Goal: Task Accomplishment & Management: Use online tool/utility

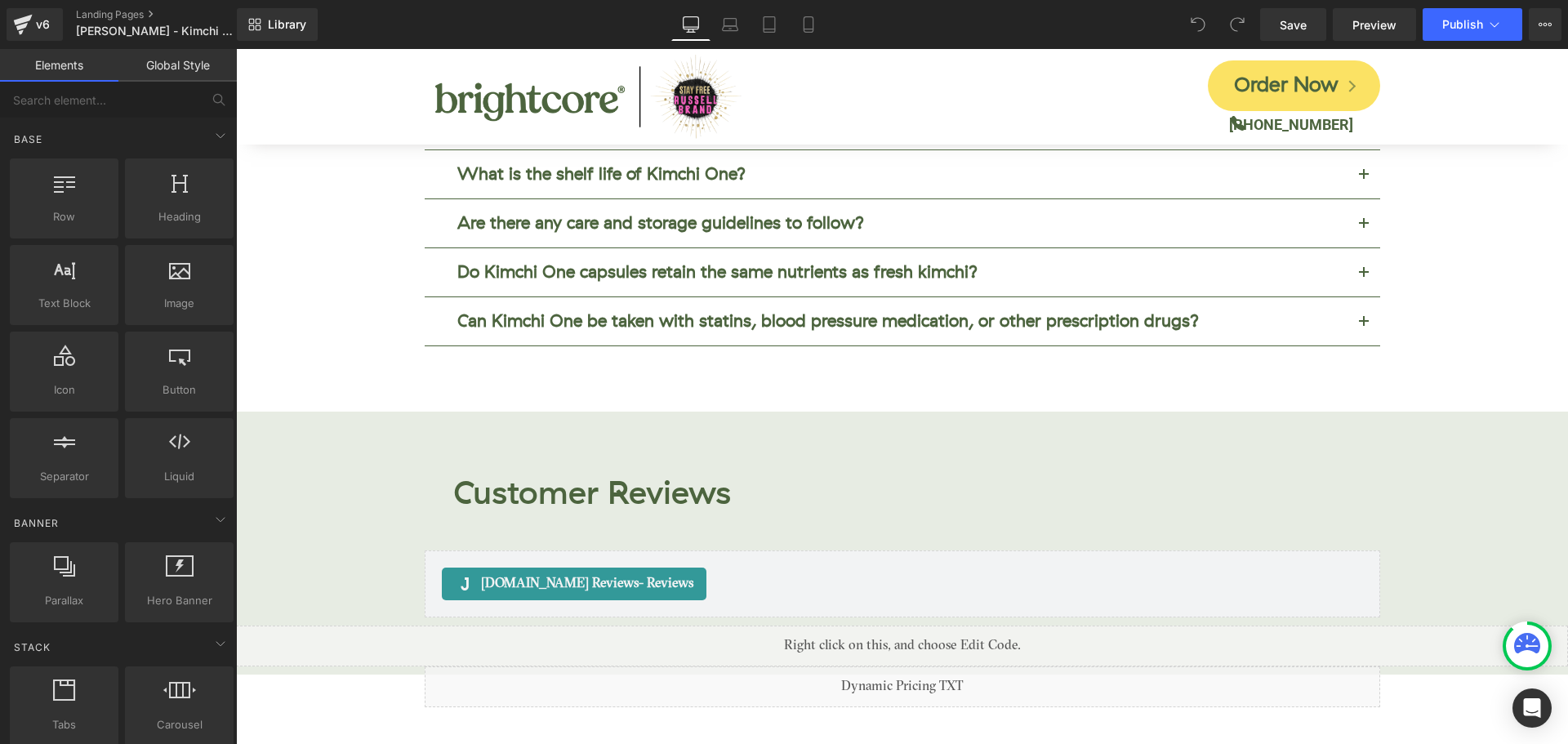
scroll to position [6453, 0]
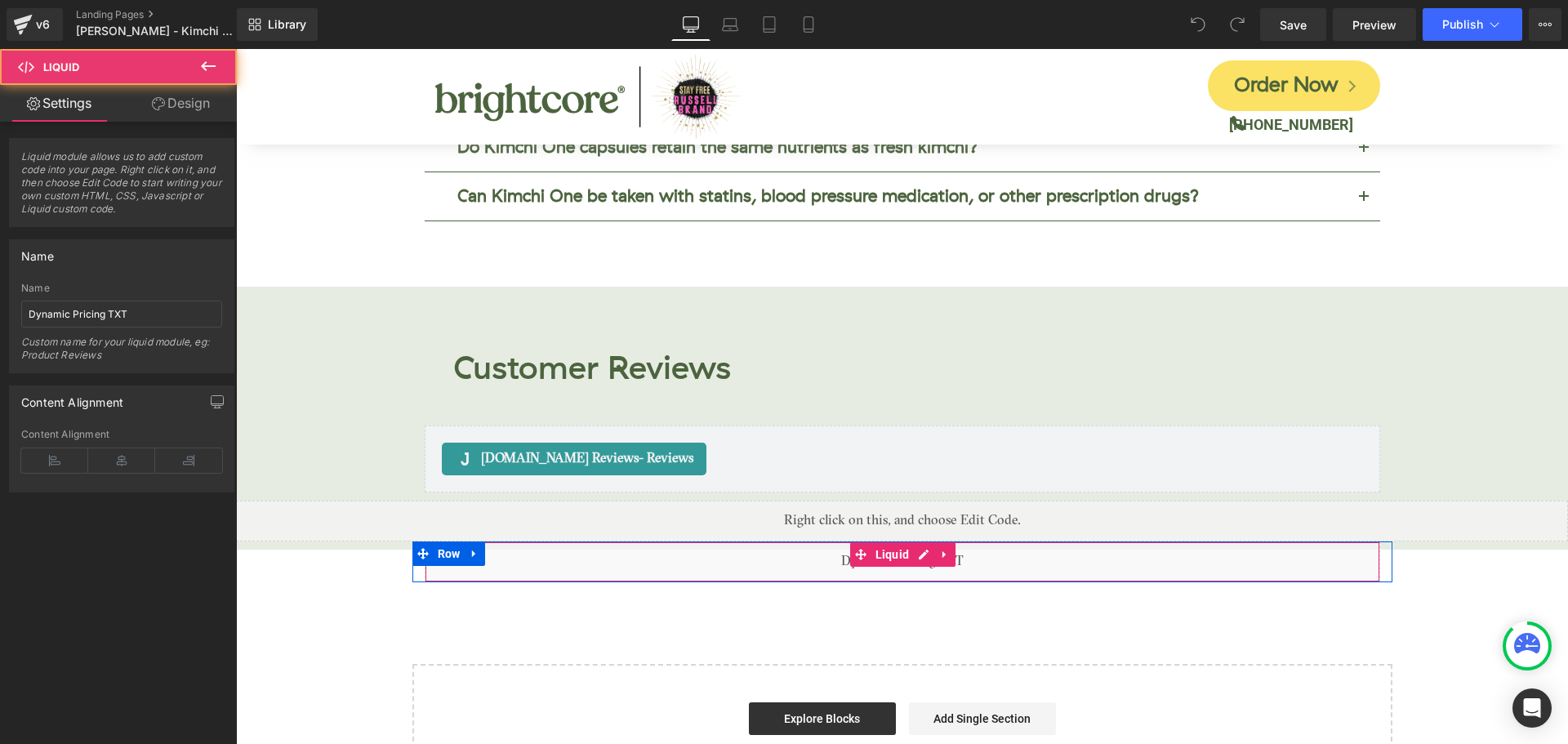
click at [880, 542] on div "Liquid" at bounding box center [902, 562] width 955 height 41
click at [875, 544] on span "Liquid" at bounding box center [893, 556] width 43 height 25
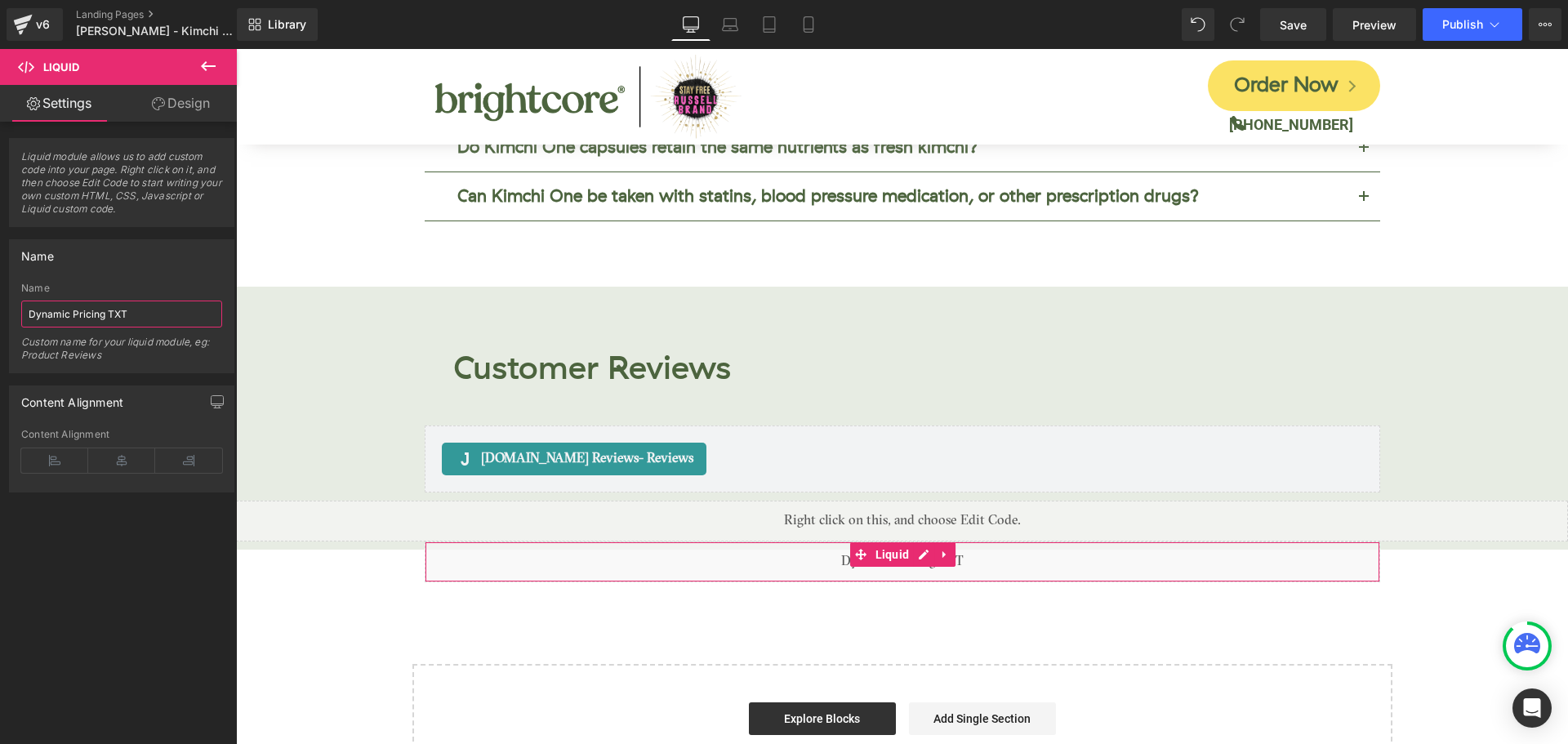
click at [140, 312] on input "Dynamic Pricing TXT" at bounding box center [122, 314] width 201 height 27
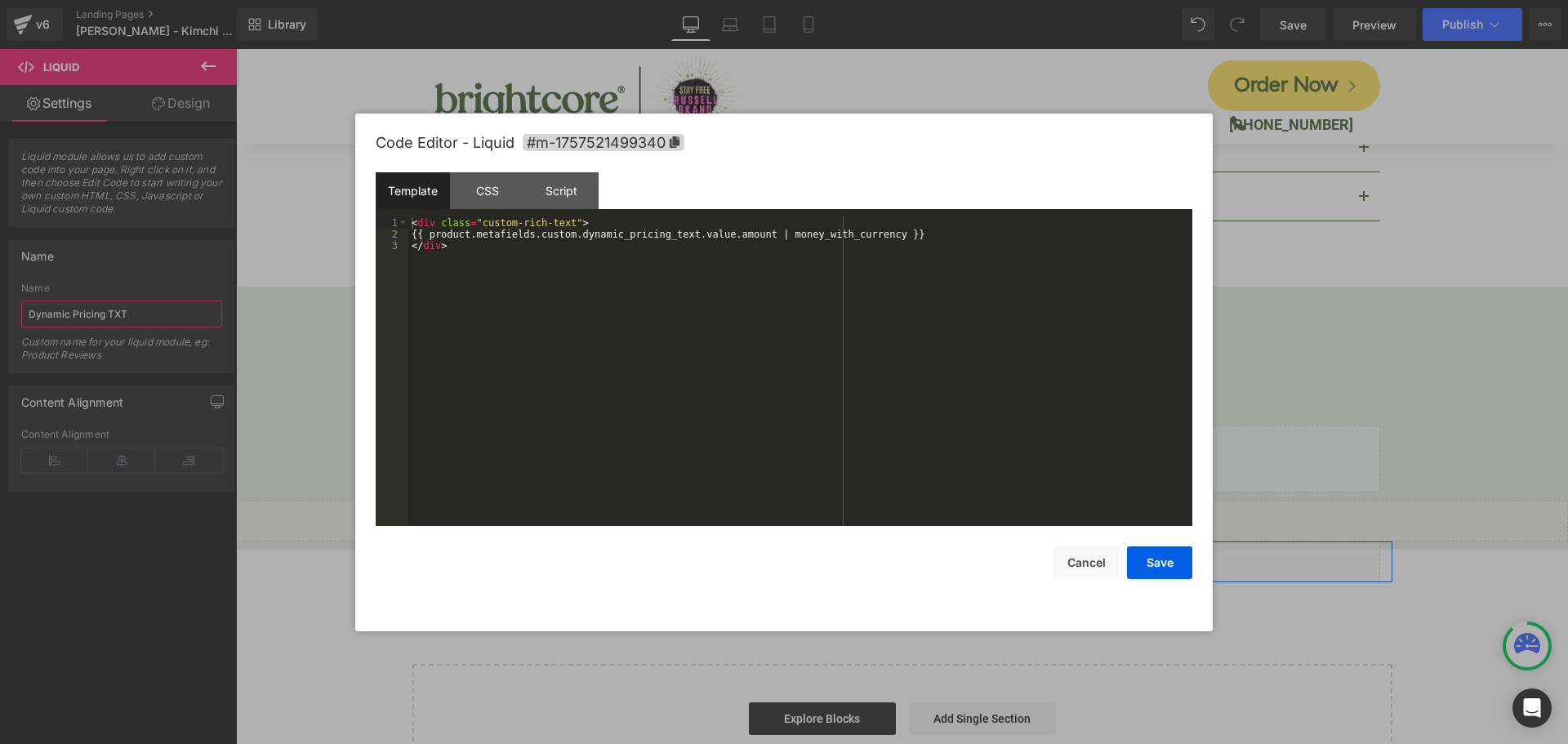
click at [910, 542] on div "Liquid" at bounding box center [902, 562] width 955 height 41
click at [492, 183] on div "CSS" at bounding box center [487, 190] width 74 height 37
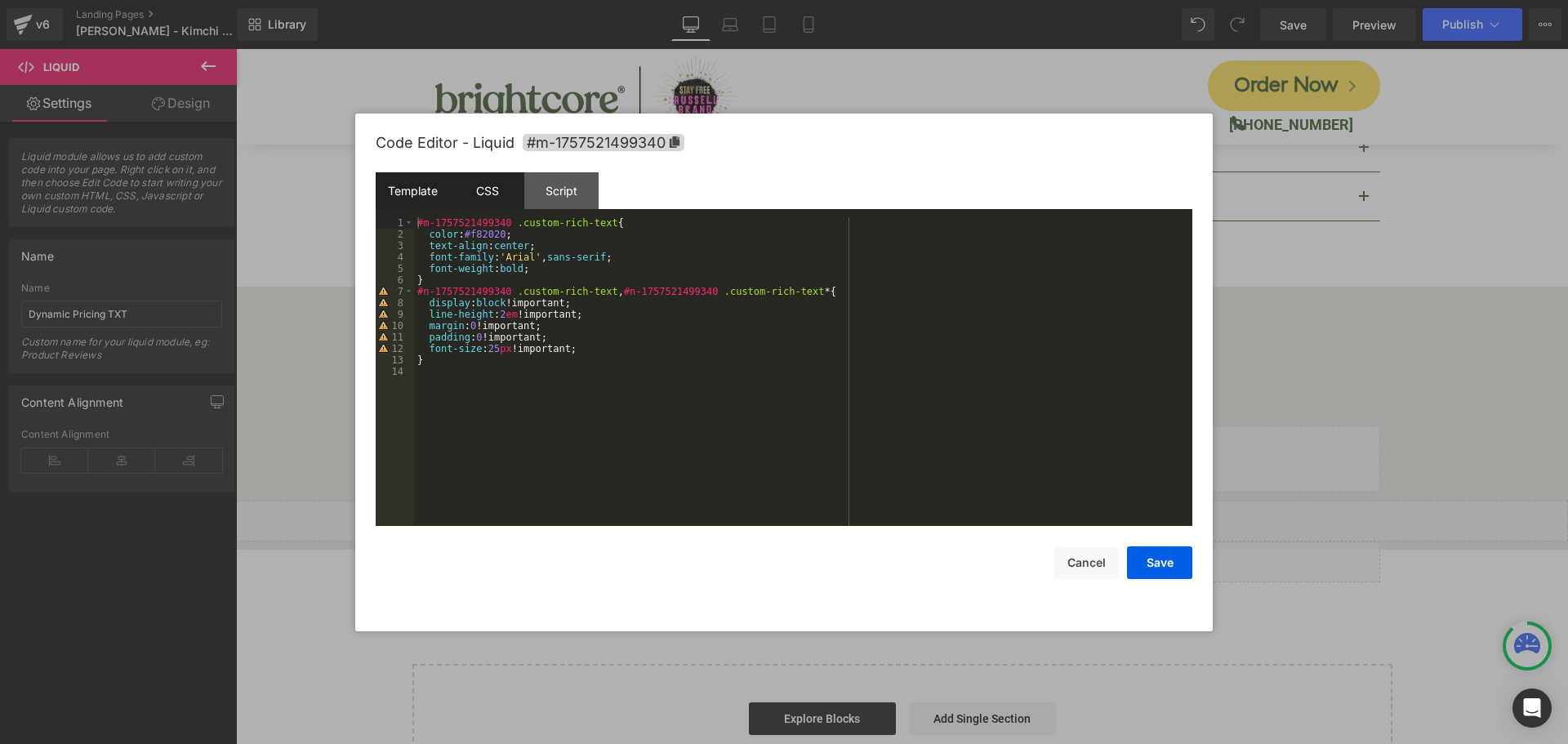
click at [432, 181] on div "Template" at bounding box center [413, 190] width 74 height 37
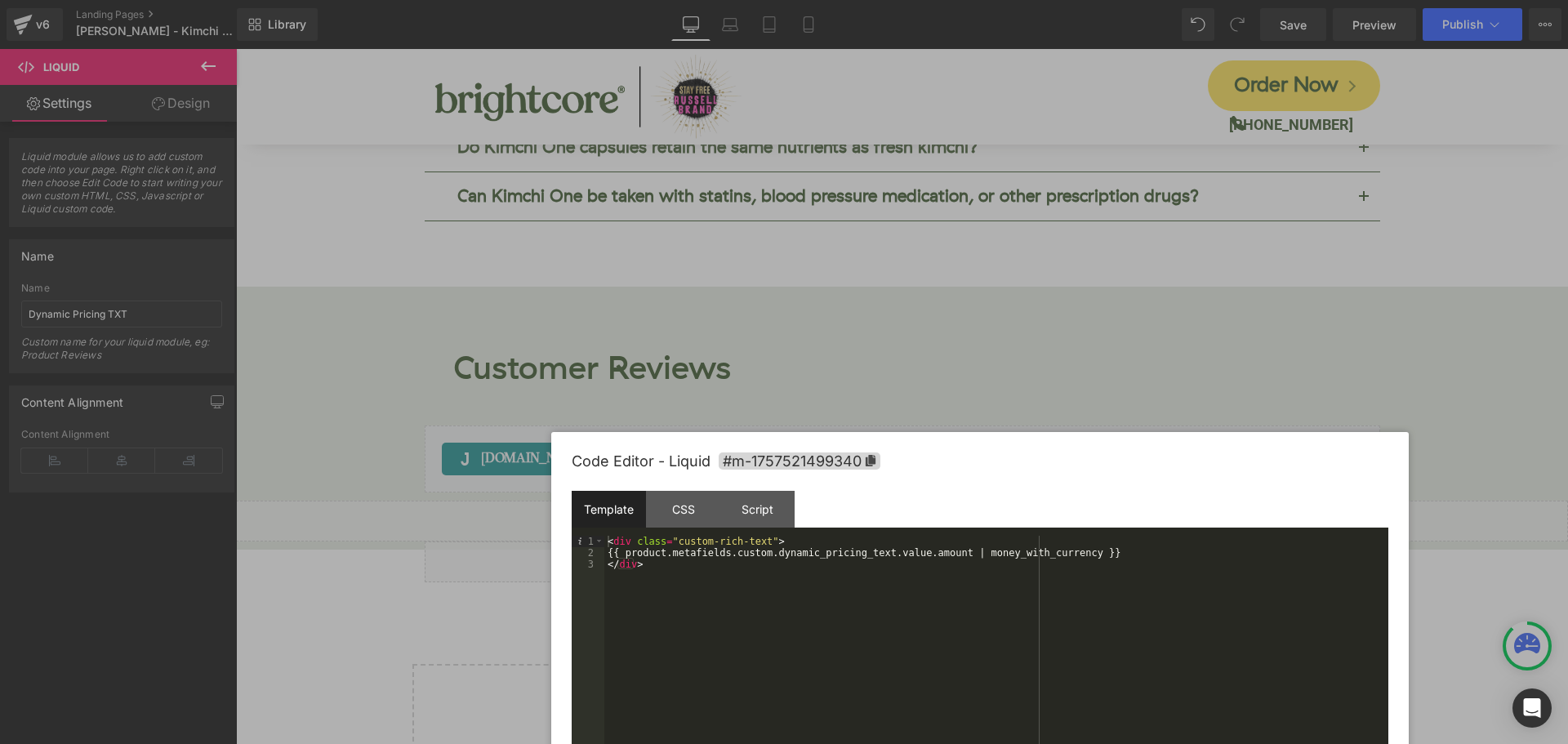
drag, startPoint x: 900, startPoint y: 131, endPoint x: 992, endPoint y: 292, distance: 185.4
click at [995, 432] on div "Code Editor - Liquid #m-1757521499340" at bounding box center [980, 462] width 817 height 59
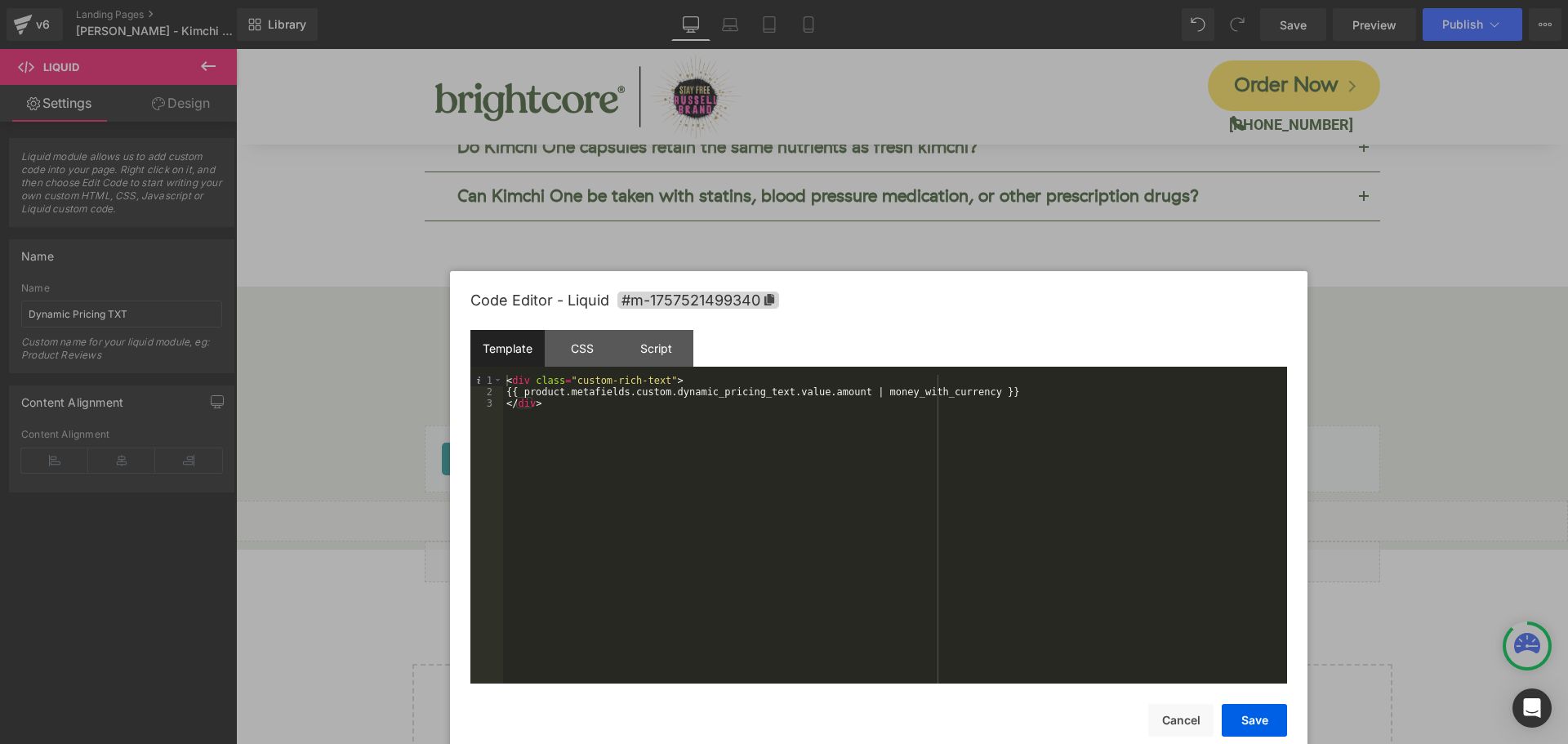
click at [533, 342] on div "Template" at bounding box center [507, 348] width 74 height 37
click at [588, 347] on div "CSS" at bounding box center [582, 348] width 74 height 37
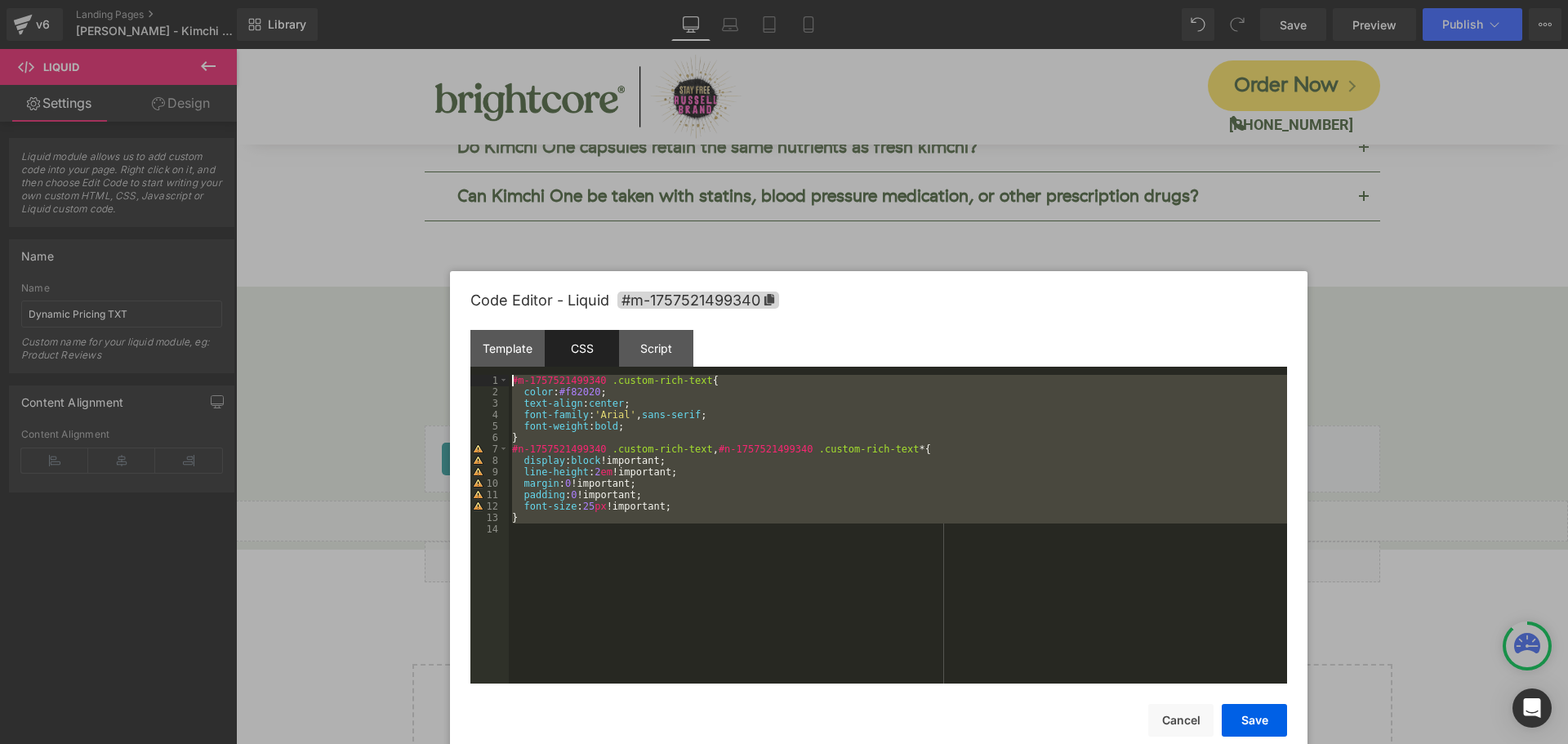
drag, startPoint x: 650, startPoint y: 536, endPoint x: 388, endPoint y: 357, distance: 317.3
click at [388, 357] on body "Liquid You are previewing how the will restyle your page. You can not edit Elem…" at bounding box center [784, 372] width 1568 height 744
click at [518, 342] on div "Template" at bounding box center [507, 348] width 74 height 37
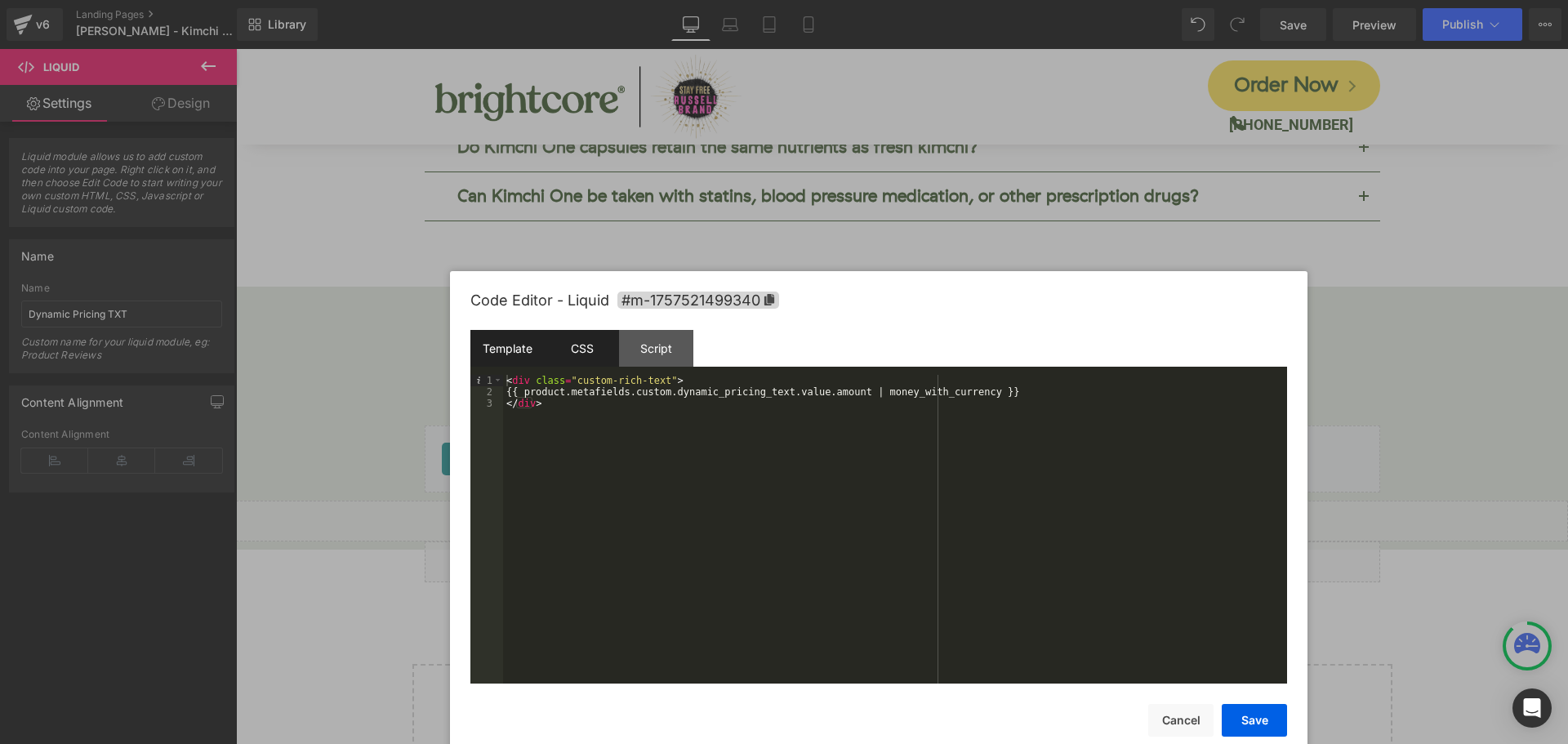
click at [573, 348] on div "CSS" at bounding box center [582, 348] width 74 height 37
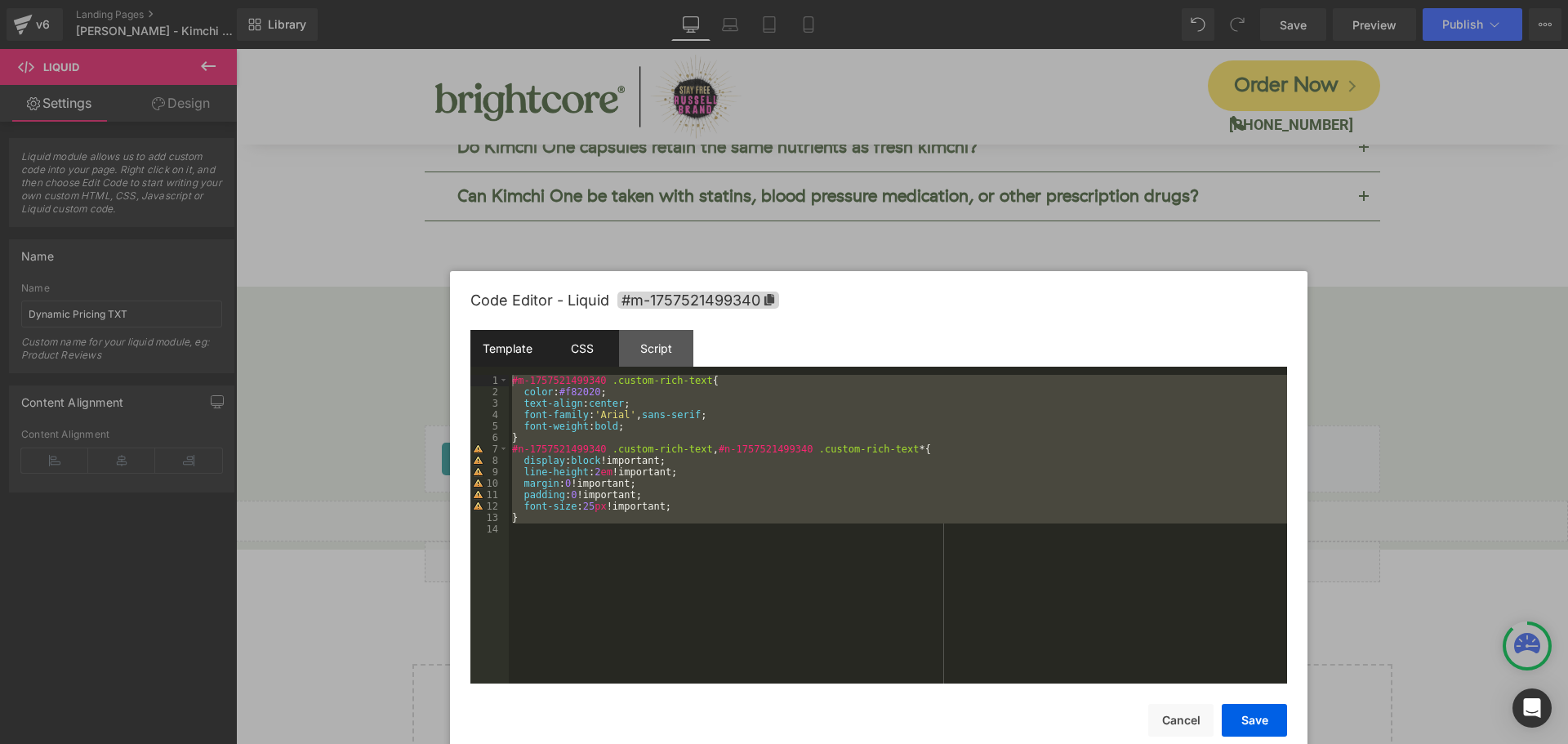
click at [494, 350] on div "Template" at bounding box center [507, 348] width 74 height 37
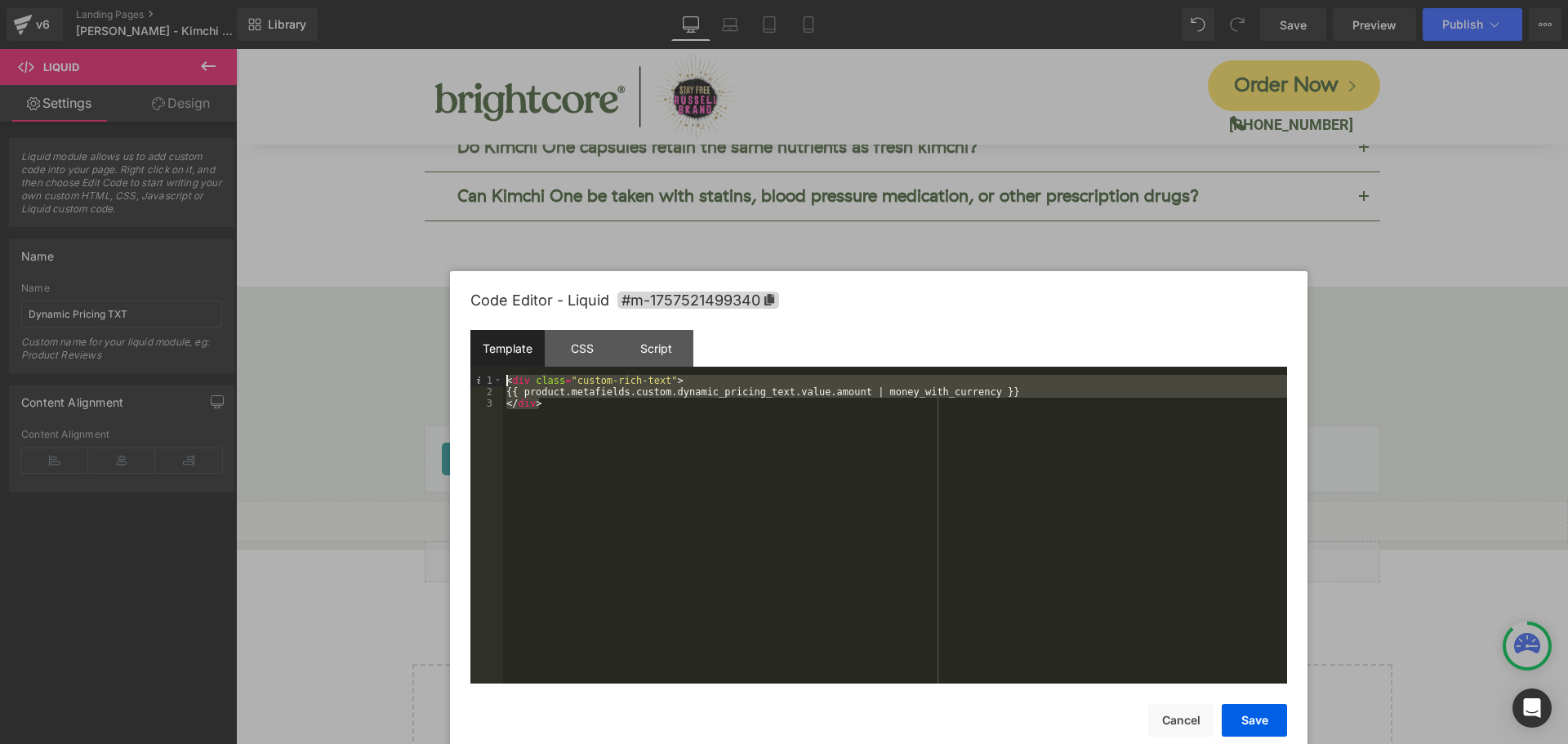
drag, startPoint x: 597, startPoint y: 434, endPoint x: 451, endPoint y: 364, distance: 161.9
click at [451, 364] on div "Code Editor - Liquid #m-1757521499340 Template CSS Script Data 1 2 3 < div clas…" at bounding box center [878, 529] width 858 height 518
drag, startPoint x: 587, startPoint y: 556, endPoint x: 587, endPoint y: 542, distance: 14.0
click at [587, 555] on div "< div class = "custom-rich-text" > {{ product.metafields.custom.dynamic_pricing…" at bounding box center [896, 529] width 784 height 309
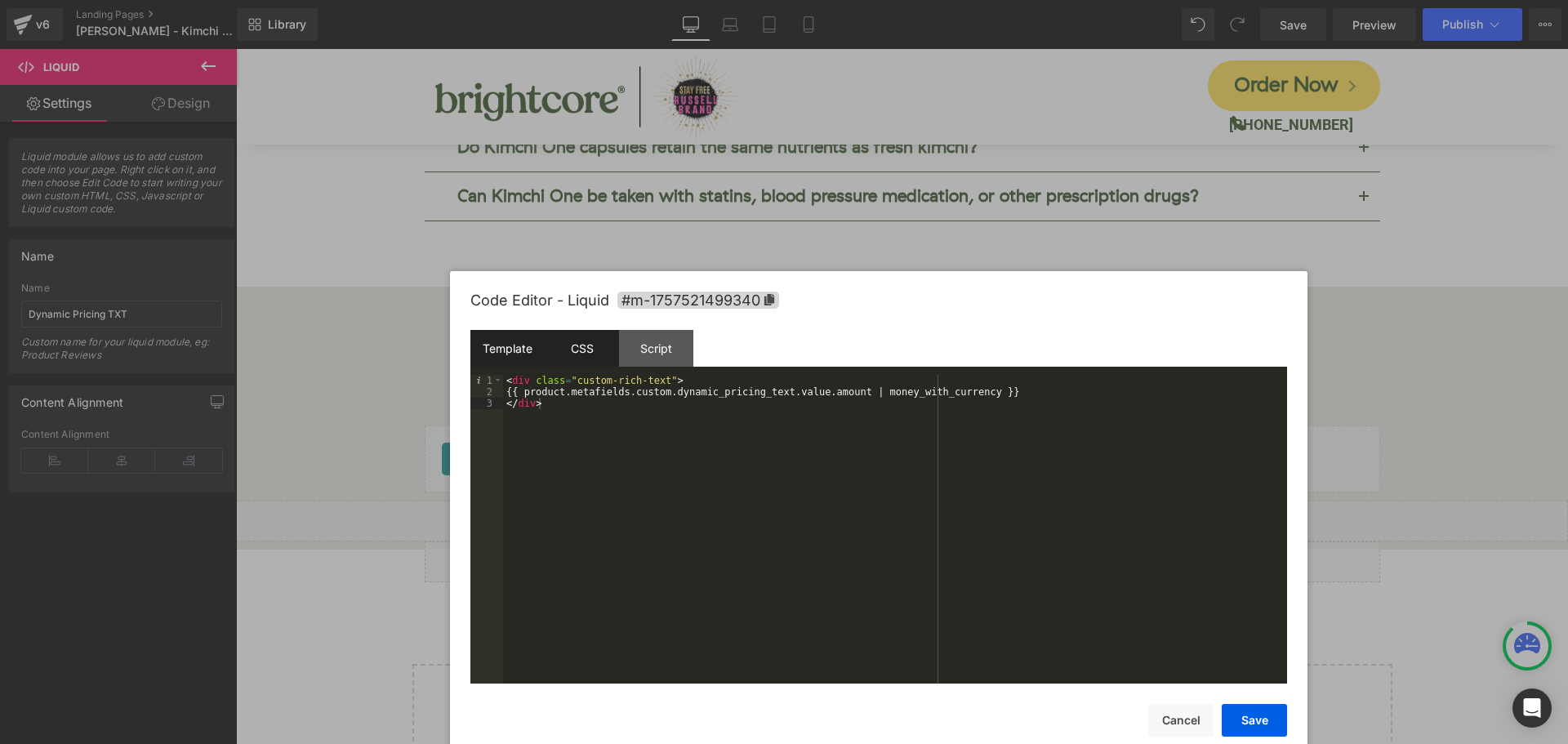
click at [583, 356] on div "CSS" at bounding box center [582, 348] width 74 height 37
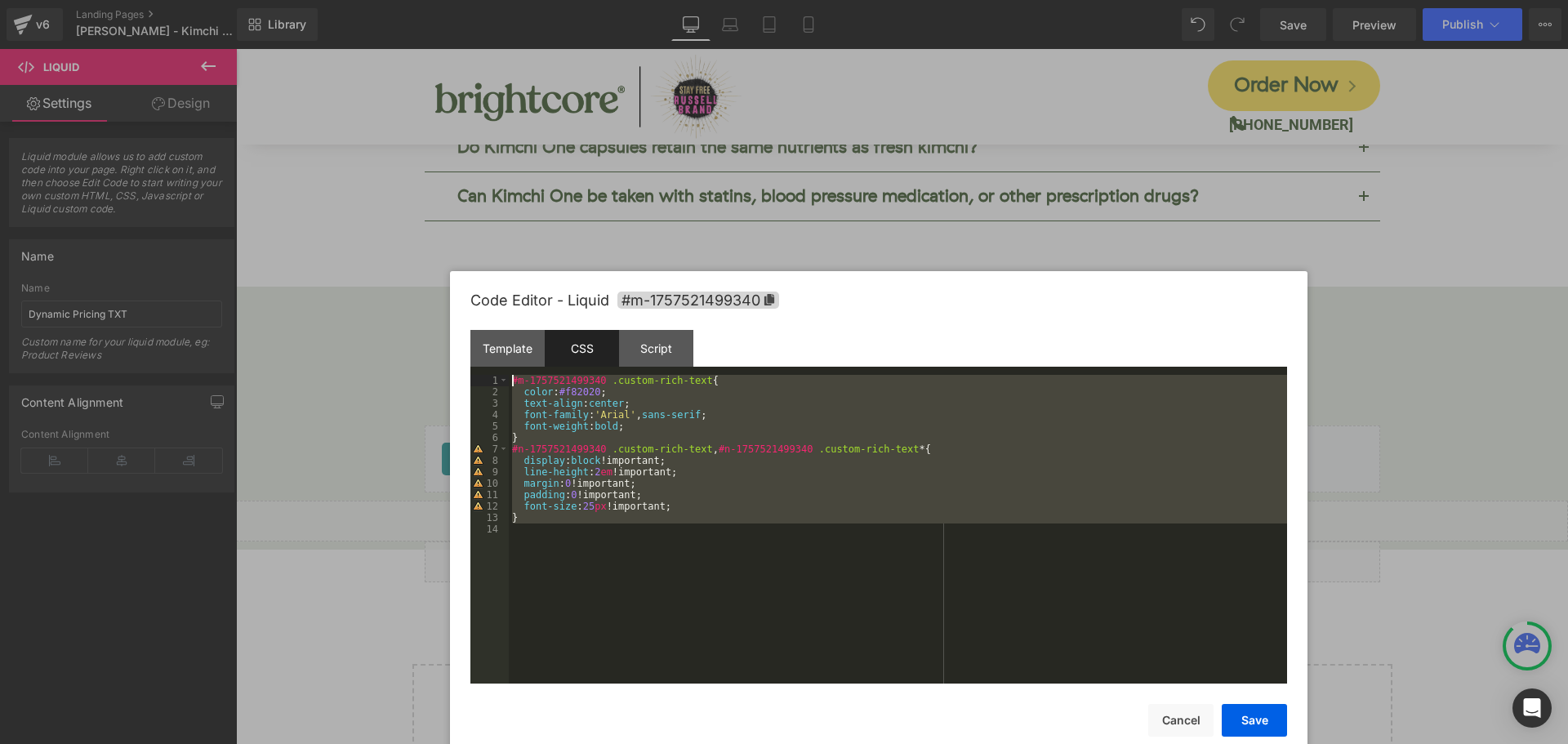
click at [618, 507] on div "#m-1757521499340 .custom-rich-text { color : #f82020 ; text-align : center ; fo…" at bounding box center [898, 529] width 779 height 309
drag, startPoint x: 592, startPoint y: 539, endPoint x: 411, endPoint y: 325, distance: 280.3
click at [411, 325] on body "Liquid You are previewing how the will restyle your page. You can not edit Elem…" at bounding box center [784, 372] width 1568 height 744
click at [665, 356] on div "Script" at bounding box center [656, 348] width 74 height 37
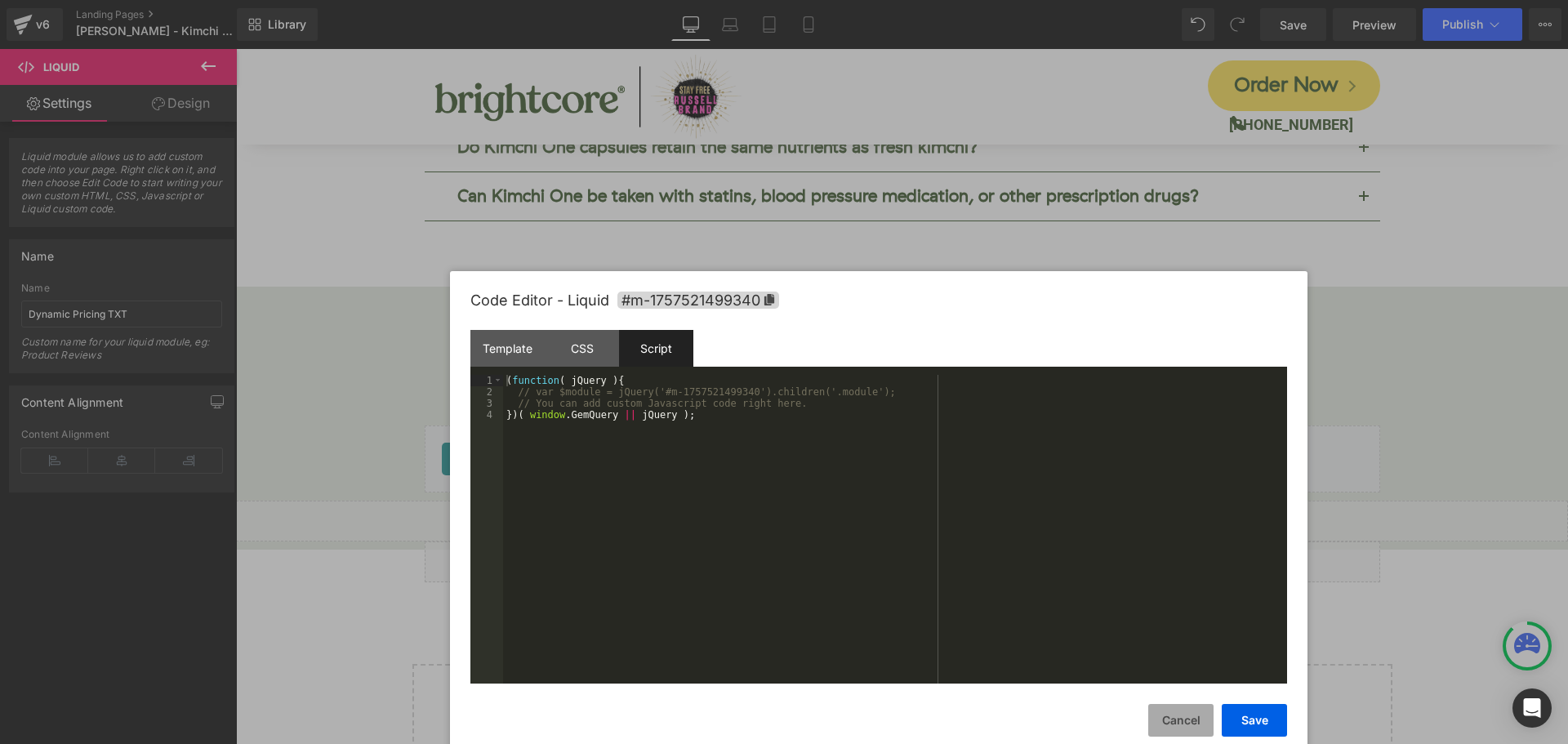
click at [1186, 720] on button "Cancel" at bounding box center [1181, 720] width 66 height 32
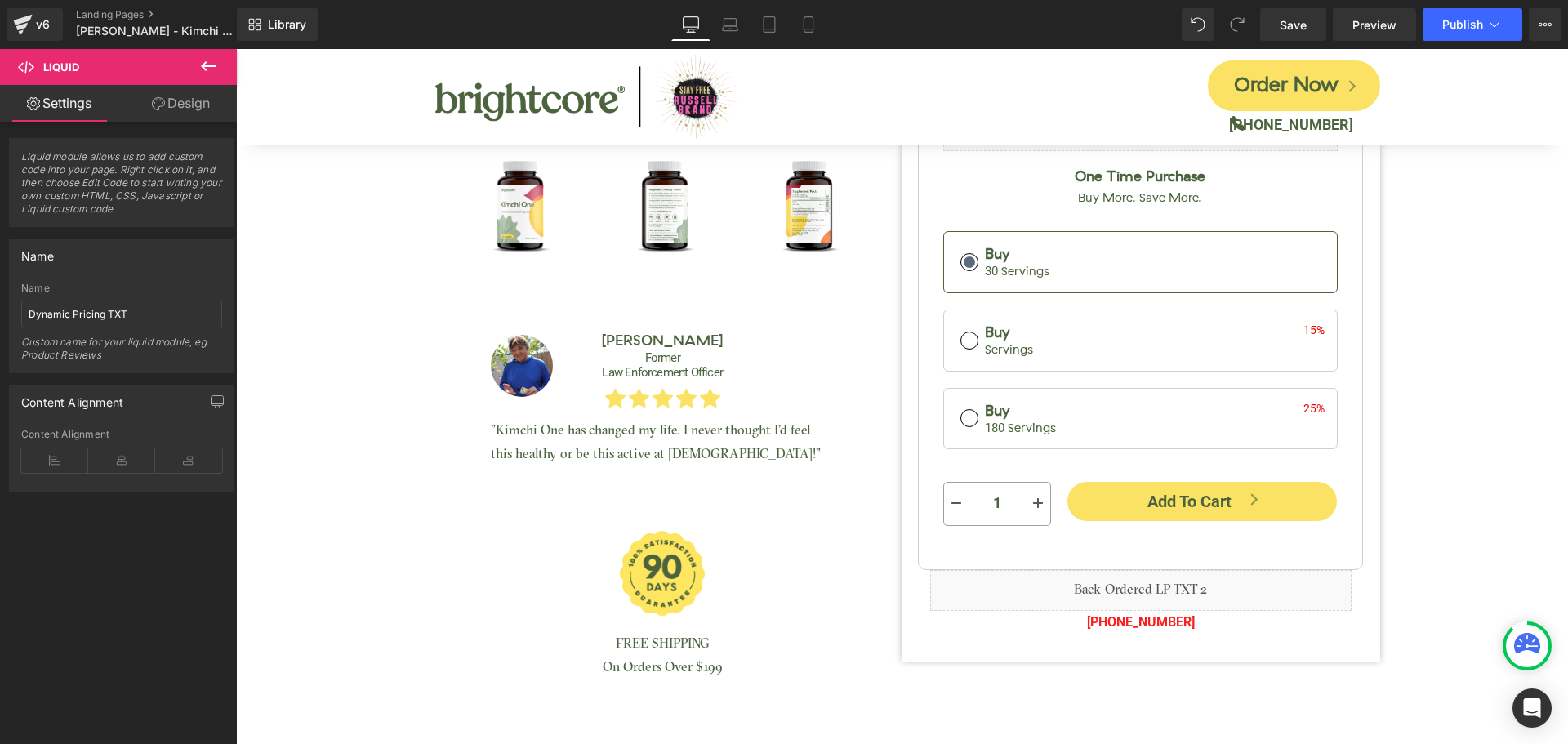
scroll to position [569, 0]
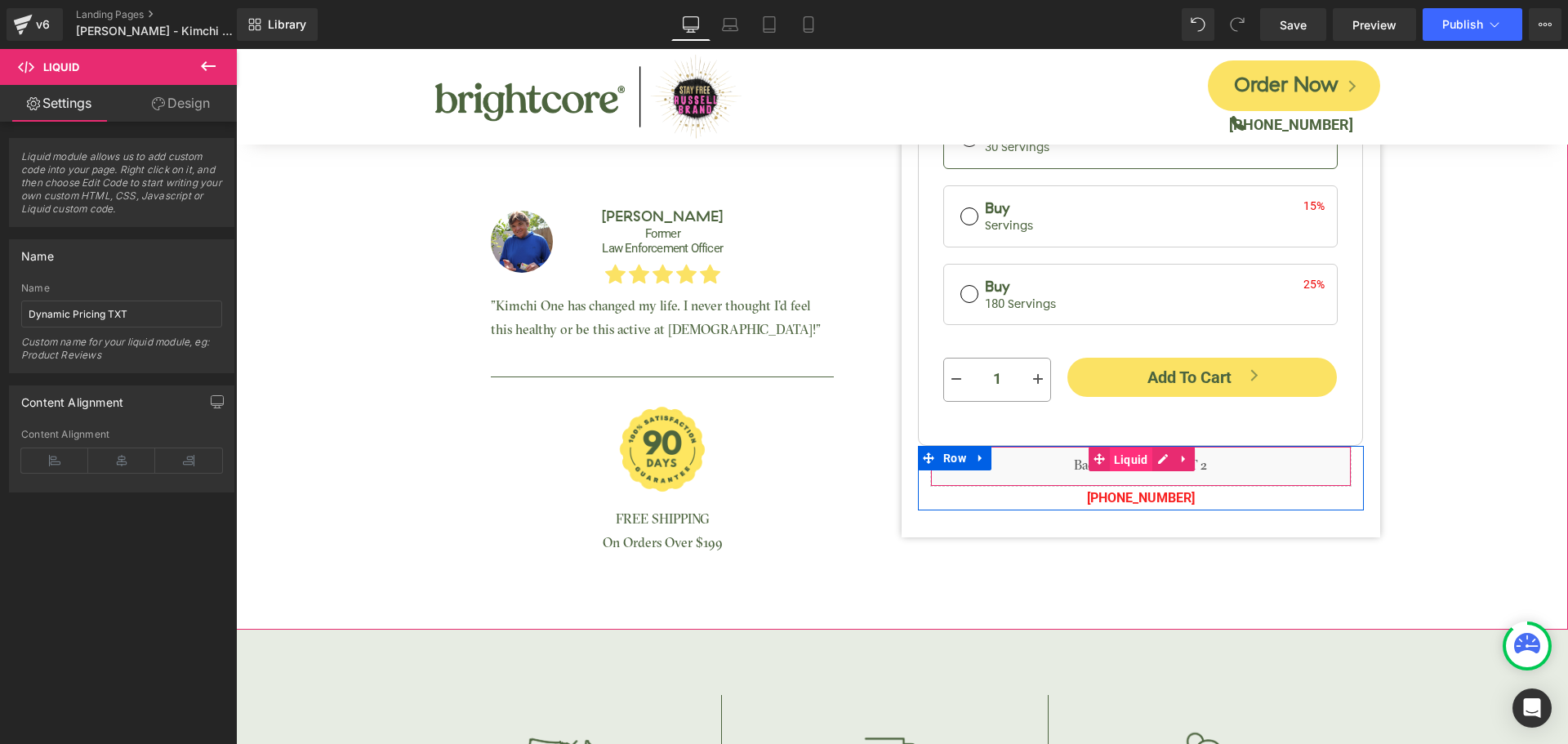
click at [1134, 453] on span "Liquid" at bounding box center [1131, 460] width 43 height 25
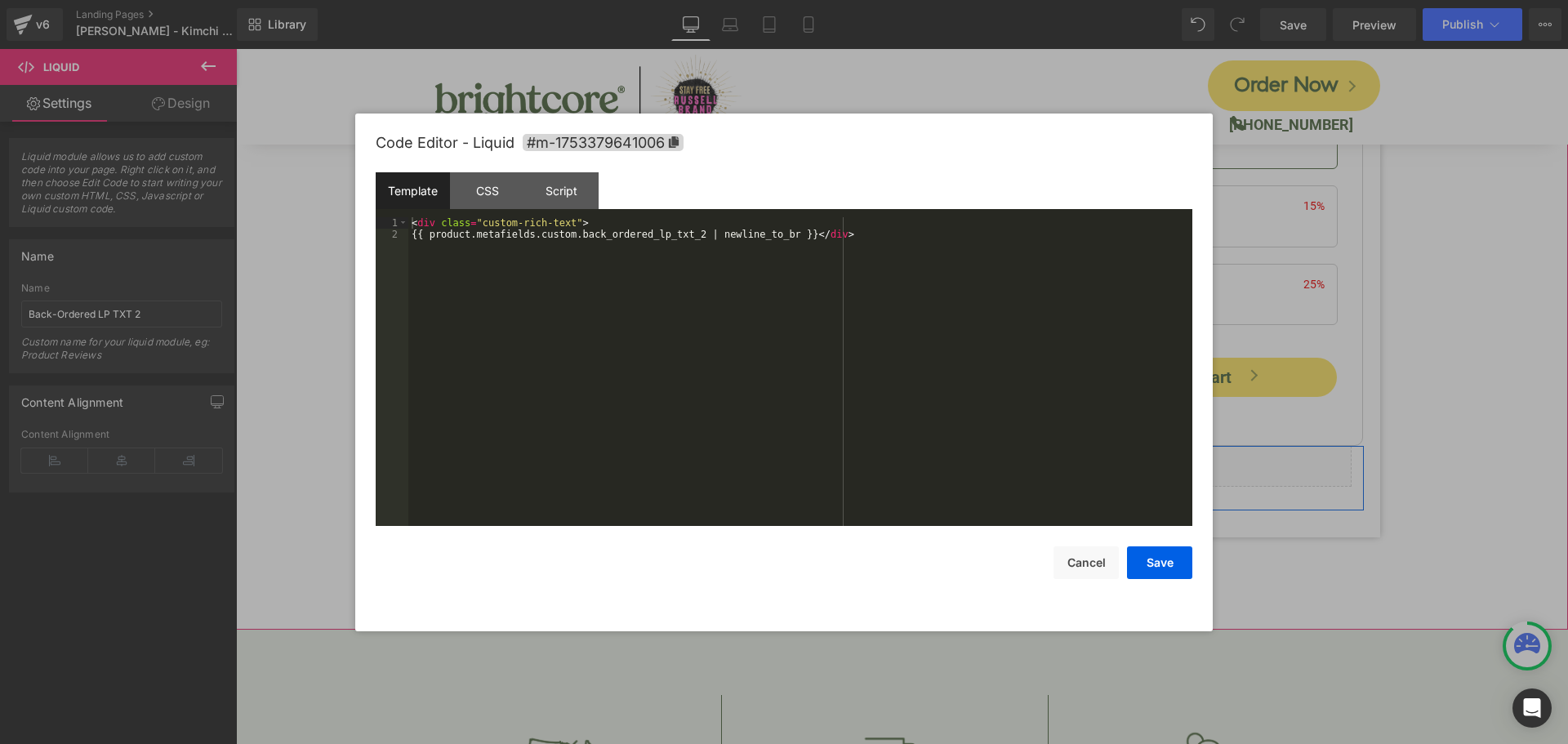
click at [1162, 458] on icon at bounding box center [1158, 459] width 9 height 10
click at [813, 241] on div "< div class = "custom-rich-text" > {{ product.metafields.custom.back_ordered_lp…" at bounding box center [801, 383] width 784 height 332
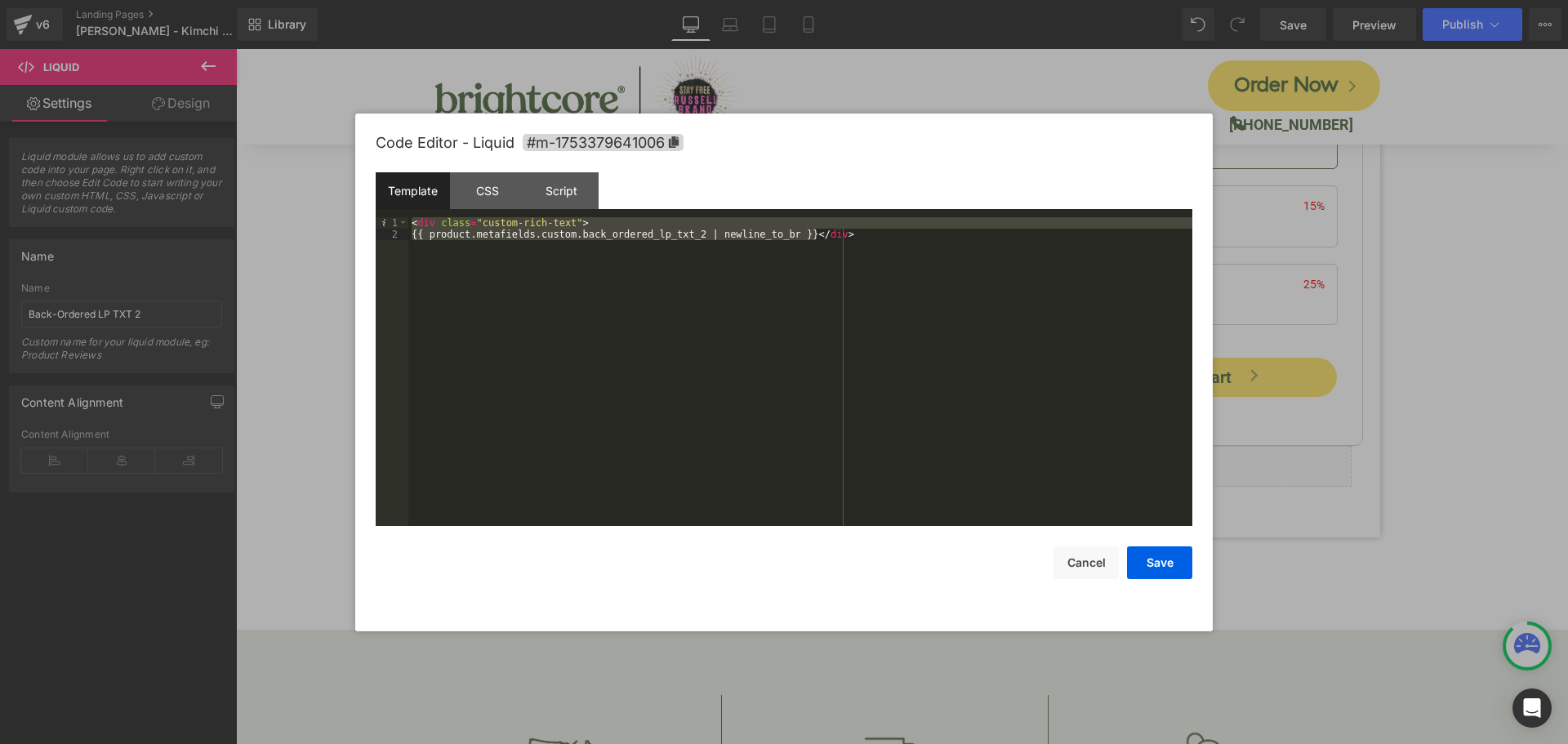
click at [813, 241] on div "< div class = "custom-rich-text" > {{ product.metafields.custom.back_ordered_lp…" at bounding box center [801, 383] width 784 height 332
click at [652, 176] on div "Template CSS Script Data" at bounding box center [784, 194] width 817 height 45
click at [1080, 557] on button "Cancel" at bounding box center [1086, 563] width 66 height 32
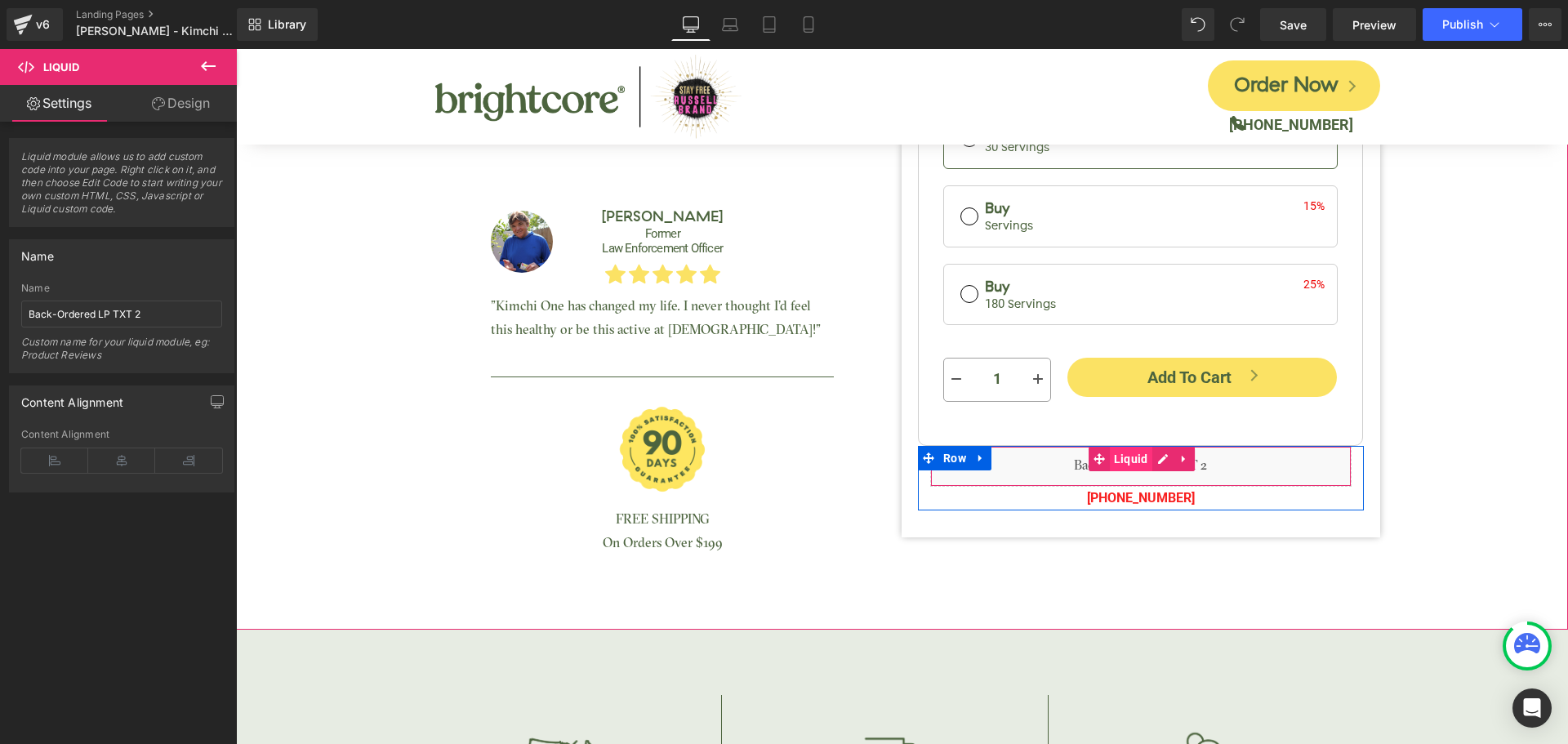
click at [1131, 465] on span "Liquid" at bounding box center [1131, 459] width 43 height 25
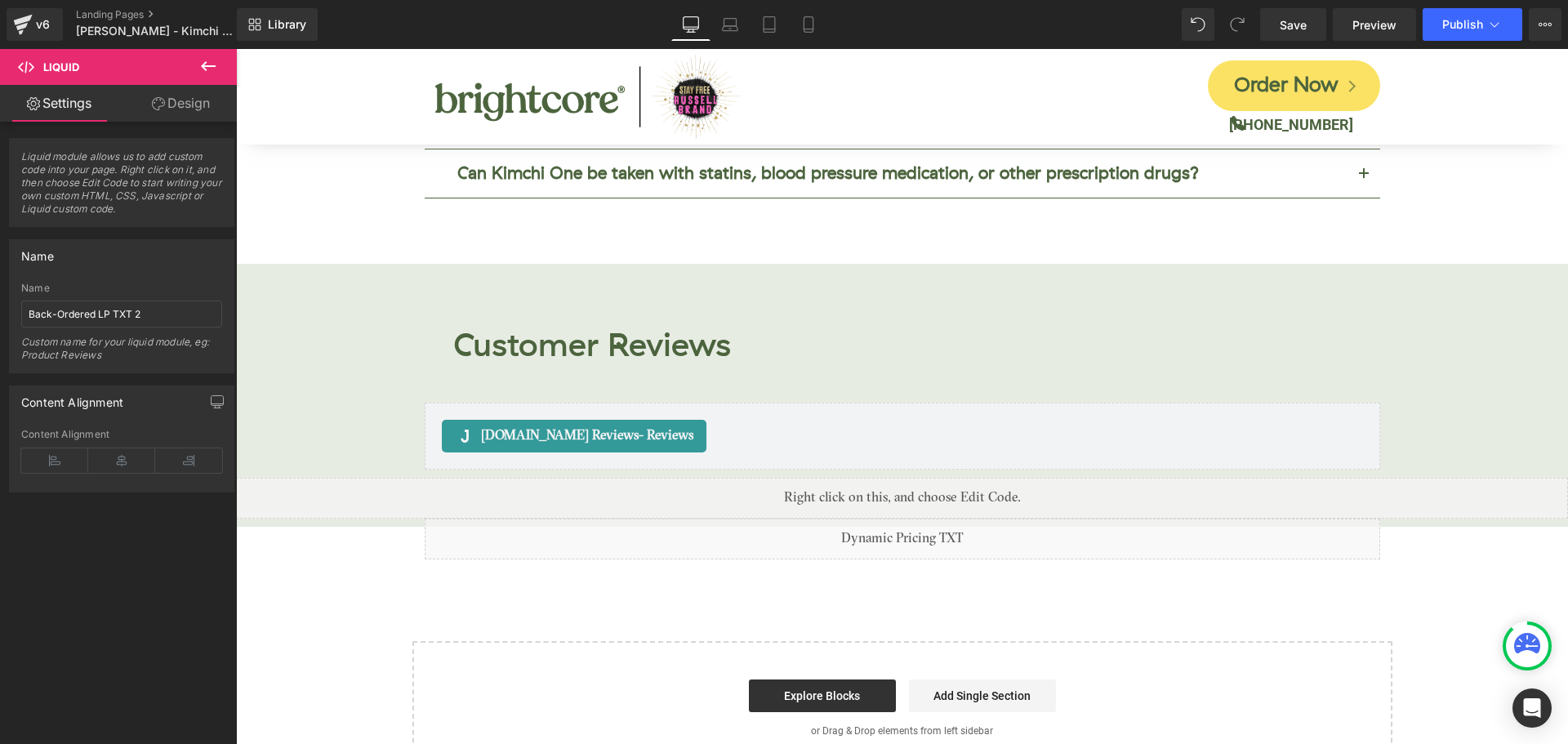
scroll to position [6522, 0]
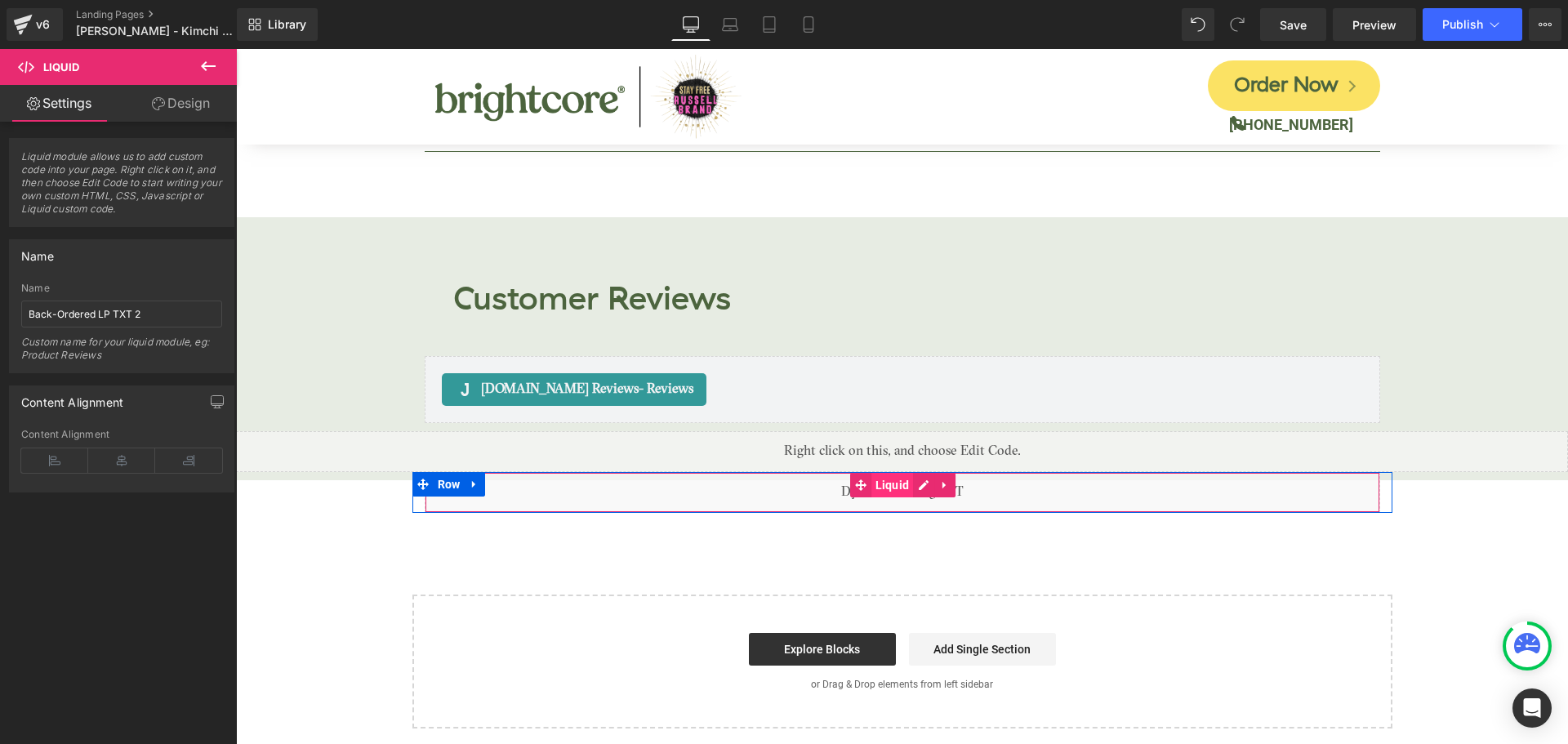
click at [883, 473] on span "Liquid" at bounding box center [893, 486] width 43 height 25
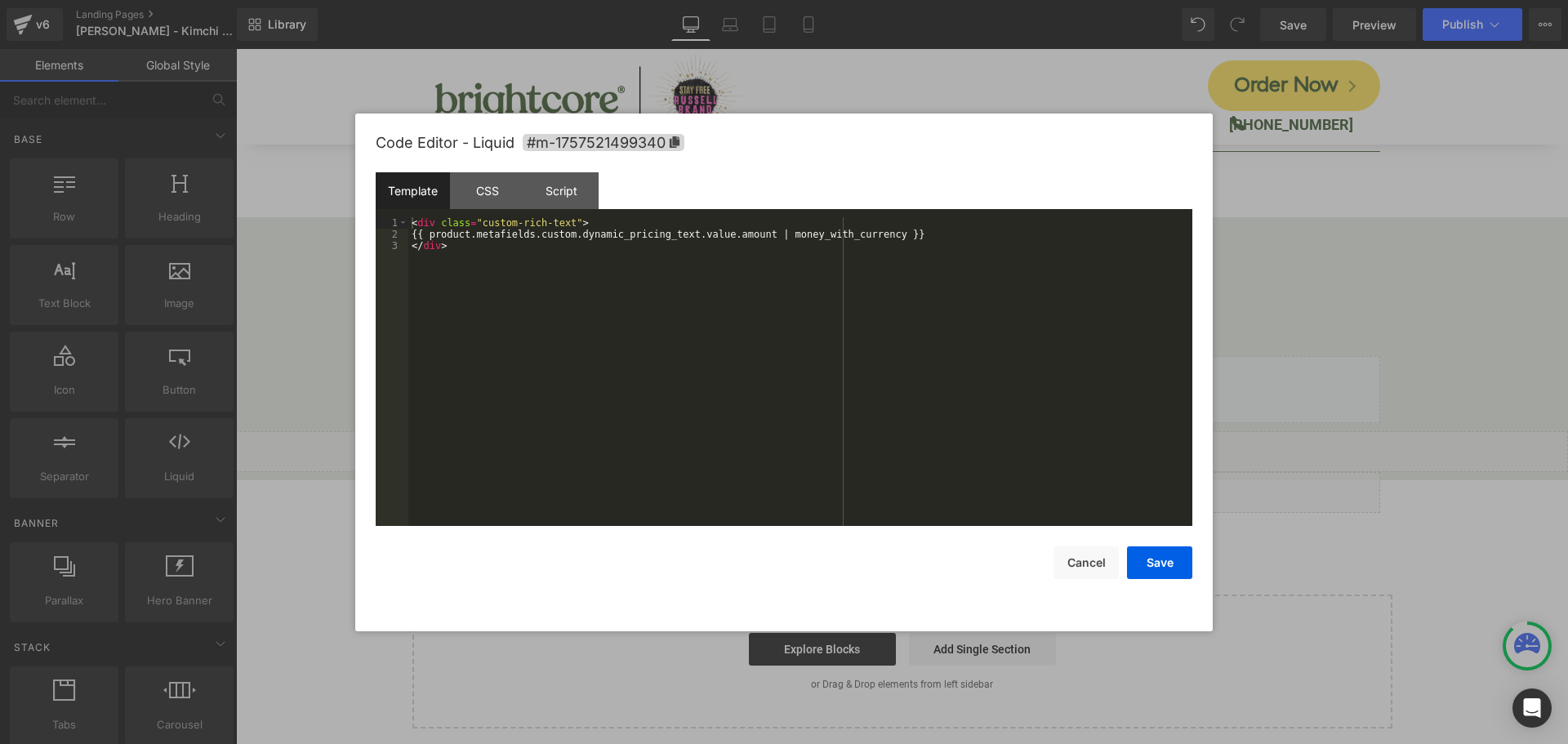
click at [848, 0] on div "Liquid You are previewing how the will restyle your page. You can not edit Elem…" at bounding box center [784, 0] width 1568 height 0
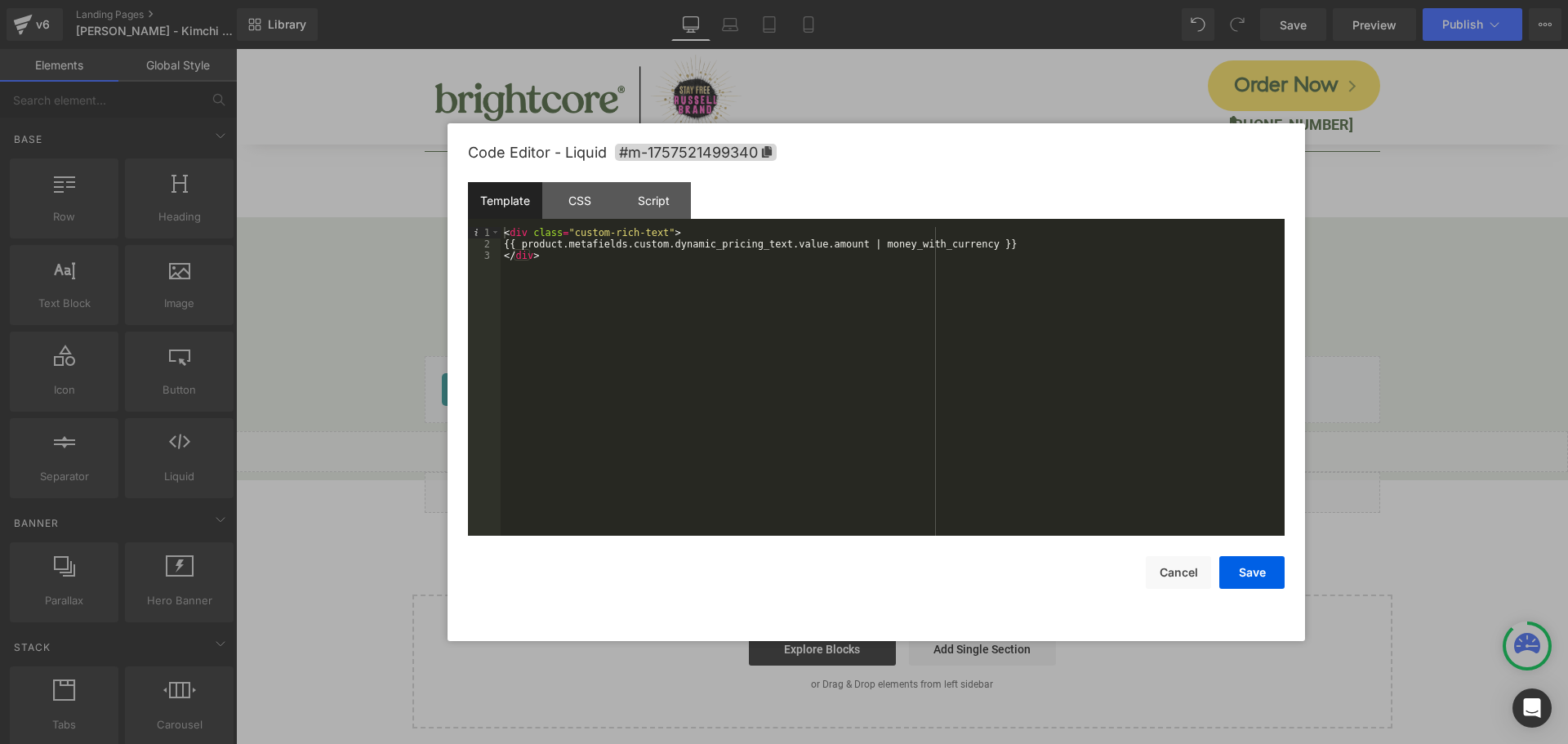
drag, startPoint x: 737, startPoint y: 127, endPoint x: 829, endPoint y: 137, distance: 92.5
click at [829, 137] on div "Code Editor - Liquid #m-1757521499340" at bounding box center [877, 153] width 817 height 59
drag, startPoint x: 727, startPoint y: 201, endPoint x: 770, endPoint y: 202, distance: 43.0
click at [770, 202] on div "Template CSS Script Data" at bounding box center [877, 204] width 817 height 45
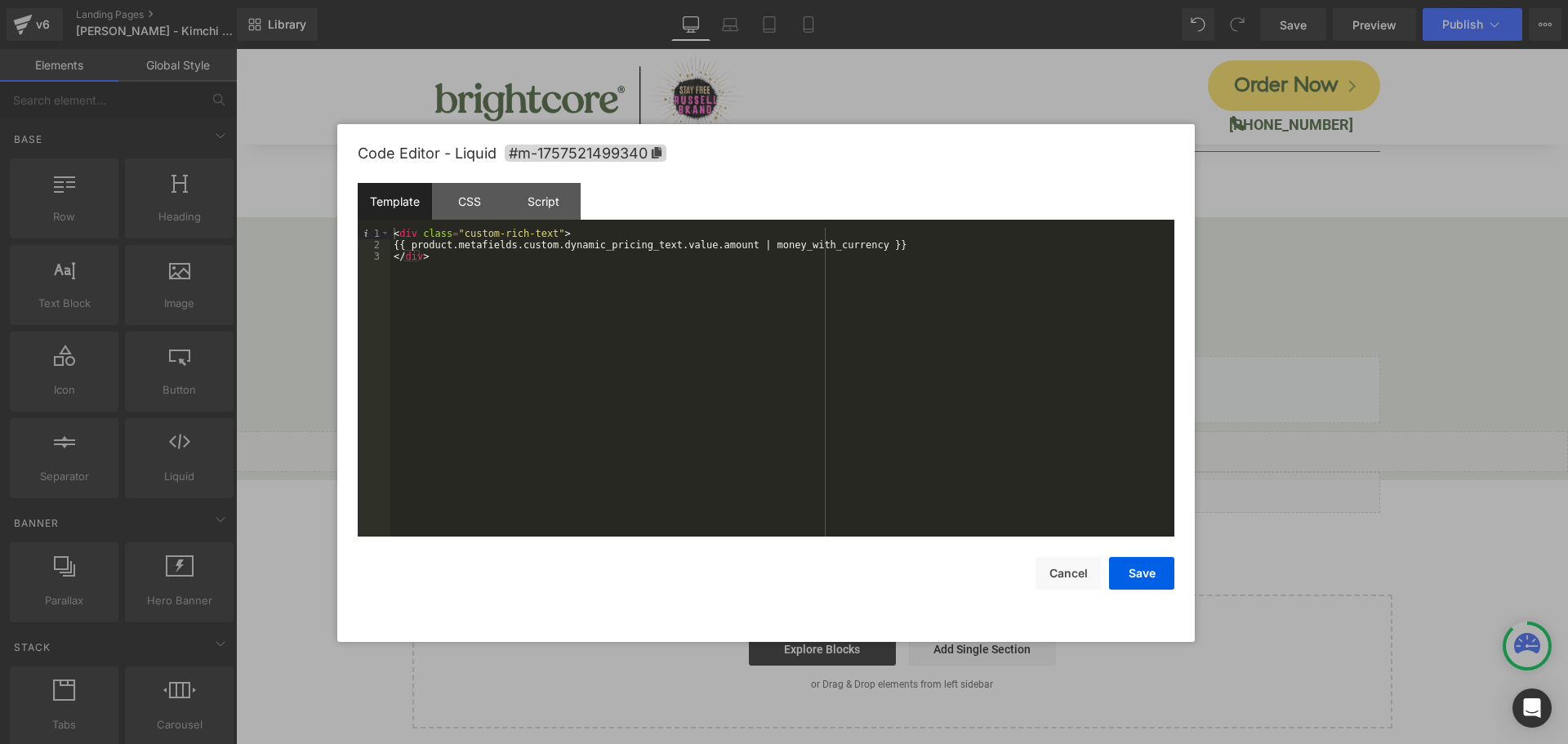
drag, startPoint x: 941, startPoint y: 148, endPoint x: 831, endPoint y: 149, distance: 110.0
click at [831, 149] on div "Code Editor - Liquid #m-1757521499340" at bounding box center [766, 154] width 817 height 59
click at [537, 540] on div "Save Cancel" at bounding box center [766, 563] width 817 height 53
click at [1076, 568] on button "Cancel" at bounding box center [1067, 573] width 66 height 32
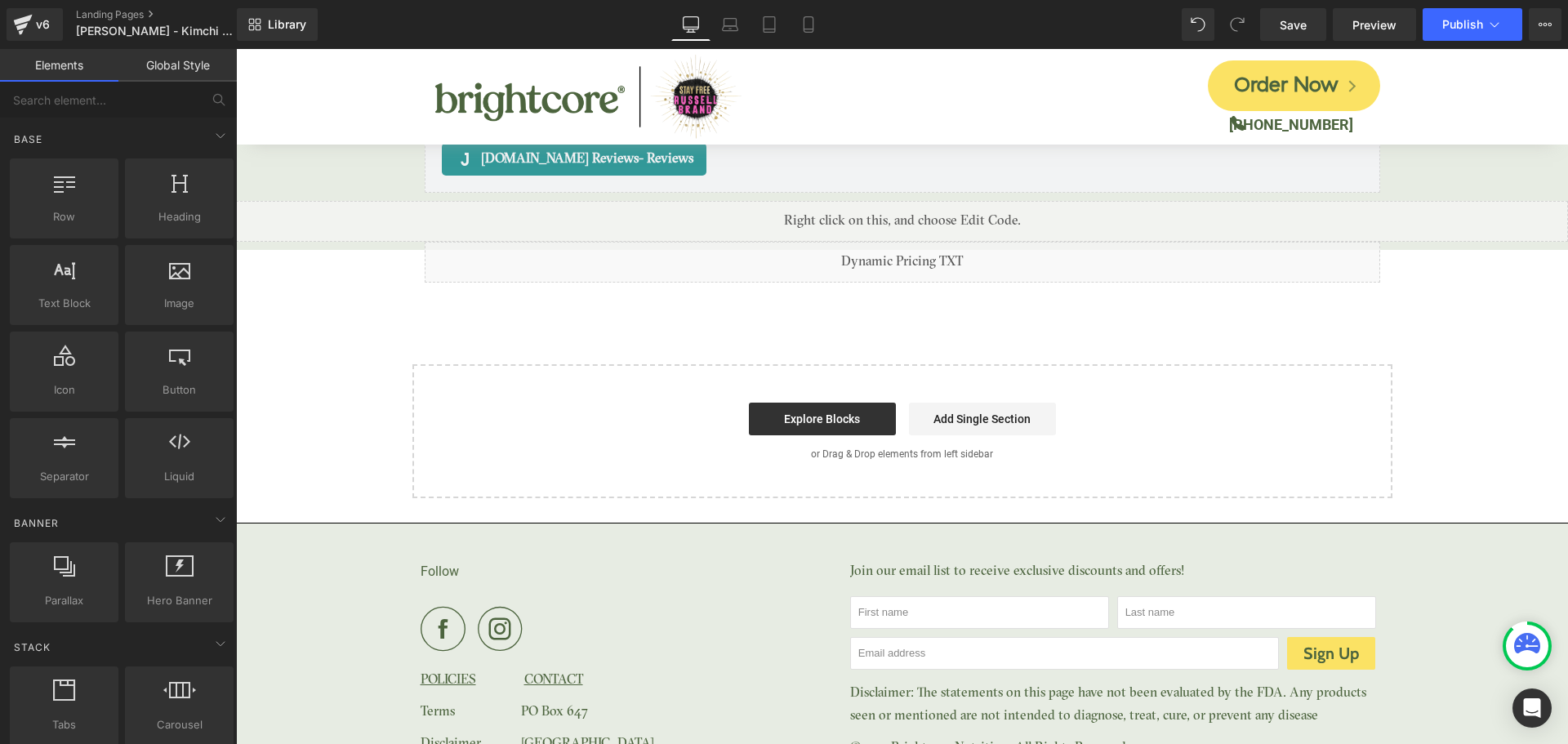
scroll to position [6453, 0]
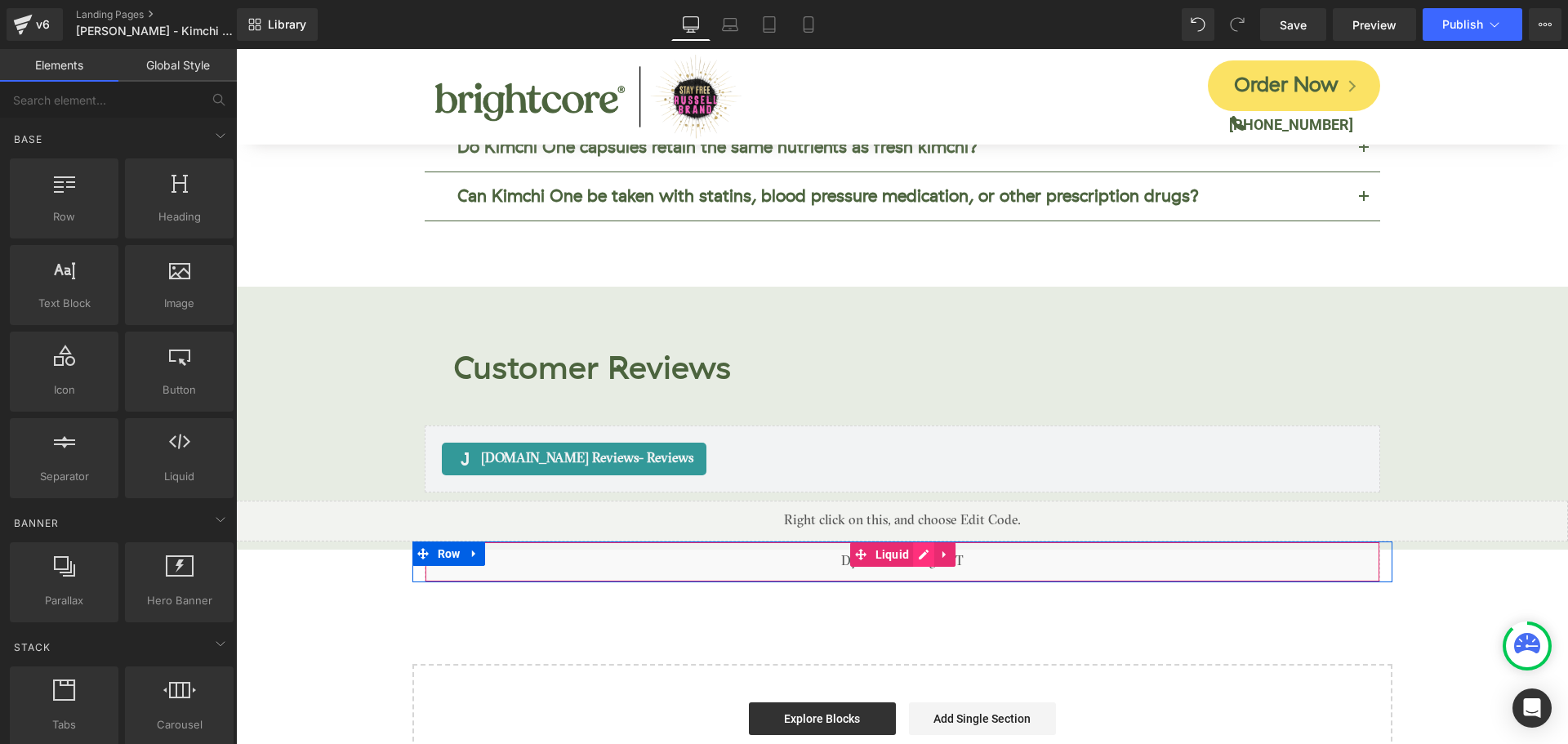
click at [914, 542] on div "Liquid" at bounding box center [902, 562] width 955 height 41
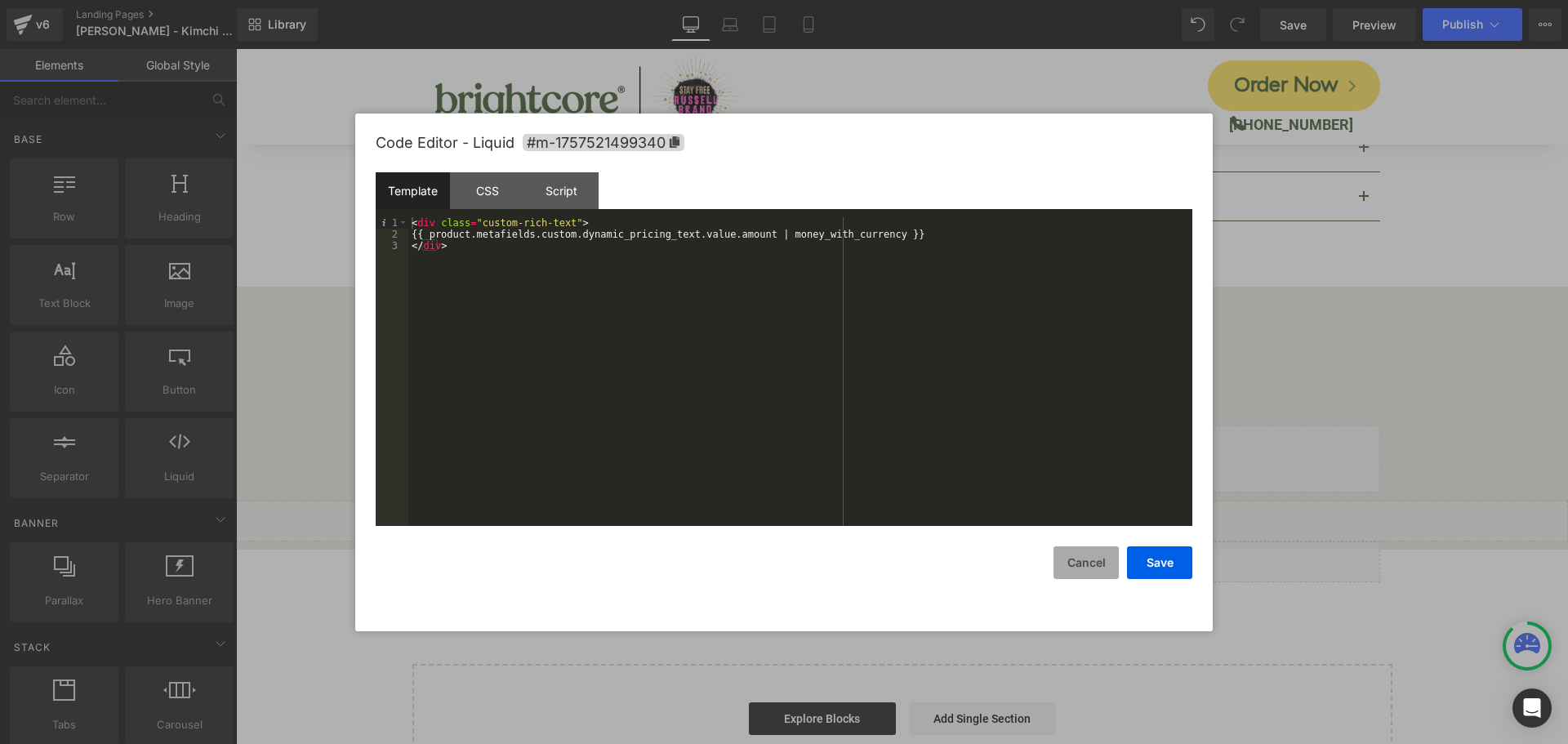
click at [1086, 564] on button "Cancel" at bounding box center [1086, 563] width 66 height 32
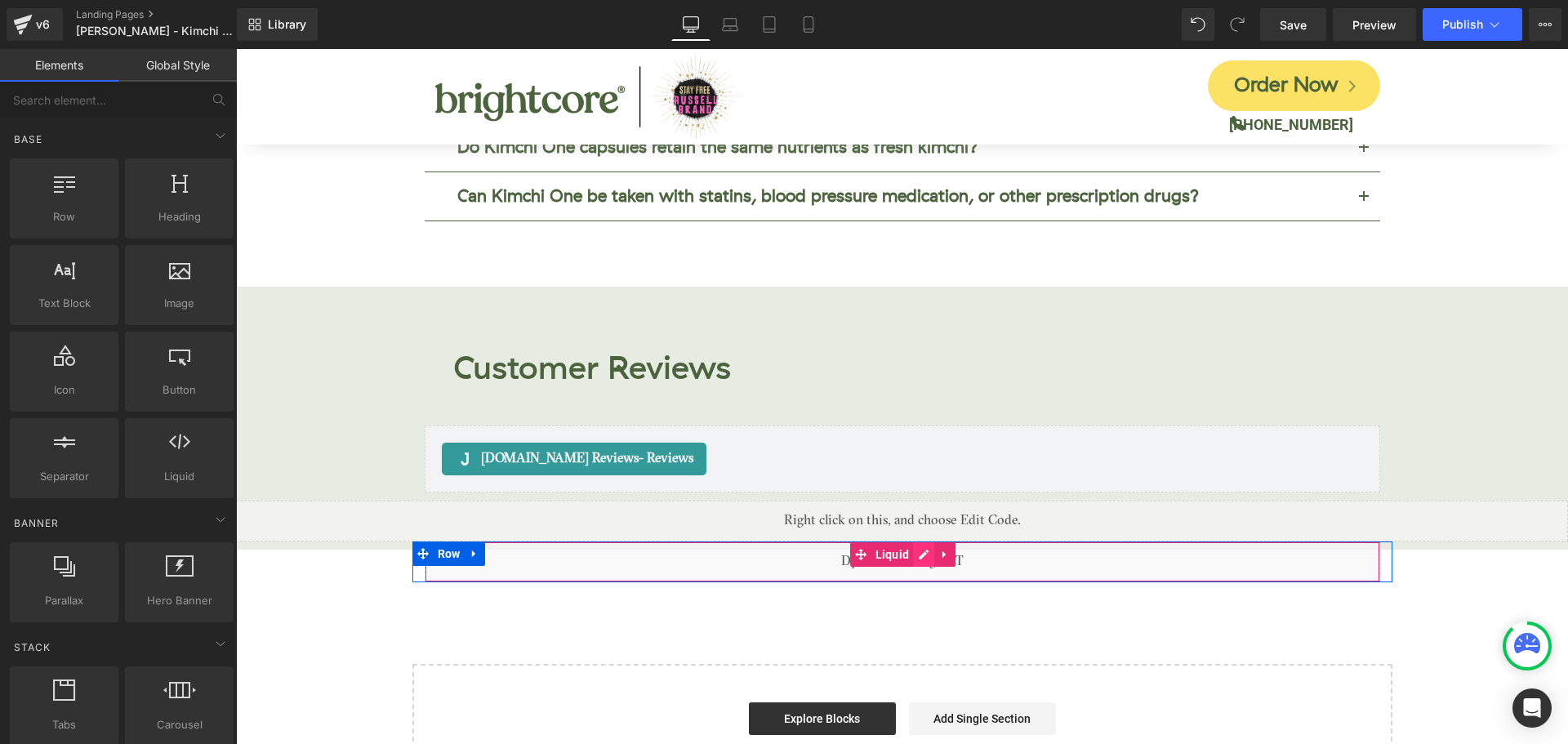
click at [924, 543] on link at bounding box center [923, 555] width 21 height 25
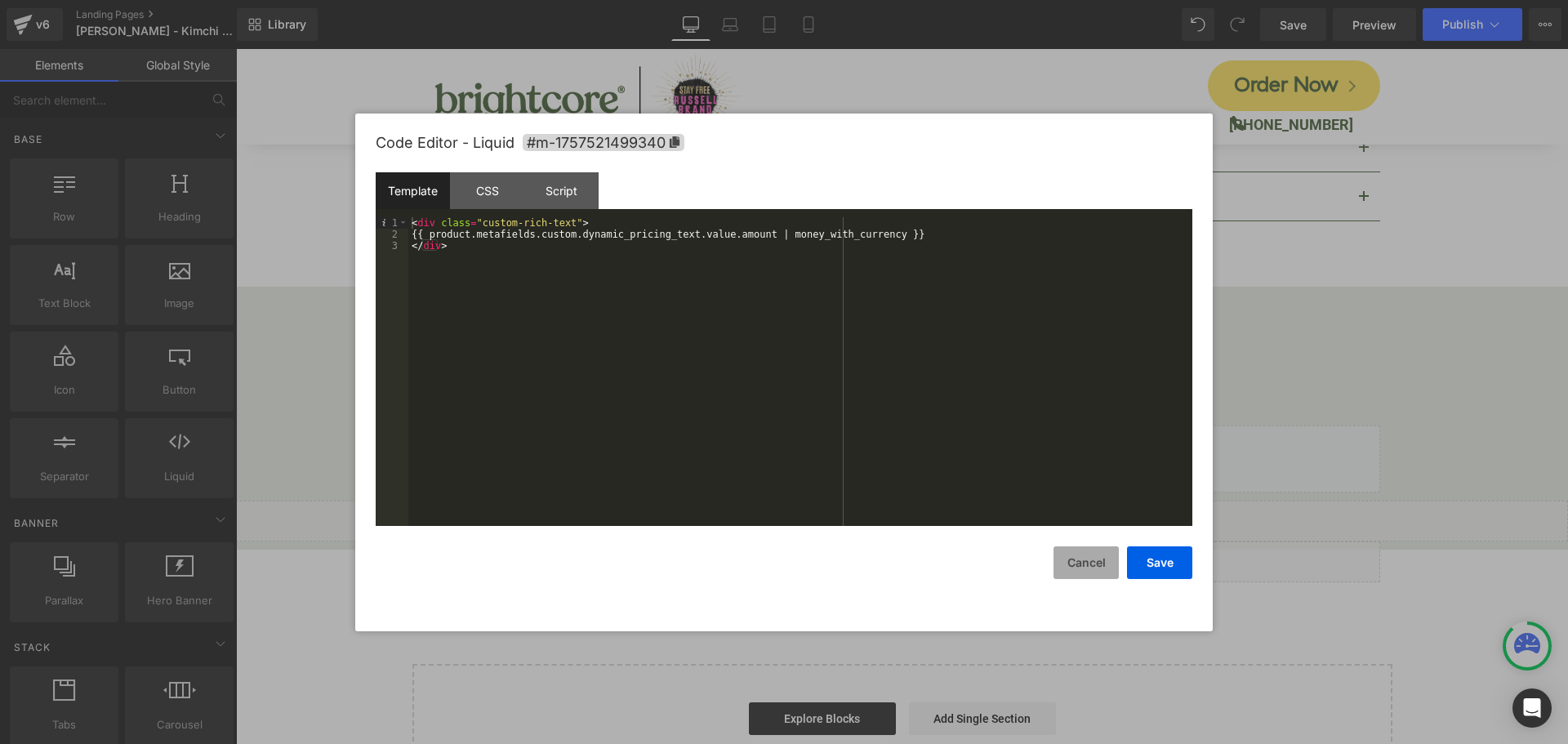
click at [1072, 549] on button "Cancel" at bounding box center [1086, 563] width 66 height 32
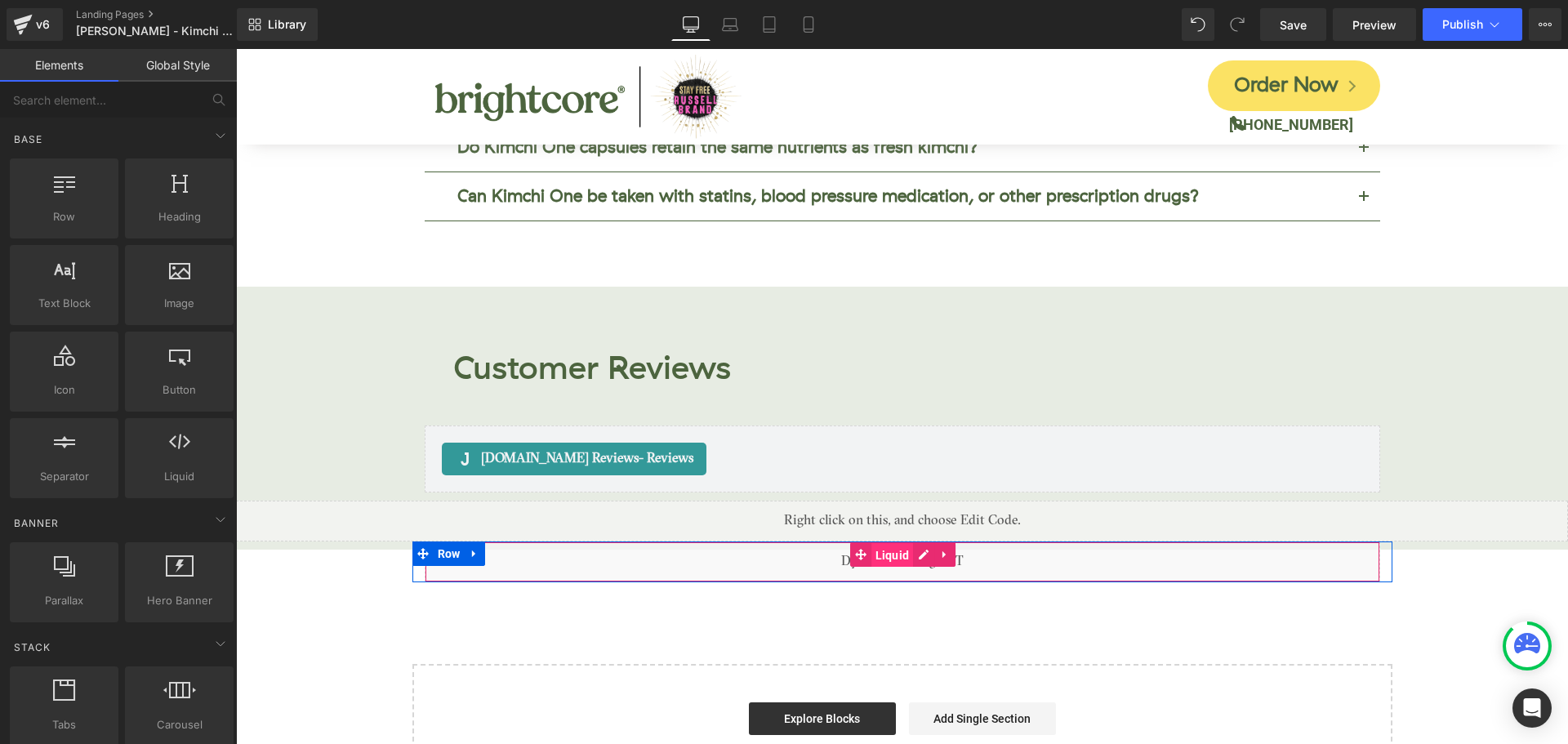
click at [872, 544] on span "Liquid" at bounding box center [893, 556] width 43 height 25
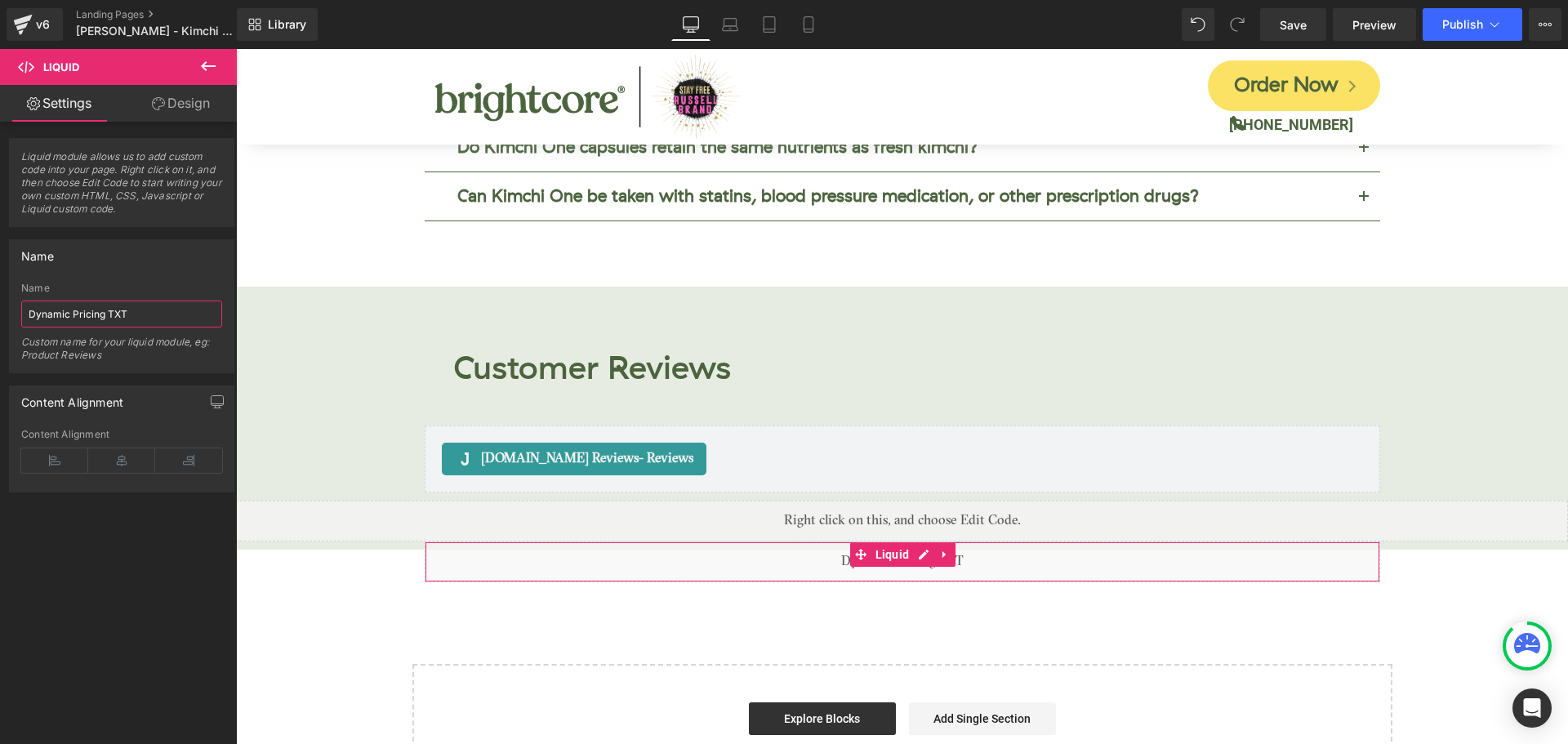
click at [92, 313] on input "Dynamic Pricing TXT" at bounding box center [122, 314] width 201 height 27
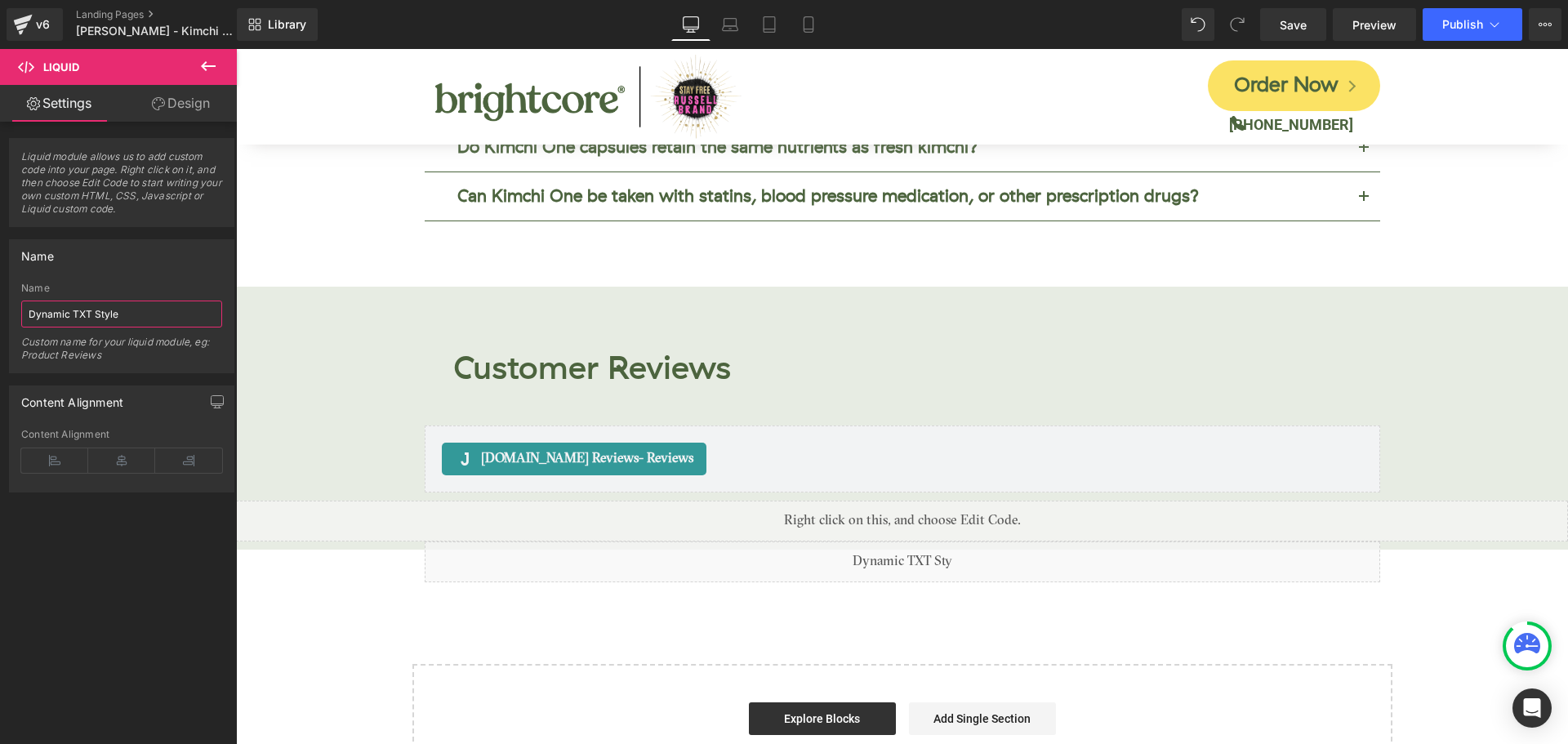
type input "Dynamic TXT Styler"
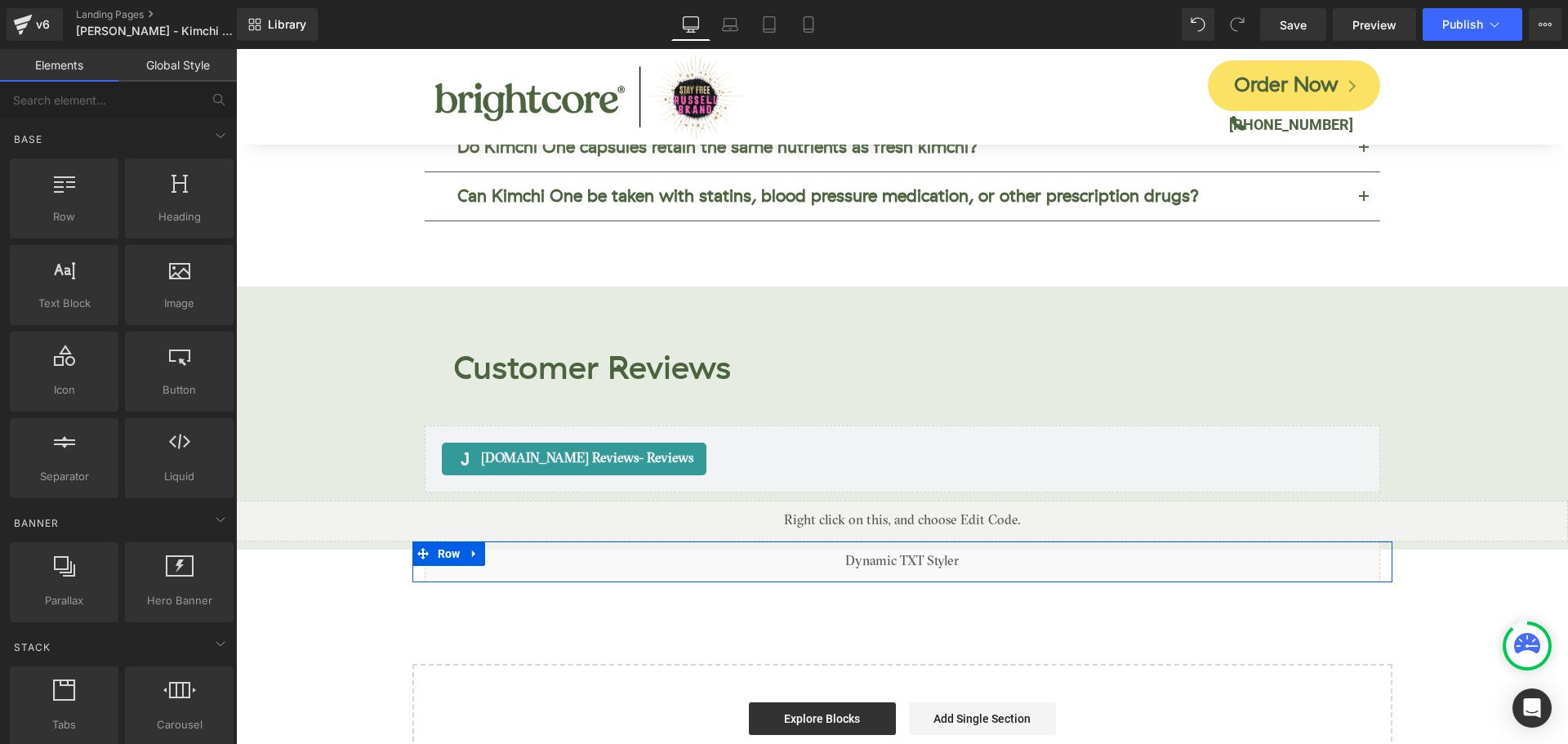
click at [916, 551] on icon at bounding box center [919, 555] width 9 height 9
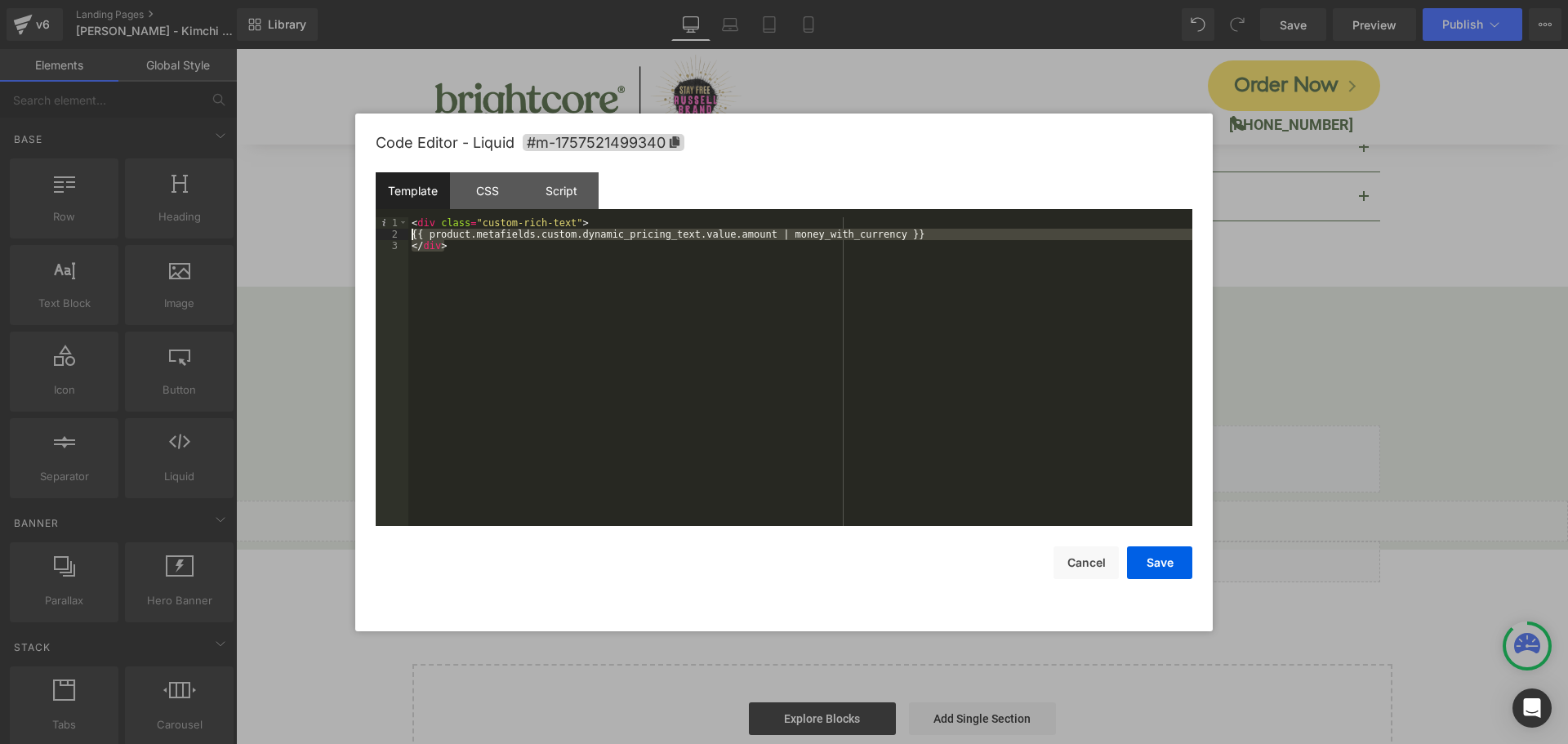
drag, startPoint x: 468, startPoint y: 248, endPoint x: 387, endPoint y: 238, distance: 81.6
click at [387, 238] on pre "1 2 3 < div class = "custom-rich-text" > {{ product.metafields.custom.dynamic_p…" at bounding box center [784, 372] width 817 height 309
click at [500, 188] on div "CSS" at bounding box center [487, 190] width 74 height 37
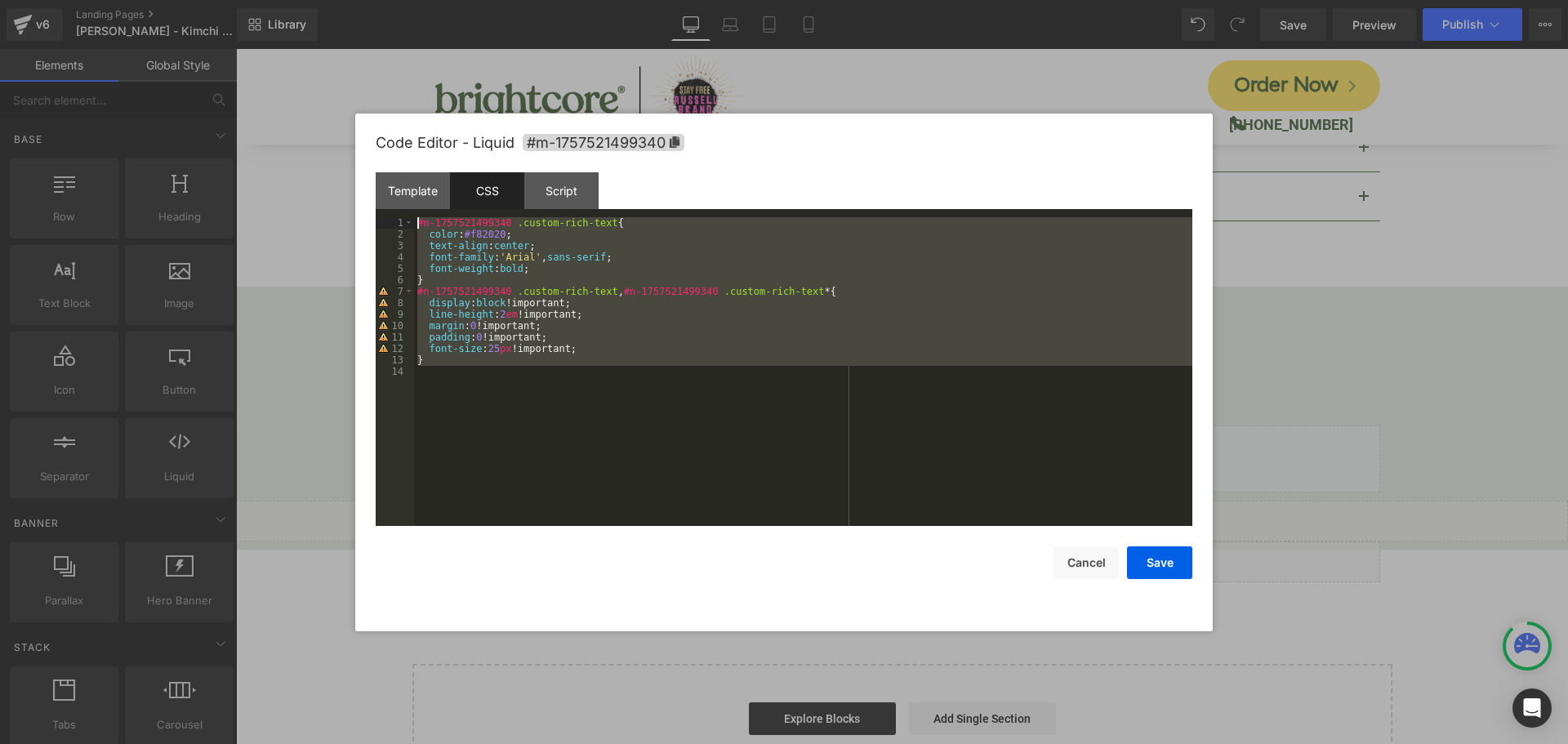
drag, startPoint x: 538, startPoint y: 402, endPoint x: 348, endPoint y: 172, distance: 298.3
click at [348, 172] on body "Liquid You are previewing how the will restyle your page. You can not edit Elem…" at bounding box center [784, 372] width 1568 height 744
click at [720, 472] on div "#m-1757521499340 .custom-rich-text { color : #f82020 ; text-align : center ; fo…" at bounding box center [803, 372] width 779 height 309
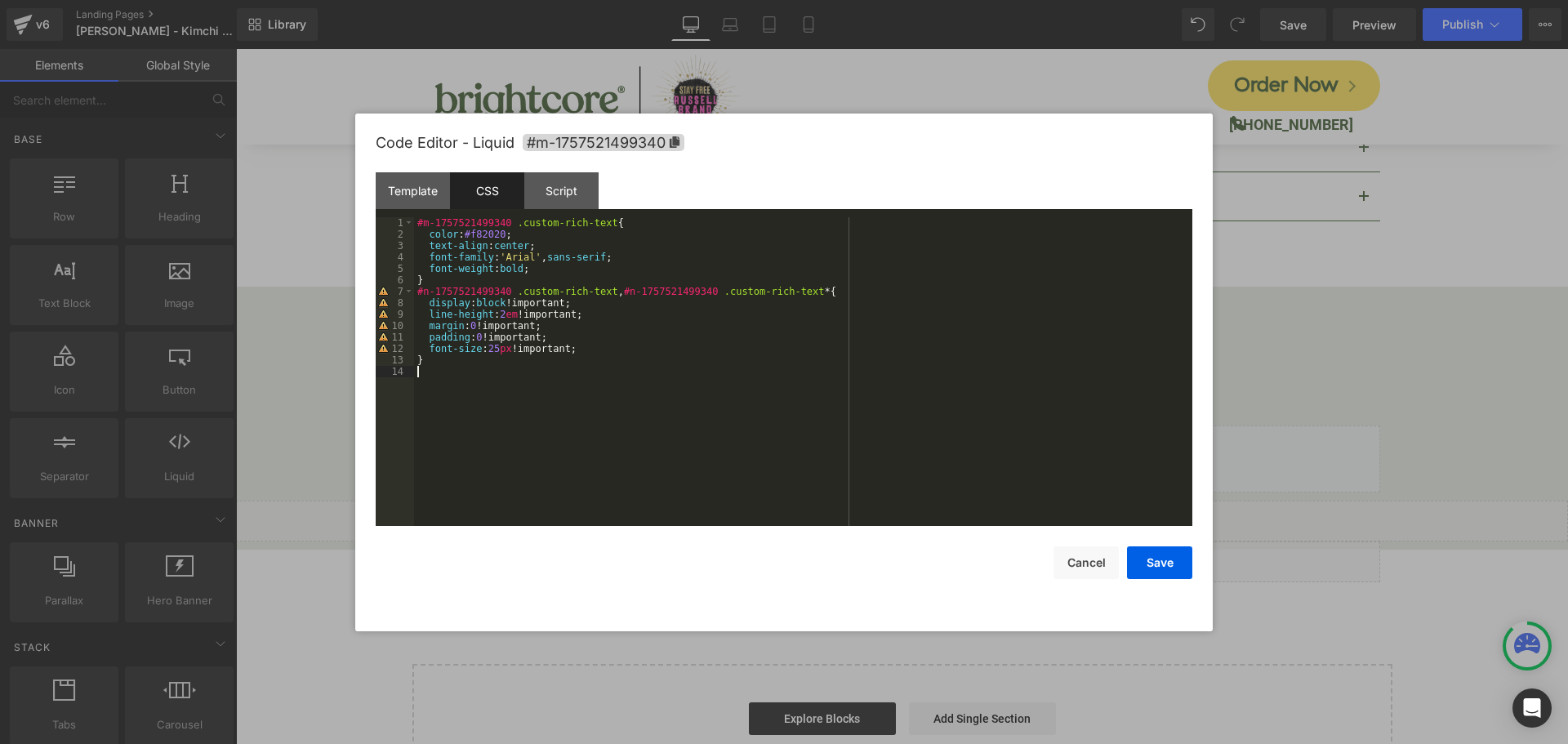
click at [739, 388] on div "#m-1757521499340 .custom-rich-text { color : #f82020 ; text-align : center ; fo…" at bounding box center [803, 383] width 779 height 332
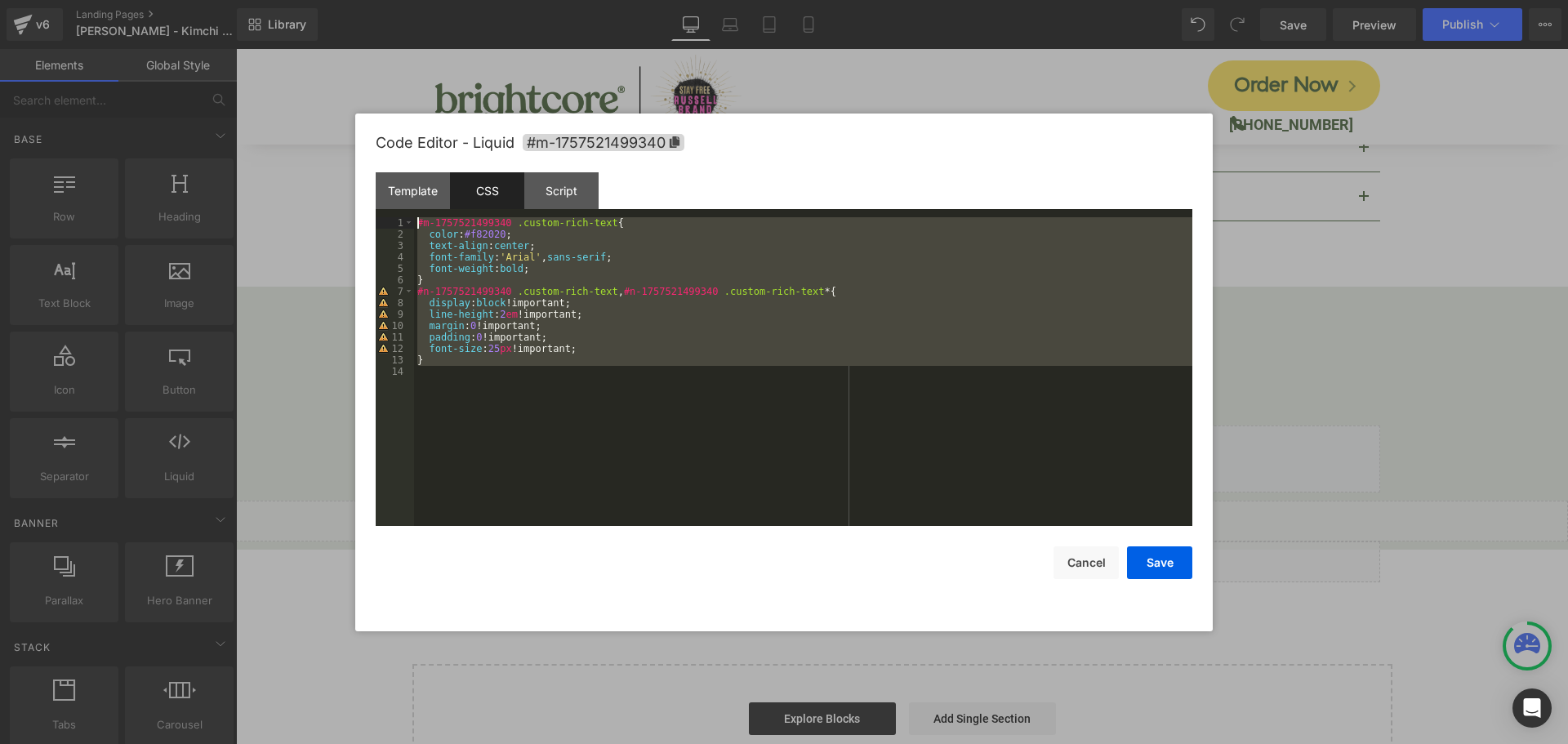
drag, startPoint x: 475, startPoint y: 443, endPoint x: 324, endPoint y: 154, distance: 326.1
click at [325, 156] on body "Liquid You are previewing how the will restyle your page. You can not edit Elem…" at bounding box center [784, 372] width 1568 height 744
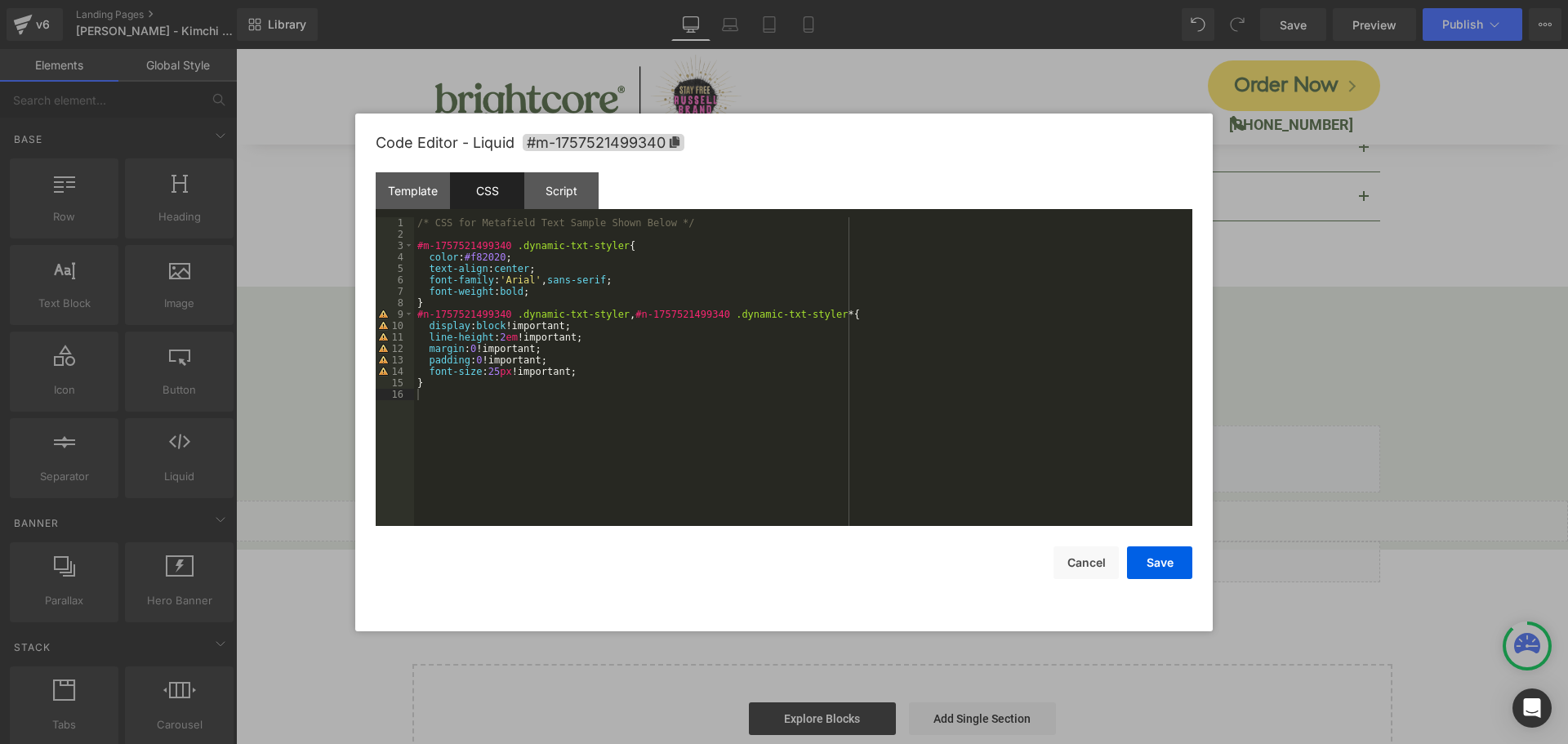
click at [760, 391] on div "/* CSS for Metafield Text Sample Shown Below */ #m-1757521499340 .dynamic-txt-s…" at bounding box center [803, 383] width 779 height 332
click at [427, 189] on div "Template" at bounding box center [413, 190] width 74 height 37
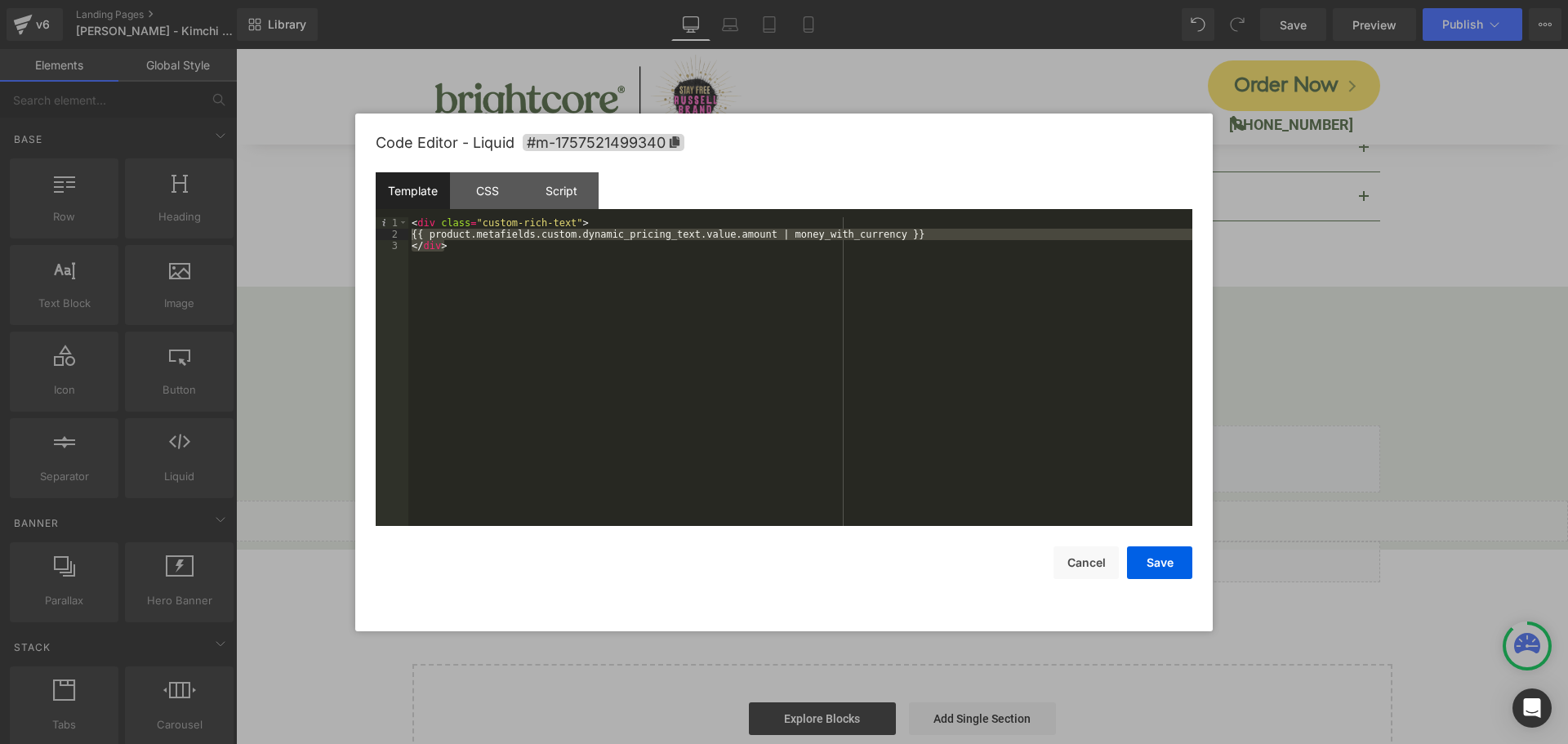
click at [534, 295] on div "< div class = "custom-rich-text" > {{ product.metafields.custom.dynamic_pricing…" at bounding box center [801, 372] width 784 height 309
drag, startPoint x: 424, startPoint y: 221, endPoint x: 307, endPoint y: 162, distance: 131.0
click at [307, 162] on body "Liquid You are previewing how the will restyle your page. You can not edit Elem…" at bounding box center [784, 372] width 1568 height 744
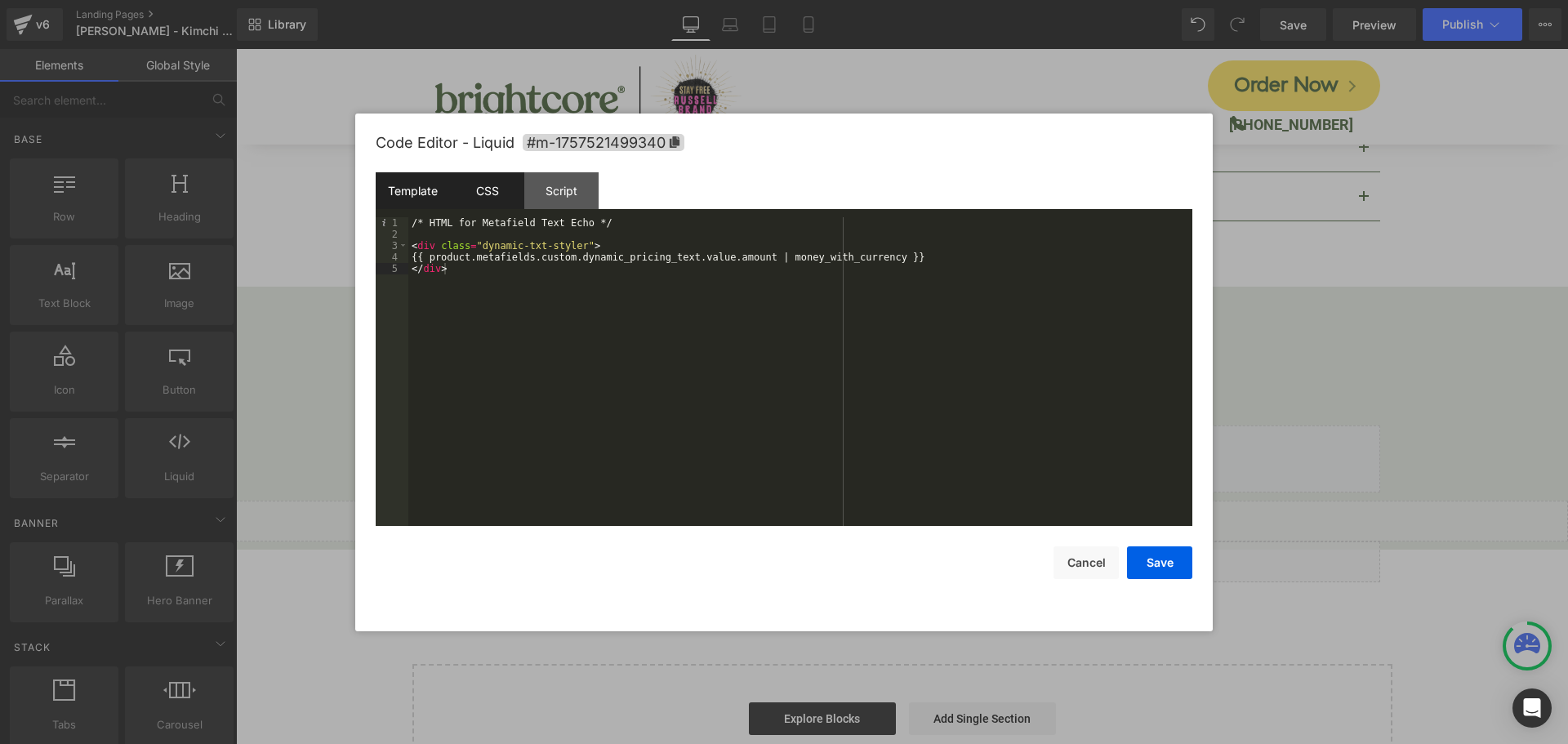
click at [478, 197] on div "CSS" at bounding box center [487, 190] width 74 height 37
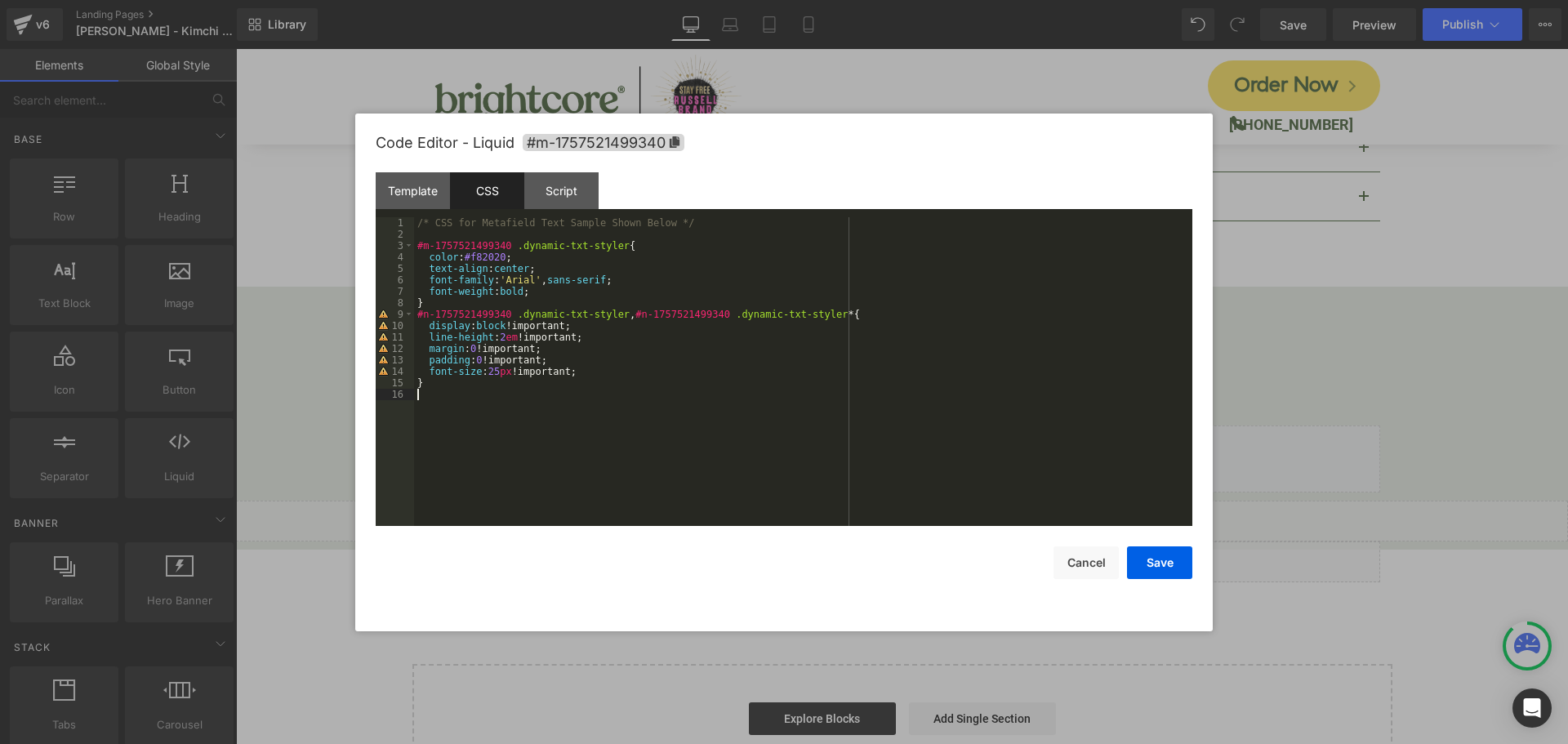
click at [551, 402] on div "/* CSS for Metafield Text Sample Shown Below */ #m-1757521499340 .dynamic-txt-s…" at bounding box center [803, 383] width 779 height 332
click at [434, 233] on div "/* CSS for Metafield Text Sample Shown Below */ #m-1757521499340 .dynamic-txt-s…" at bounding box center [803, 383] width 779 height 332
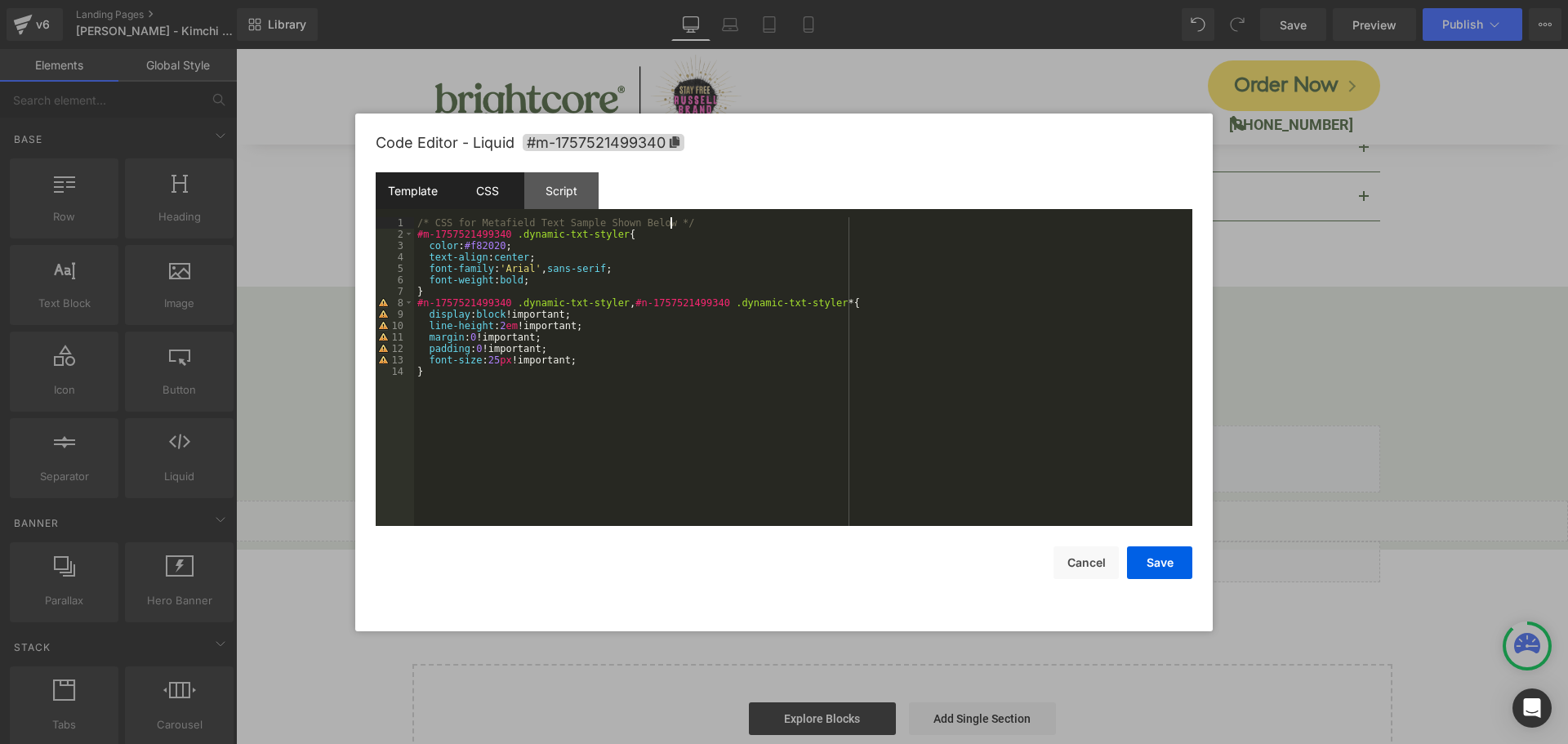
click at [420, 188] on div "Template" at bounding box center [413, 190] width 74 height 37
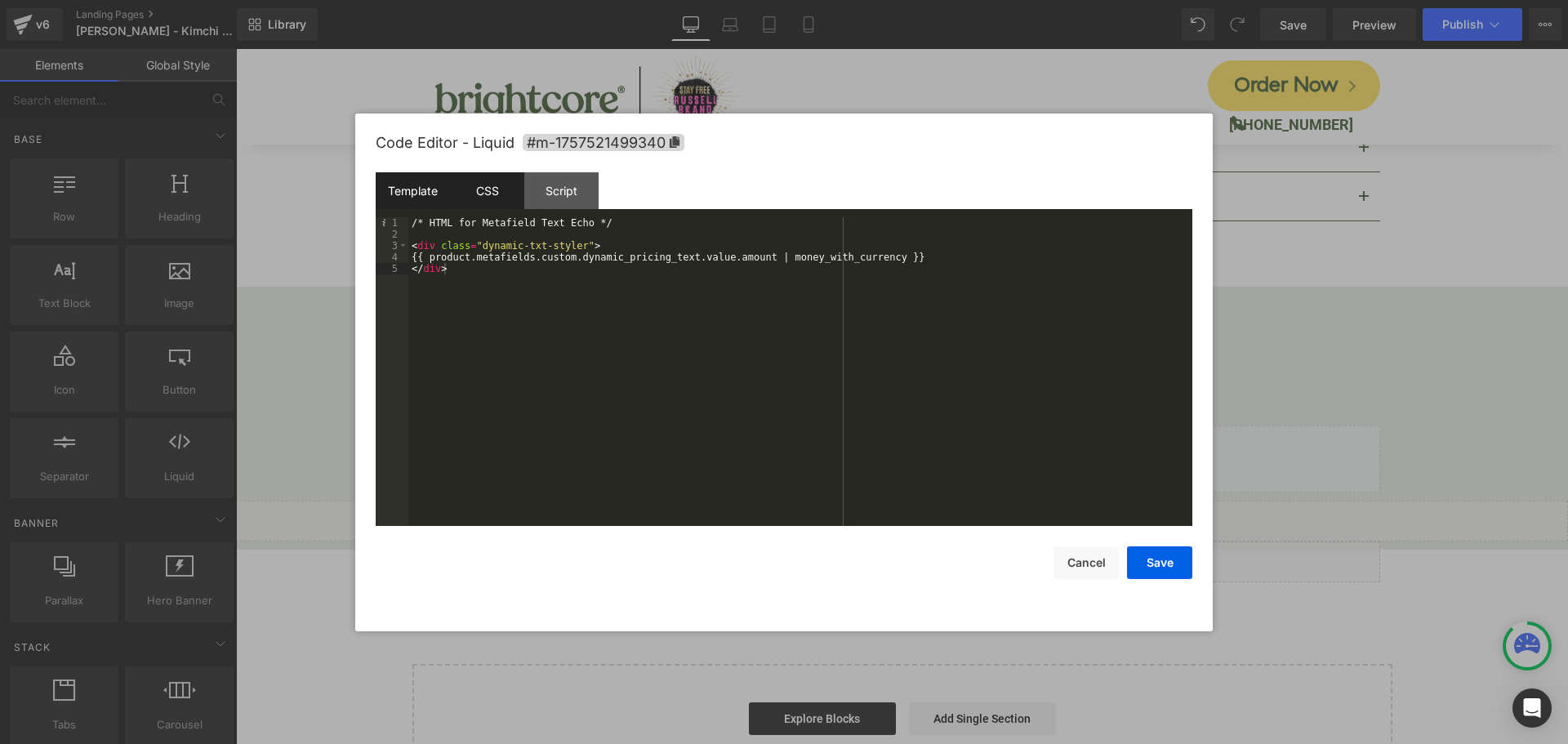
click at [475, 181] on div "CSS" at bounding box center [487, 190] width 74 height 37
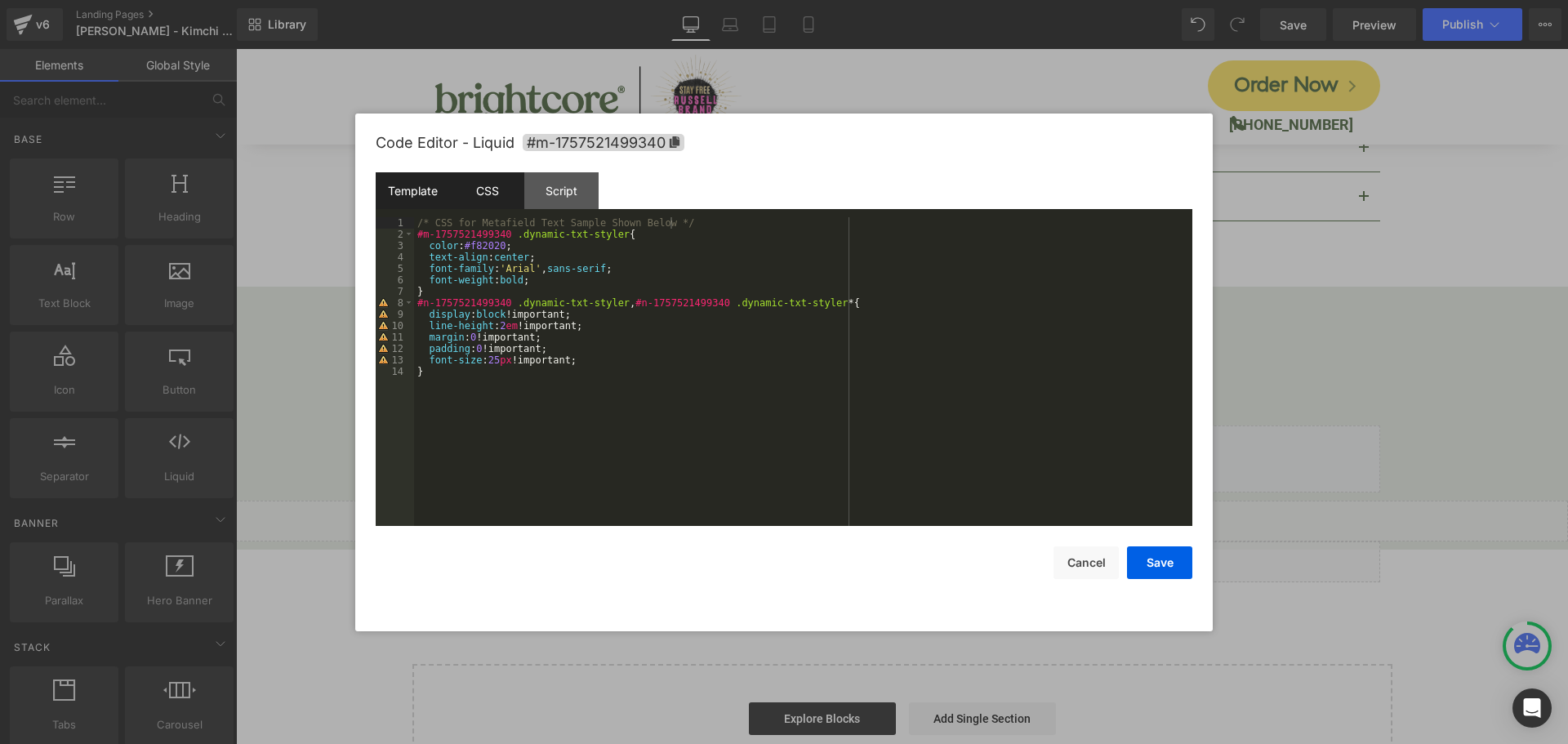
click at [421, 182] on div "Template" at bounding box center [413, 190] width 74 height 37
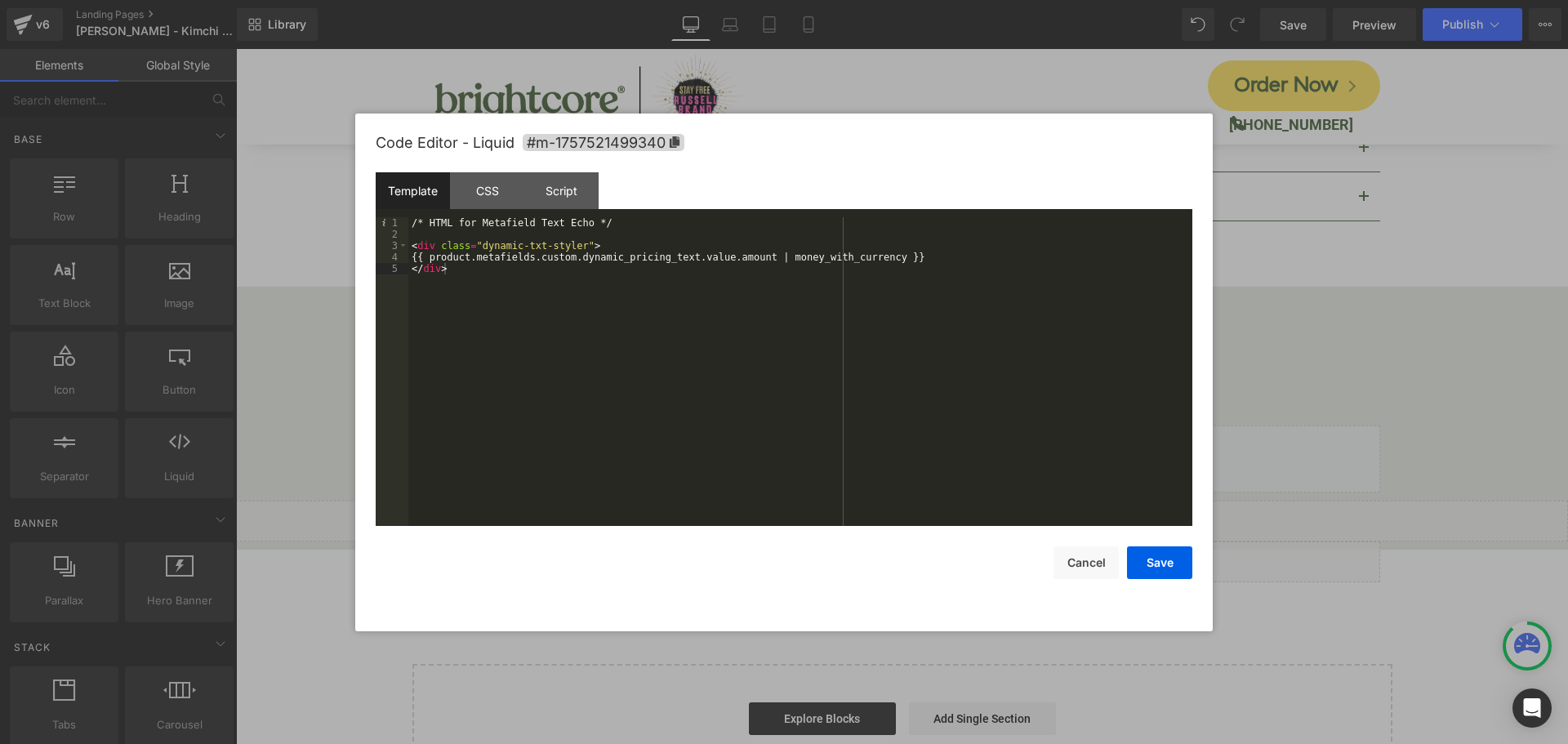
click at [418, 224] on div "/* HTML for Metafield Text Echo */ < div class = "dynamic-txt-styler" > {{ prod…" at bounding box center [801, 383] width 784 height 332
click at [633, 213] on div "Template CSS Script Data" at bounding box center [784, 194] width 817 height 45
click at [620, 226] on div "< - * HTML for Metafield Text Echo */ < div class = "dynamic-txt-styler" > {{ p…" at bounding box center [801, 383] width 784 height 332
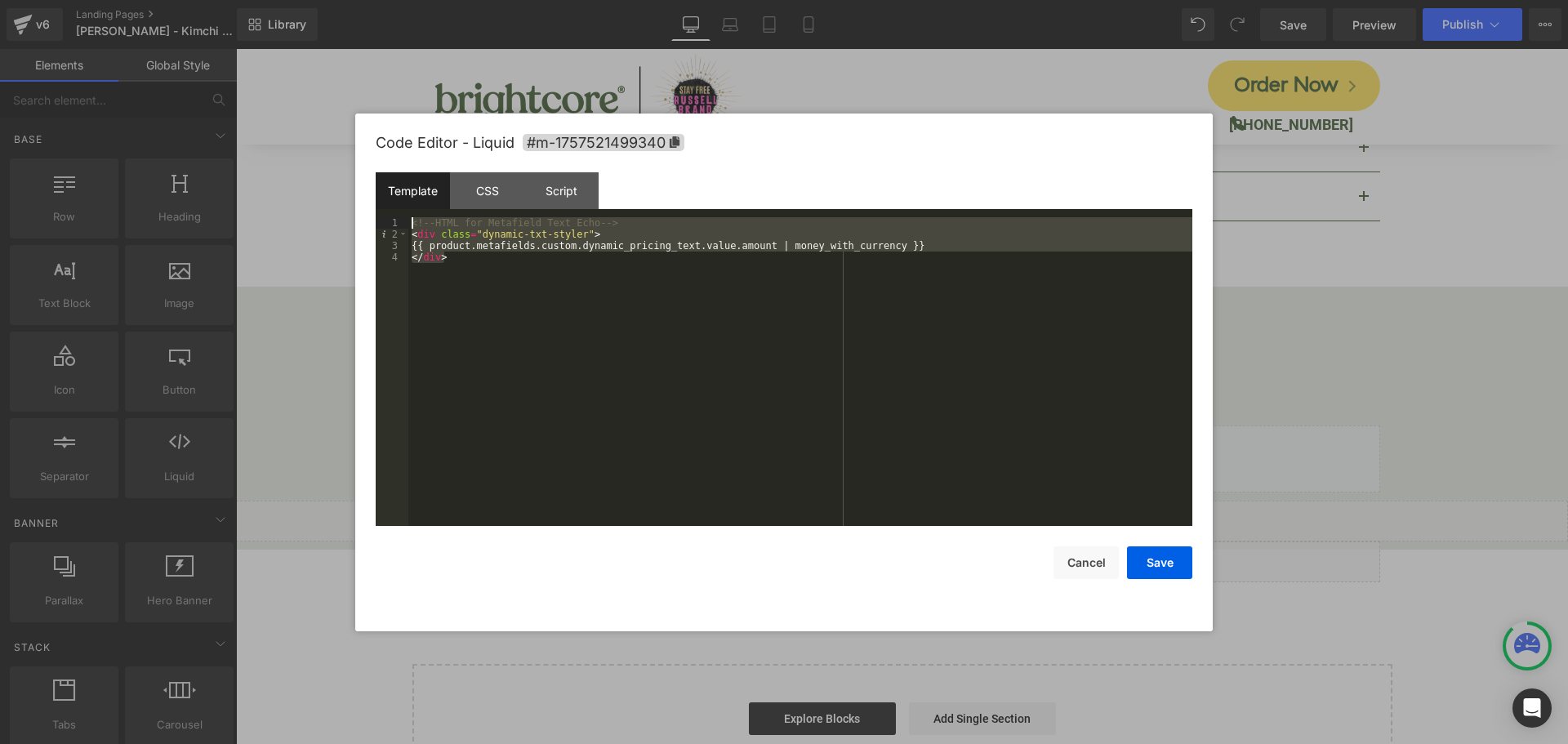
drag, startPoint x: 385, startPoint y: 236, endPoint x: 332, endPoint y: 201, distance: 63.5
click at [332, 201] on body "Liquid You are previewing how the will restyle your page. You can not edit Elem…" at bounding box center [784, 372] width 1568 height 744
click at [606, 375] on div "<!-- HTML for Metafield Text Echo --> < div class = "dynamic-txt-styler" > {{ p…" at bounding box center [801, 372] width 784 height 309
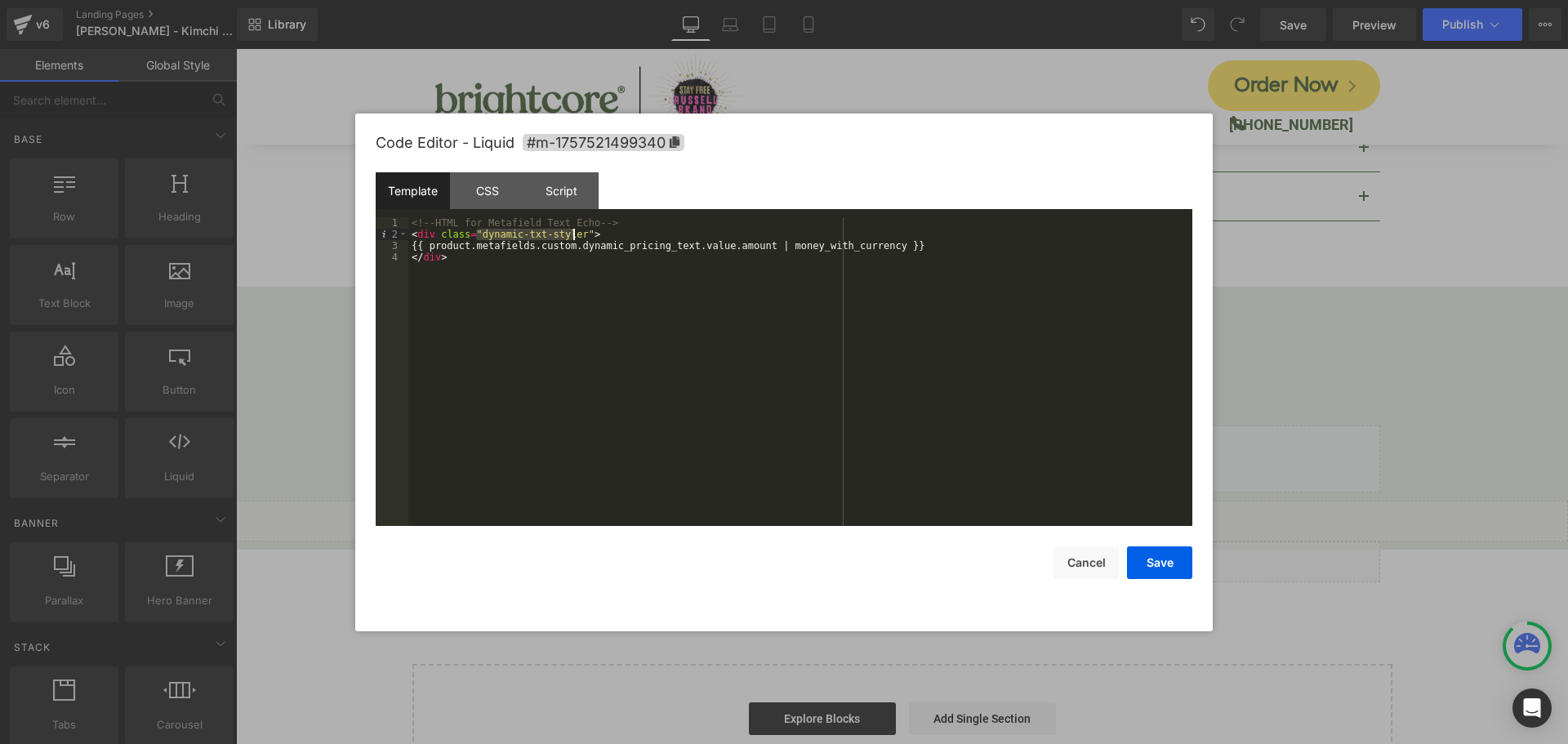
drag, startPoint x: 476, startPoint y: 237, endPoint x: 574, endPoint y: 237, distance: 98.0
click at [574, 237] on div "<!-- HTML for Metafield Text Echo --> < div class = "dynamic-txt-styler" > {{ p…" at bounding box center [801, 383] width 784 height 332
click at [1086, 571] on button "Cancel" at bounding box center [1086, 563] width 66 height 32
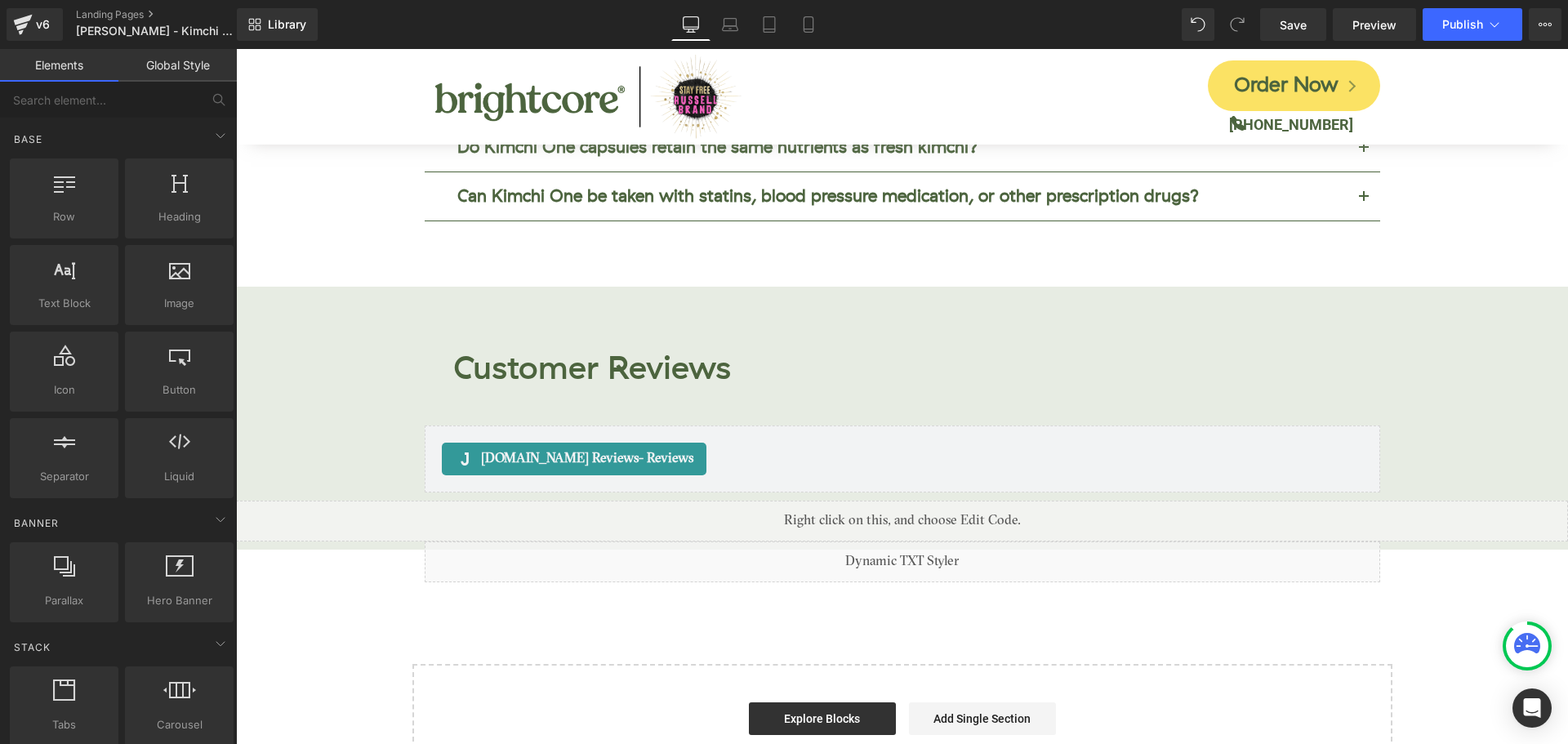
drag, startPoint x: 1321, startPoint y: 620, endPoint x: 1081, endPoint y: 567, distance: 245.8
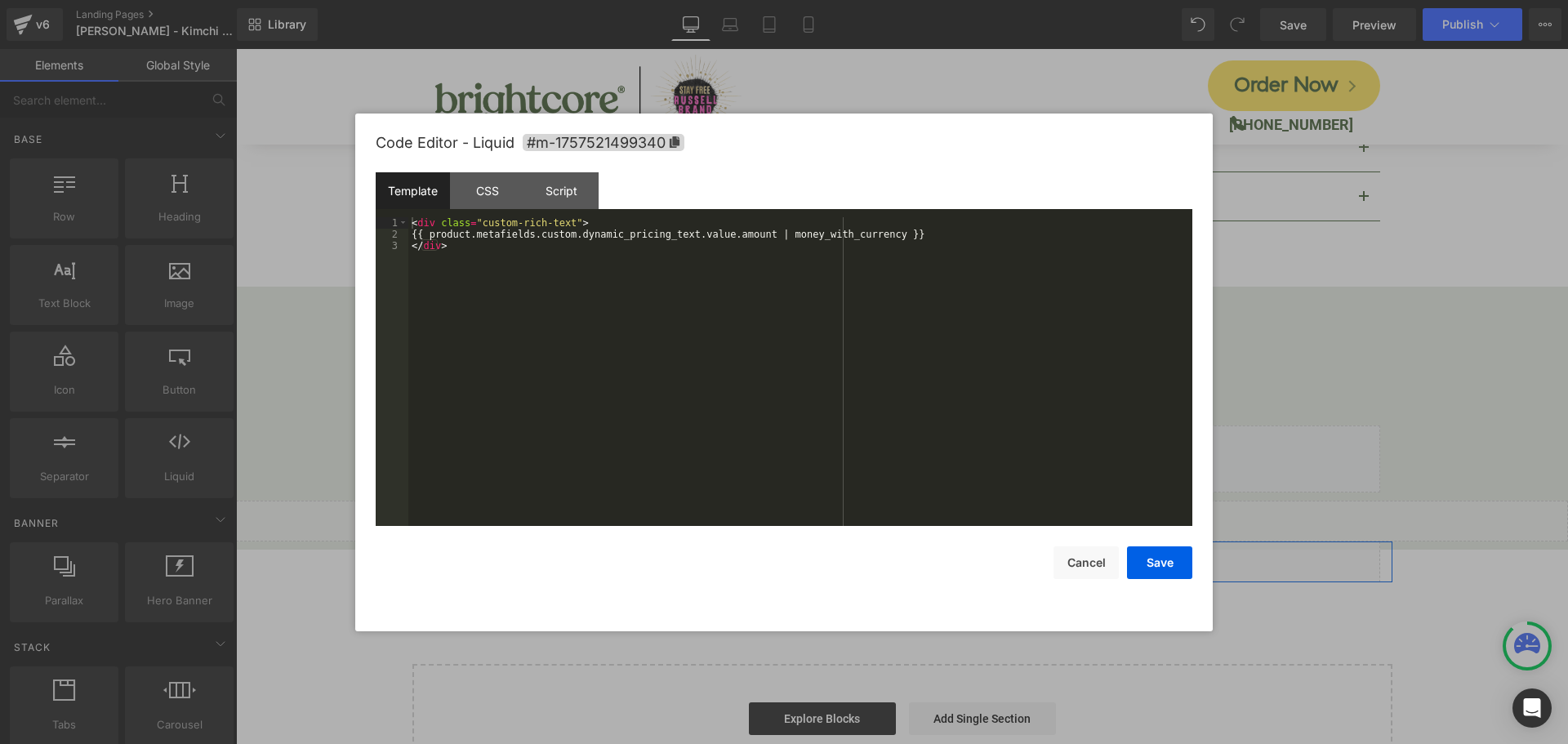
click at [917, 542] on div "Liquid" at bounding box center [902, 562] width 955 height 41
click at [495, 193] on div "CSS" at bounding box center [487, 190] width 74 height 37
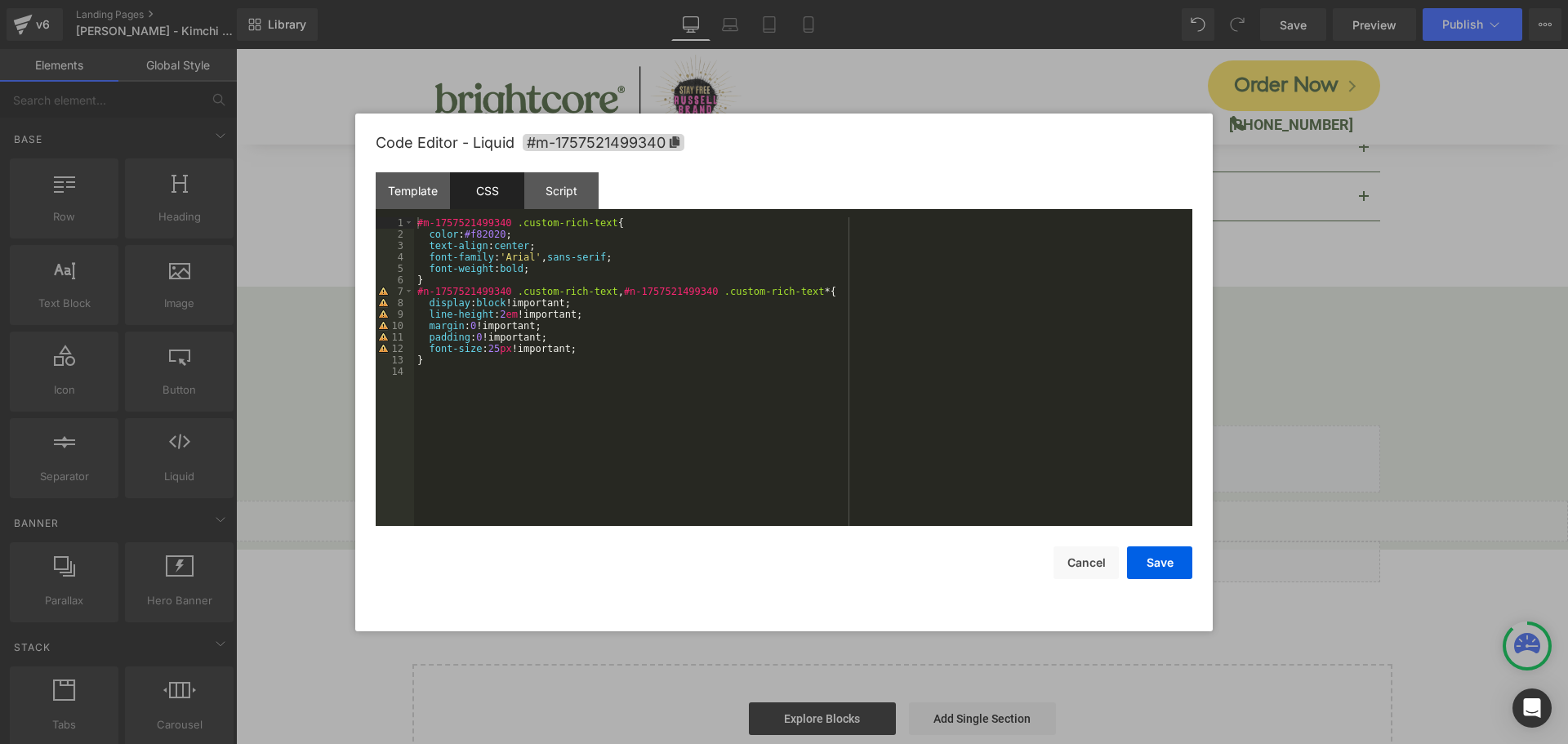
drag, startPoint x: 447, startPoint y: 450, endPoint x: 447, endPoint y: 431, distance: 19.0
click at [448, 441] on div "#m-1757521499340 .custom-rich-text { color : #f82020 ; text-align : center ; fo…" at bounding box center [803, 383] width 779 height 332
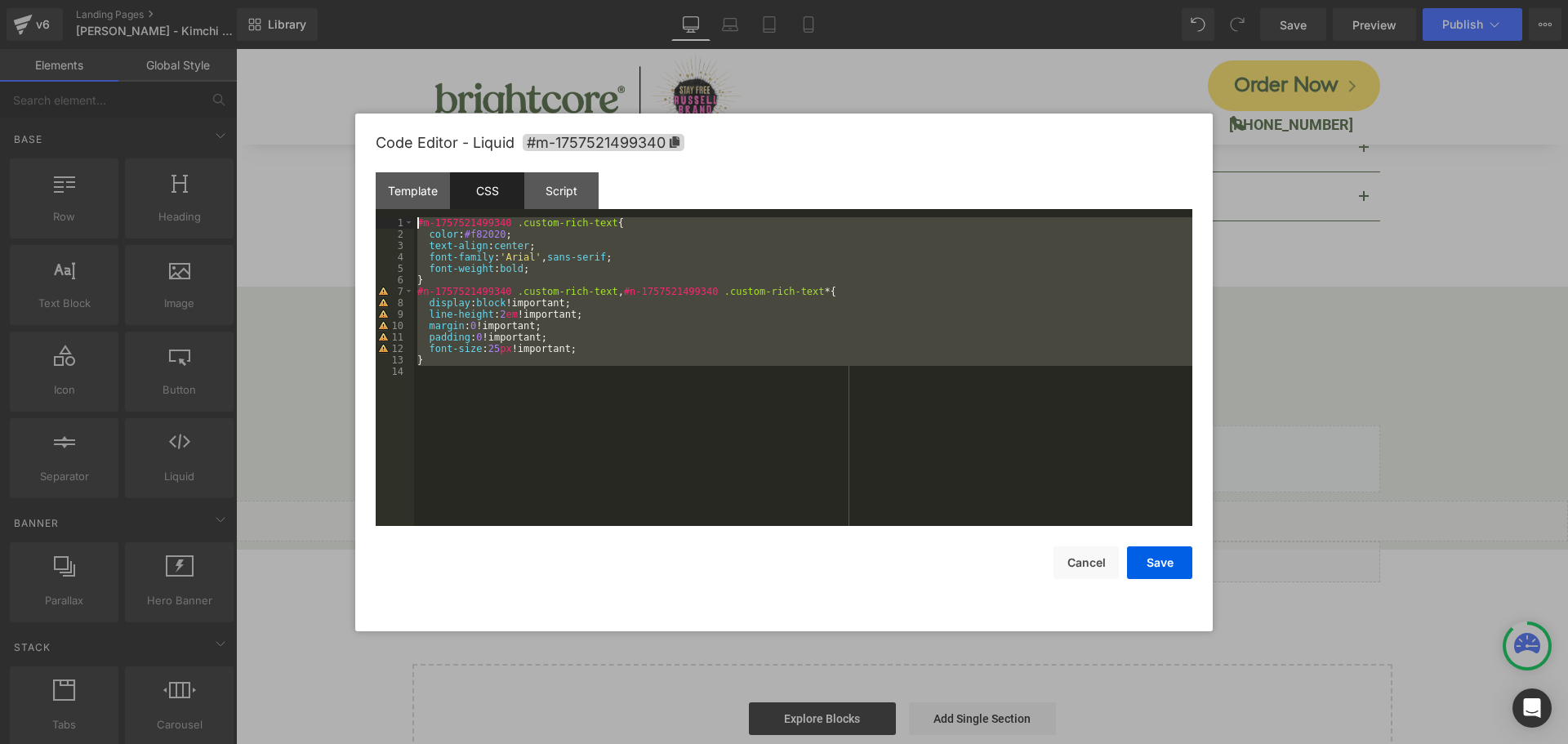
drag, startPoint x: 399, startPoint y: 300, endPoint x: 300, endPoint y: 124, distance: 201.9
click at [300, 124] on body "Liquid You are previewing how the will restyle your page. You can not edit Elem…" at bounding box center [784, 372] width 1568 height 744
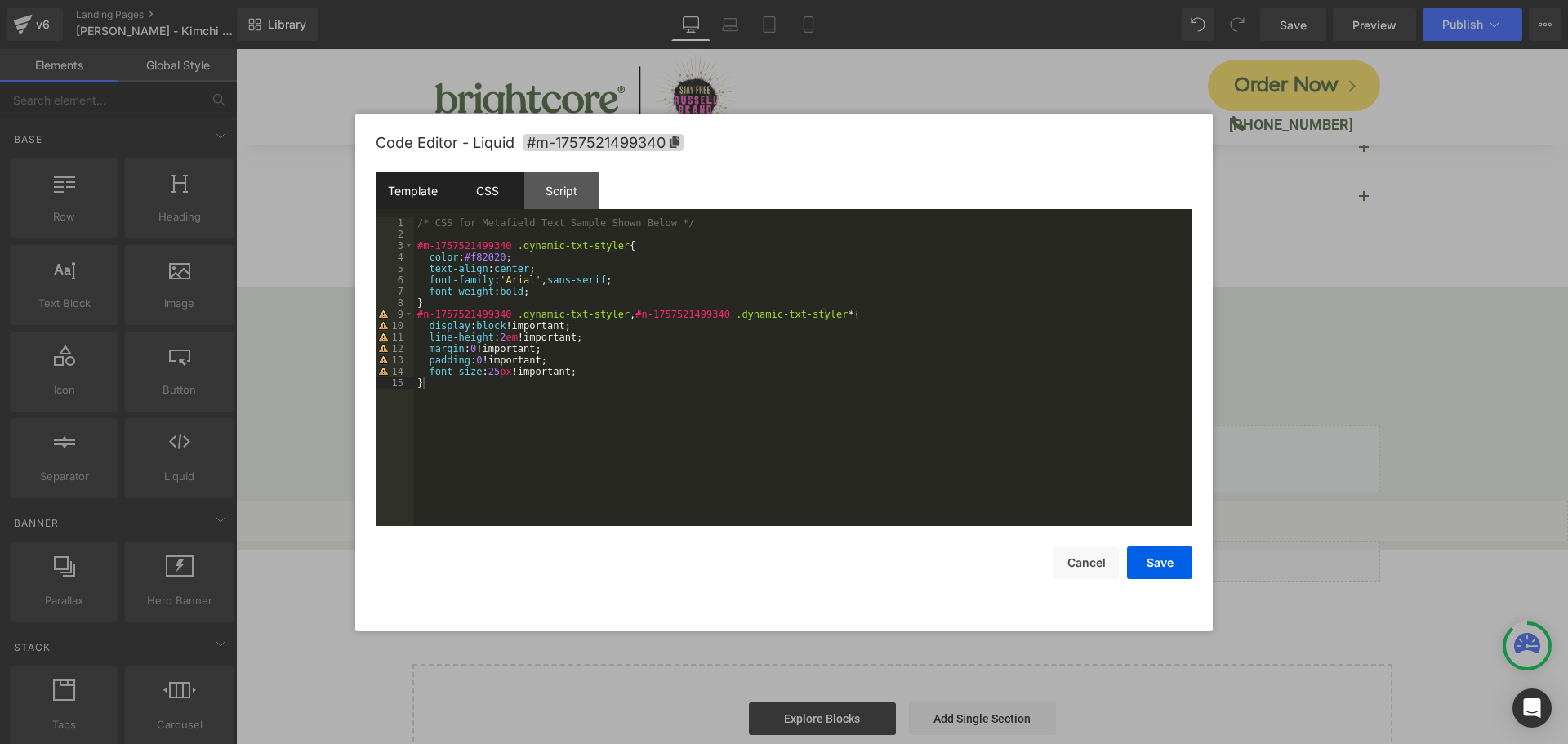
click at [422, 187] on div "Template" at bounding box center [413, 190] width 74 height 37
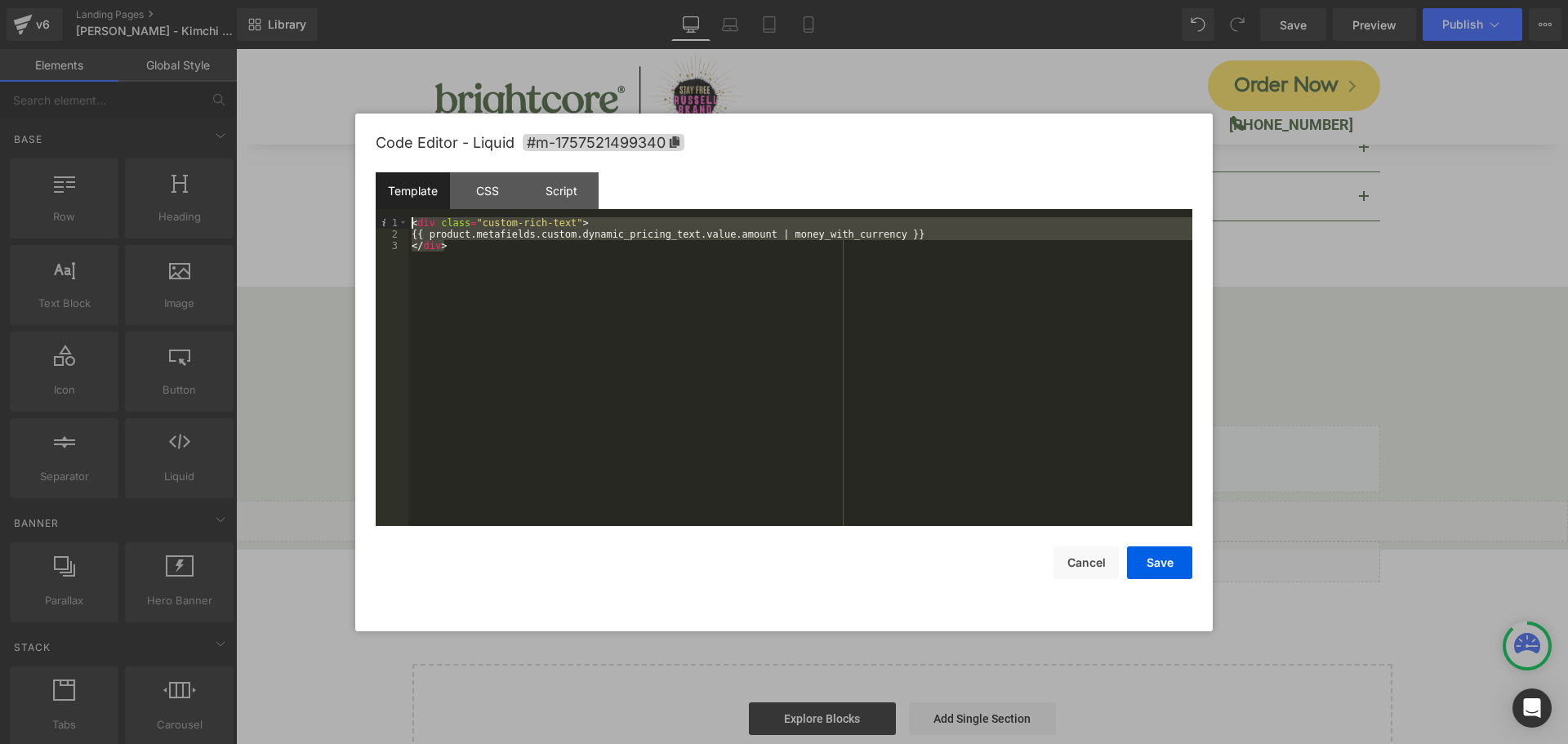
drag, startPoint x: 462, startPoint y: 278, endPoint x: 366, endPoint y: 159, distance: 152.9
click at [366, 159] on div "Code Editor - Liquid #m-1757521499340 Template CSS Script Data 1 2 3 < div clas…" at bounding box center [784, 372] width 858 height 518
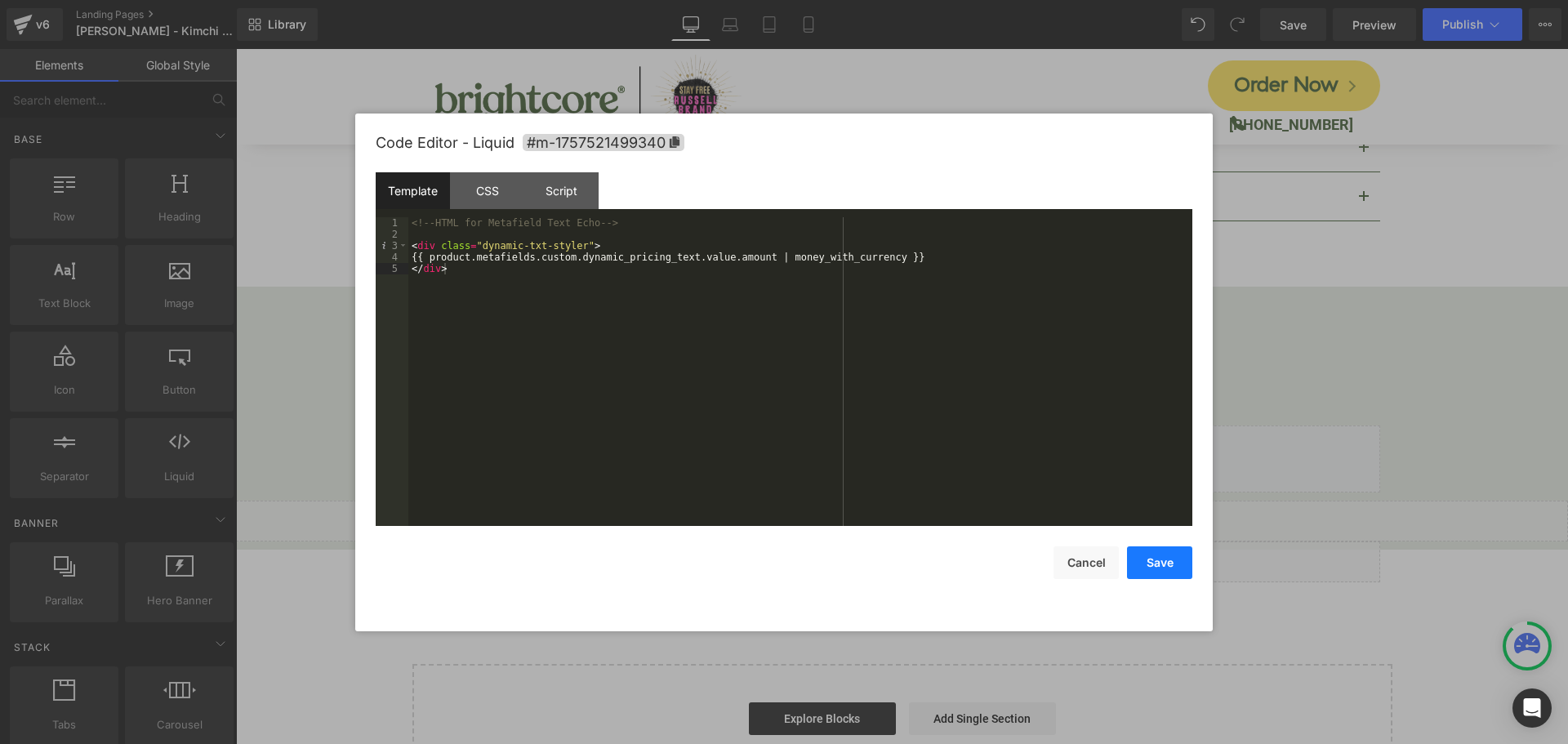
click at [1157, 563] on button "Save" at bounding box center [1160, 563] width 66 height 32
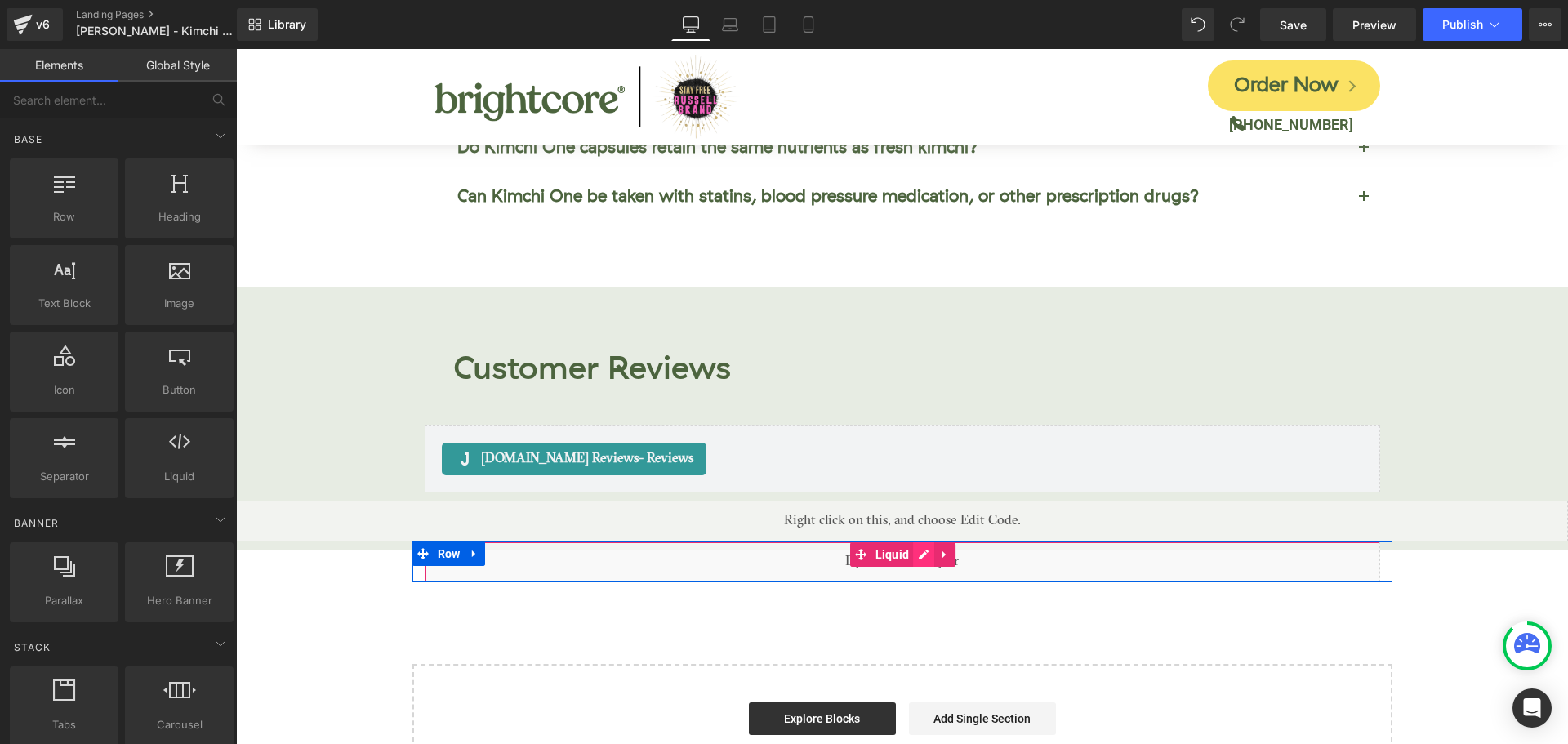
click at [918, 548] on icon at bounding box center [924, 554] width 11 height 12
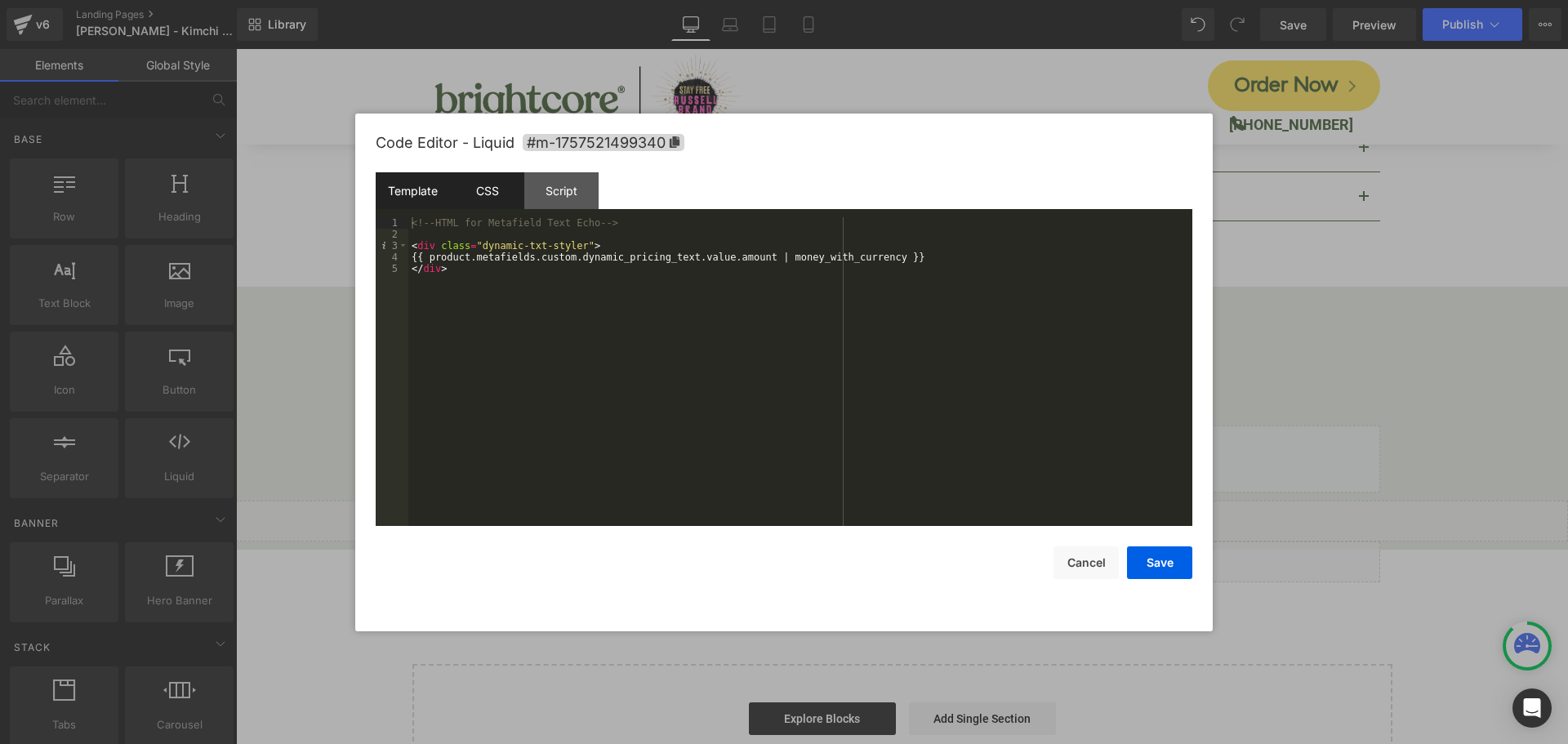
click at [499, 189] on div "CSS" at bounding box center [487, 190] width 74 height 37
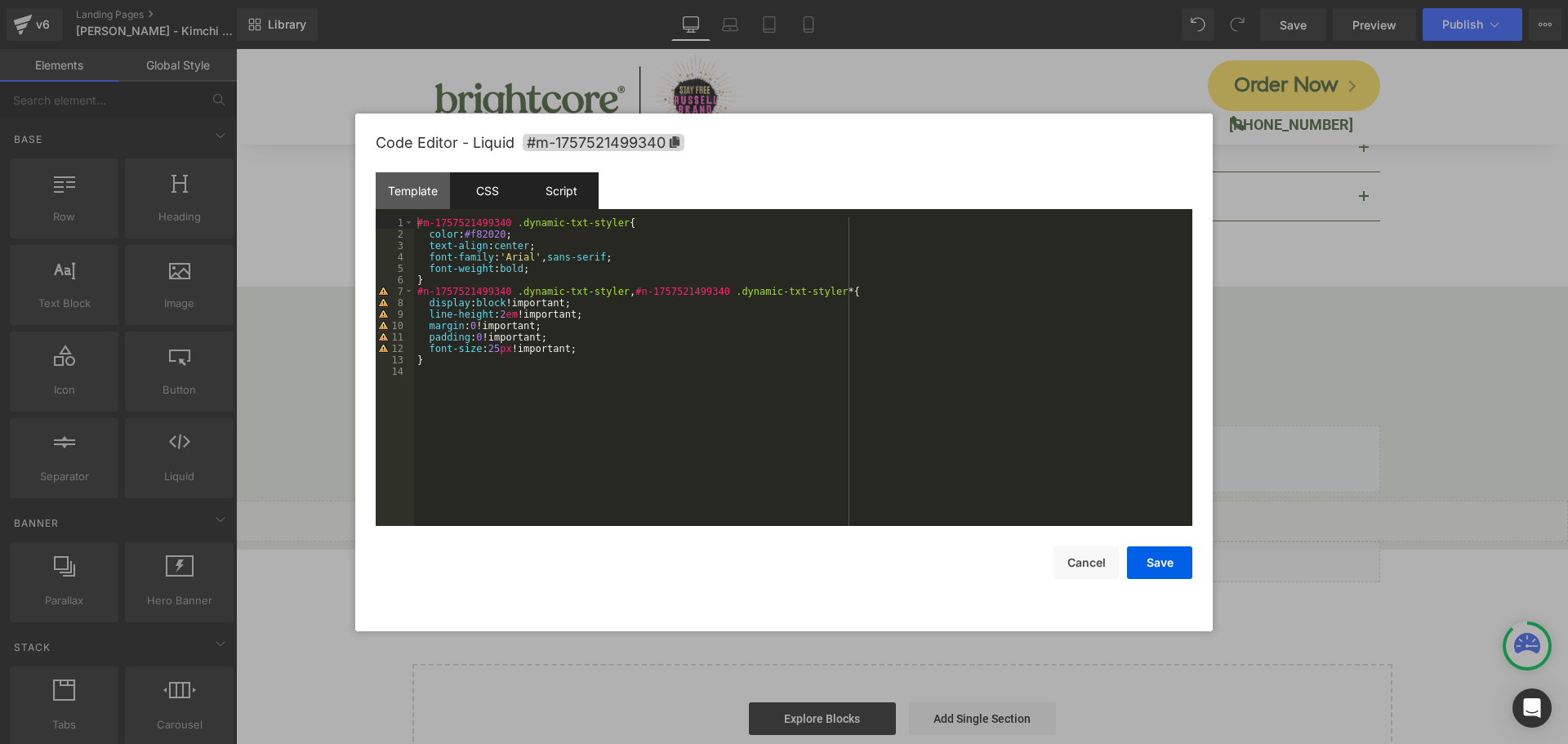
click at [574, 186] on div "Script" at bounding box center [561, 190] width 74 height 37
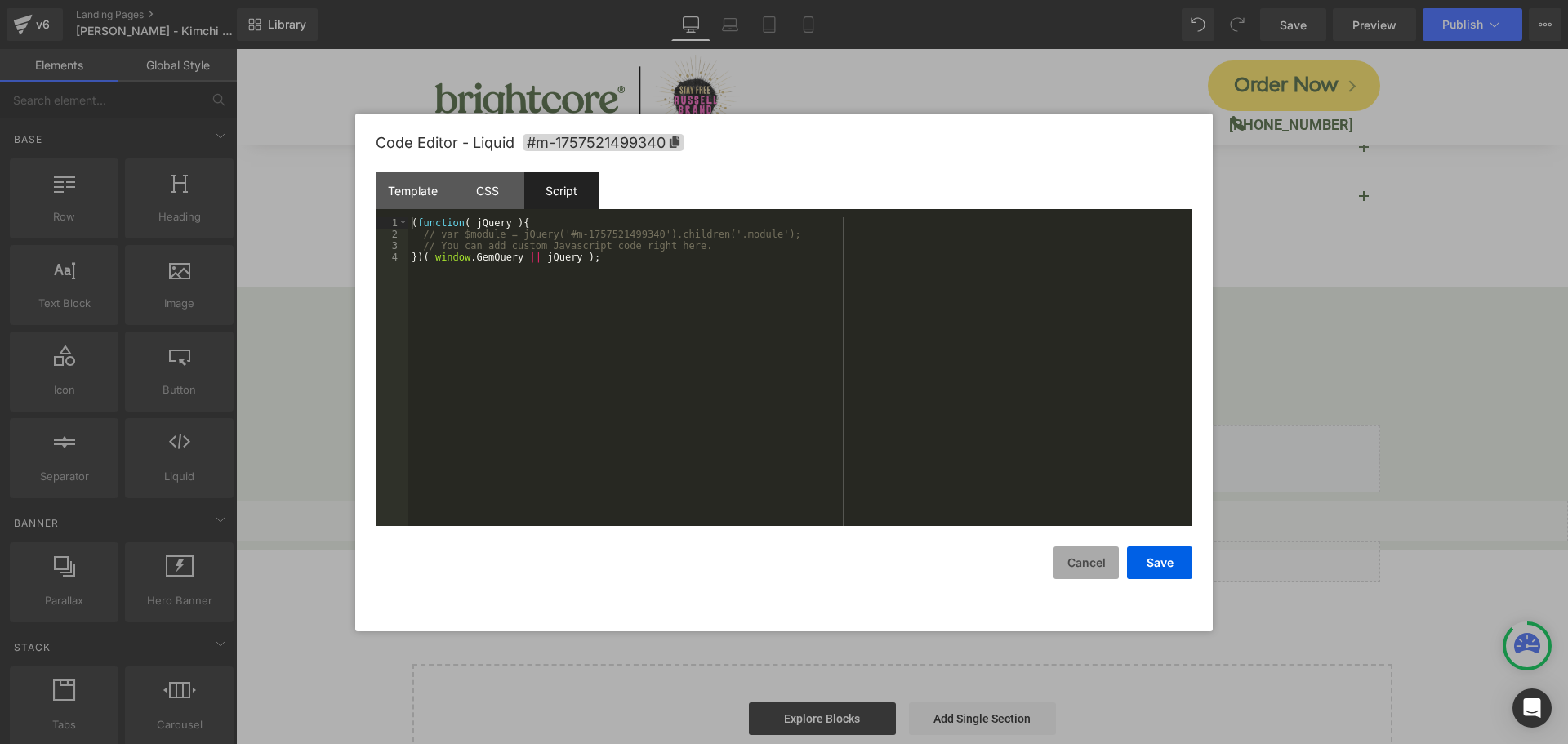
click at [1065, 563] on button "Cancel" at bounding box center [1086, 563] width 66 height 32
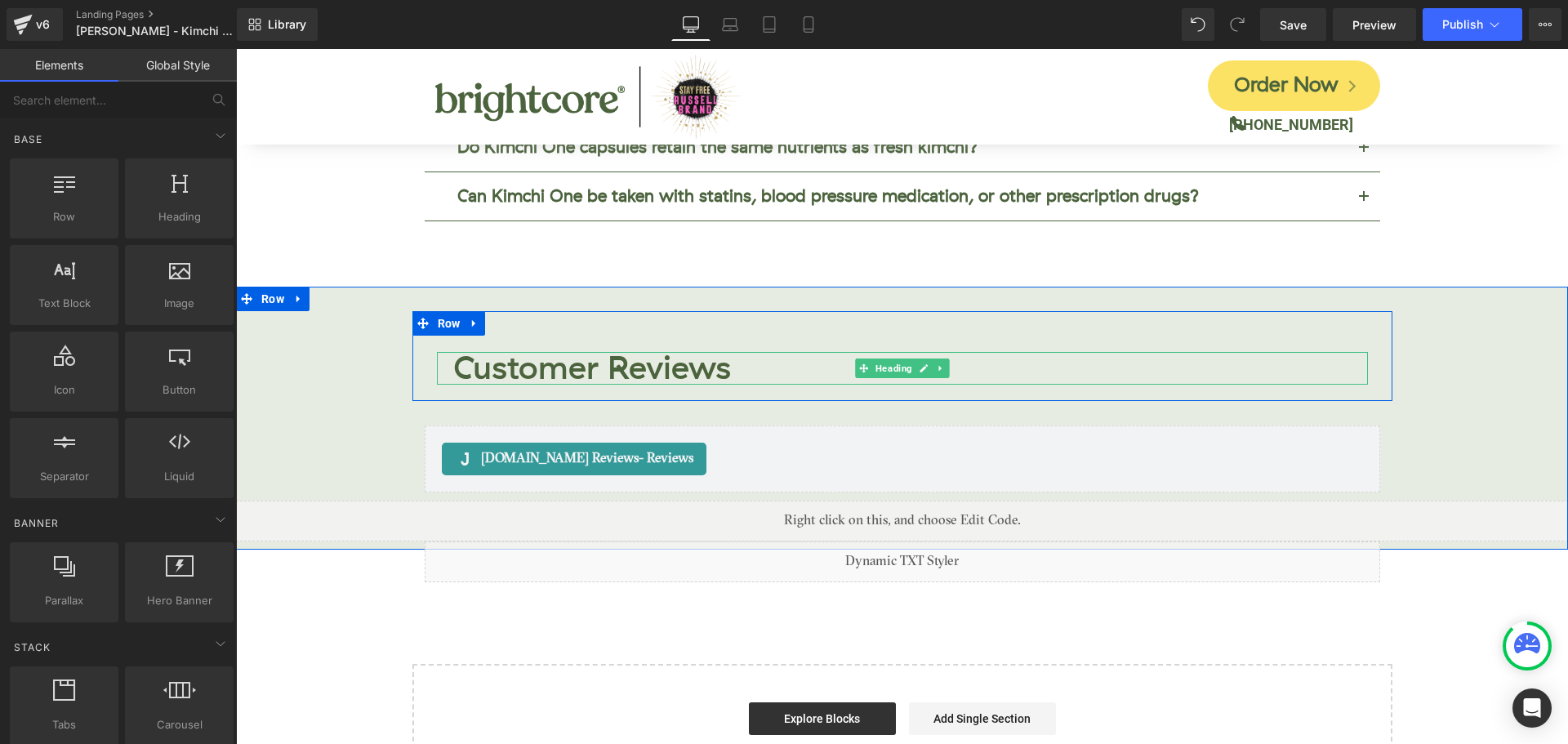
click at [656, 353] on h2 "Customer Reviews" at bounding box center [910, 369] width 915 height 32
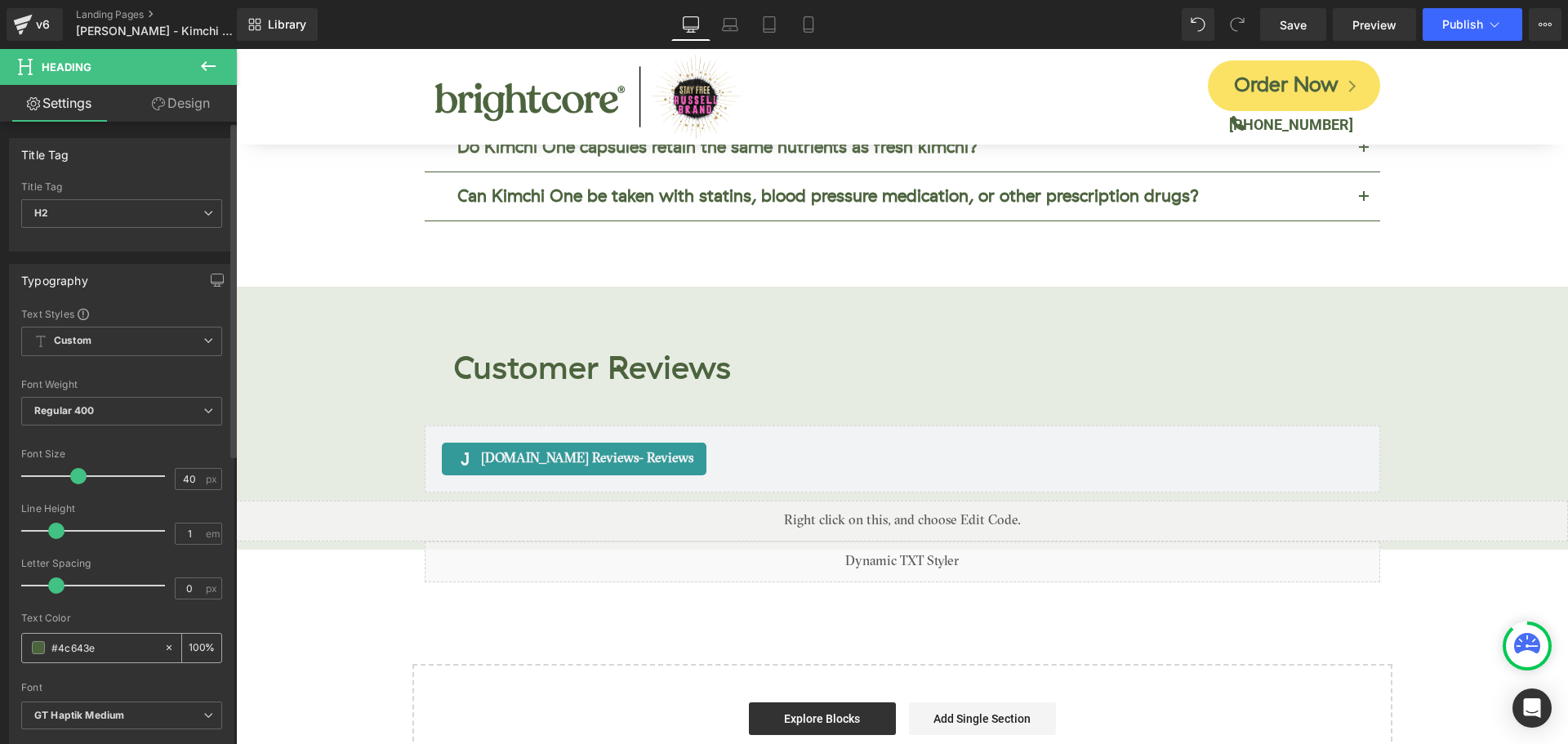
click at [91, 644] on input "#4c643e" at bounding box center [104, 647] width 104 height 18
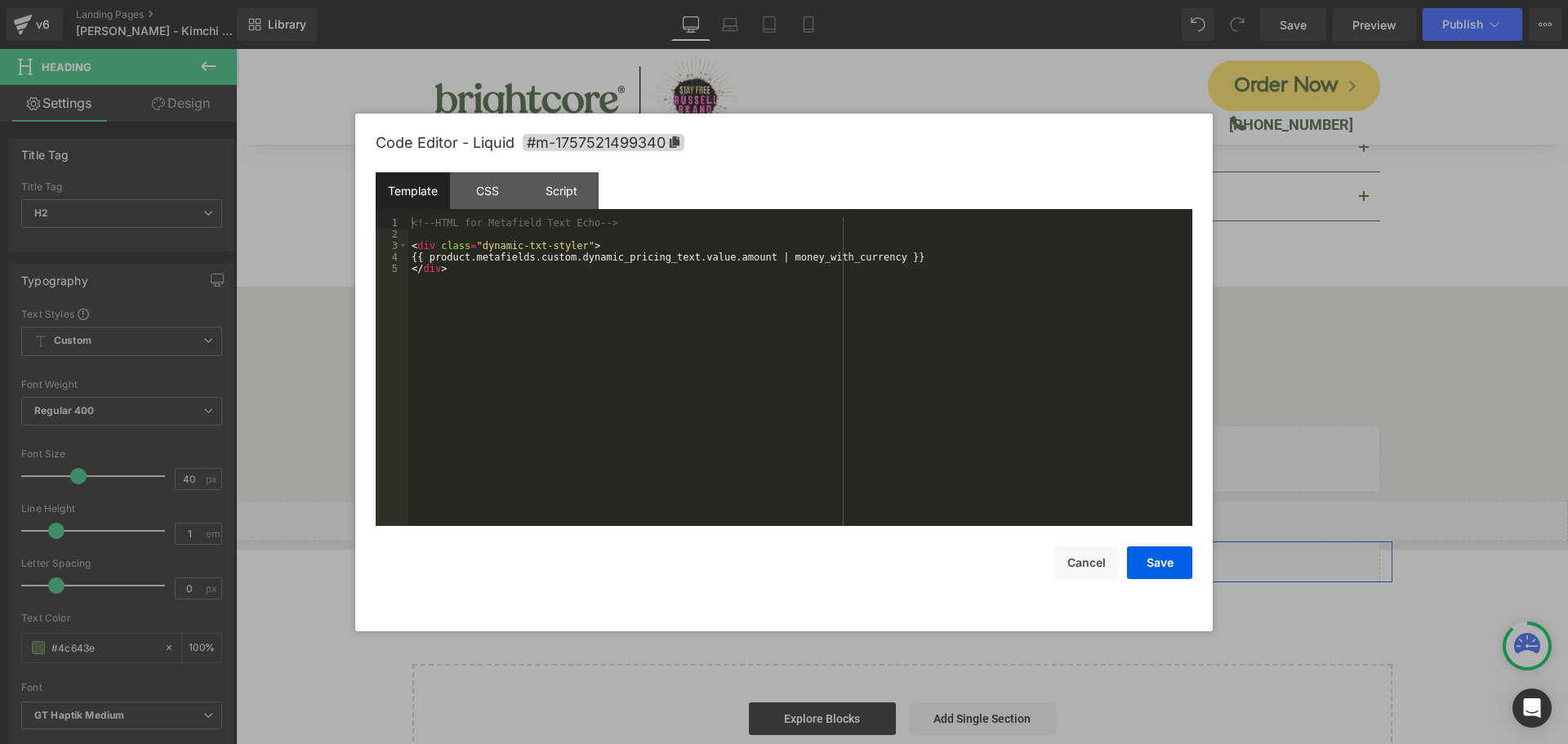
click at [916, 551] on icon at bounding box center [919, 555] width 9 height 9
click at [489, 186] on div "CSS" at bounding box center [487, 190] width 74 height 37
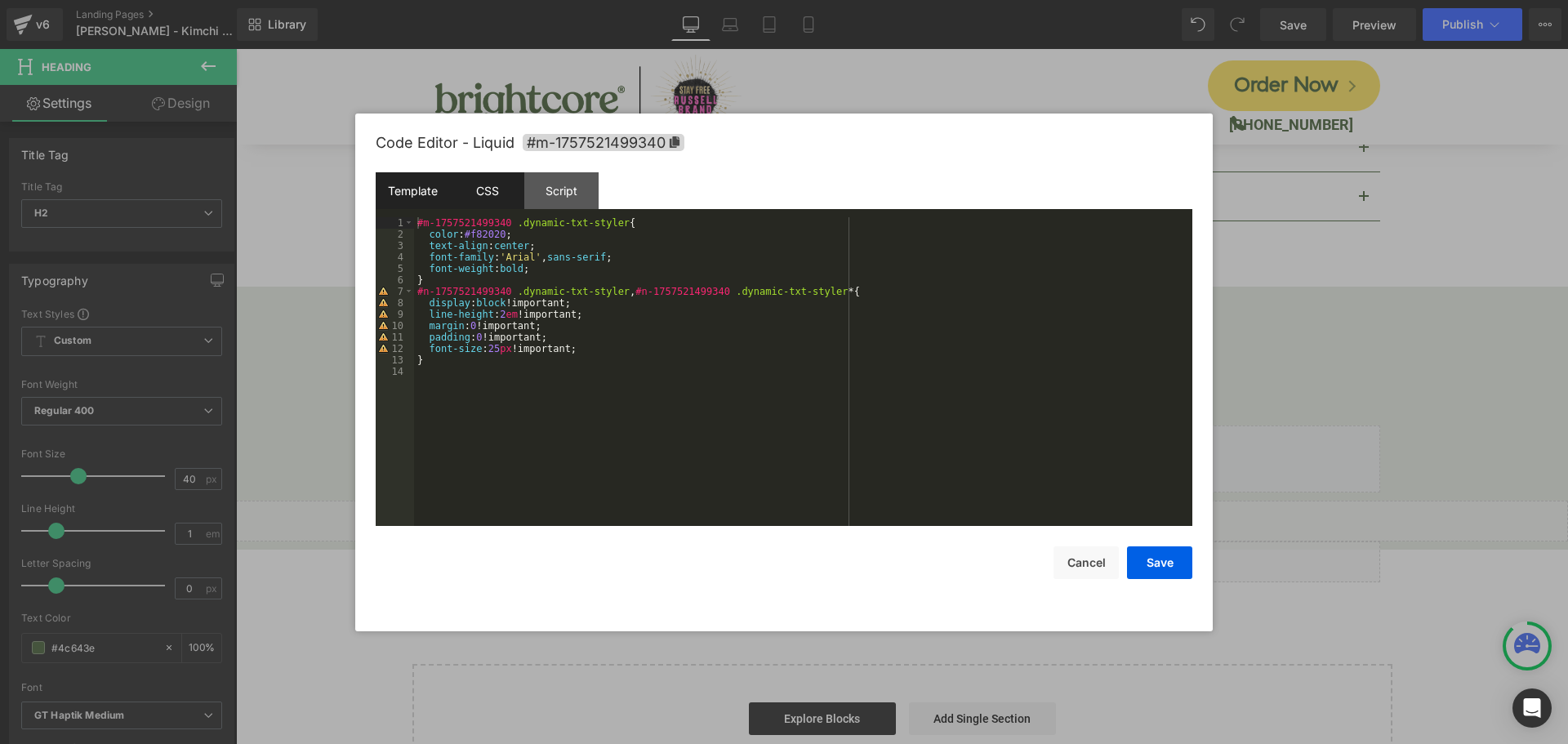
click at [406, 190] on div "Template" at bounding box center [413, 190] width 74 height 37
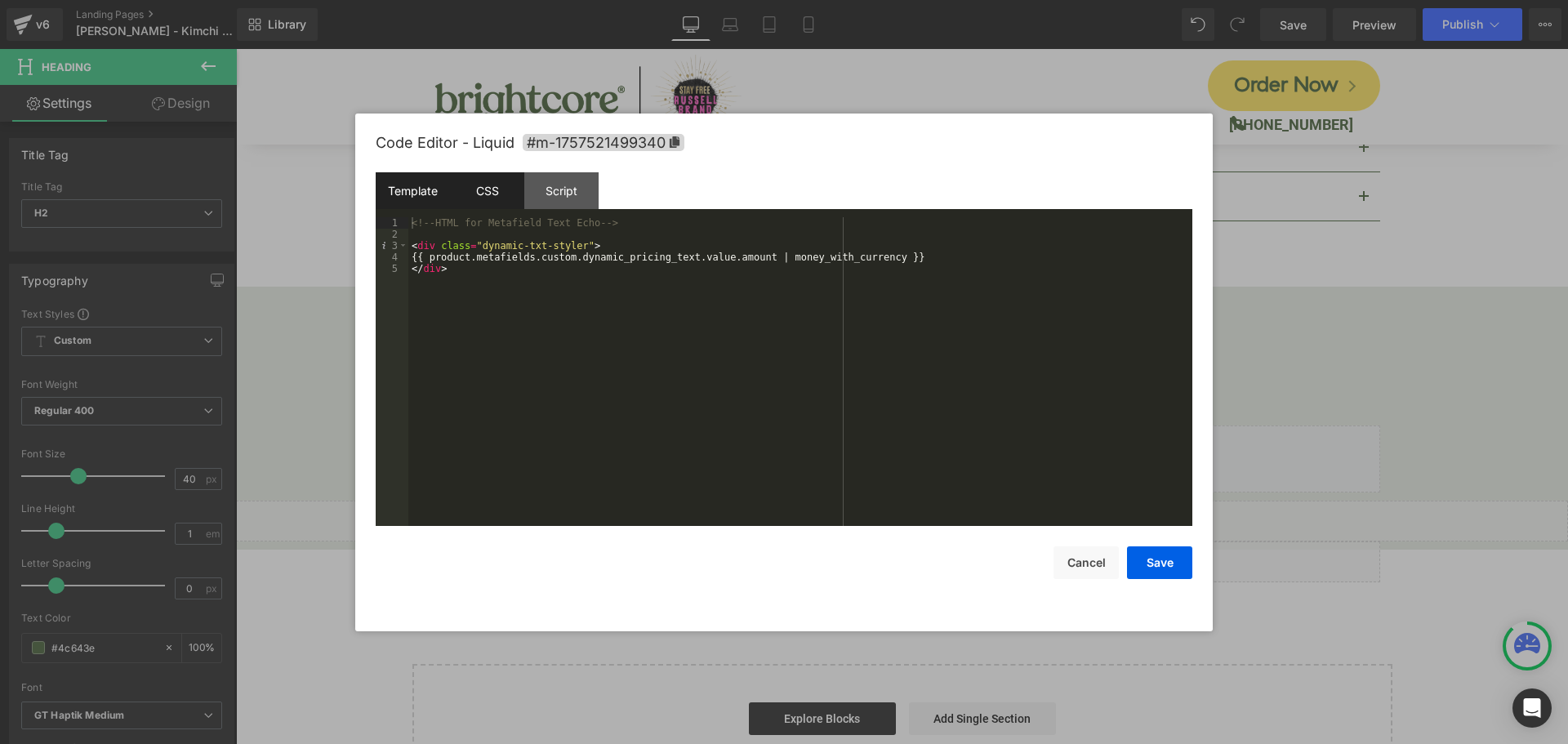
click at [487, 188] on div "CSS" at bounding box center [487, 190] width 74 height 37
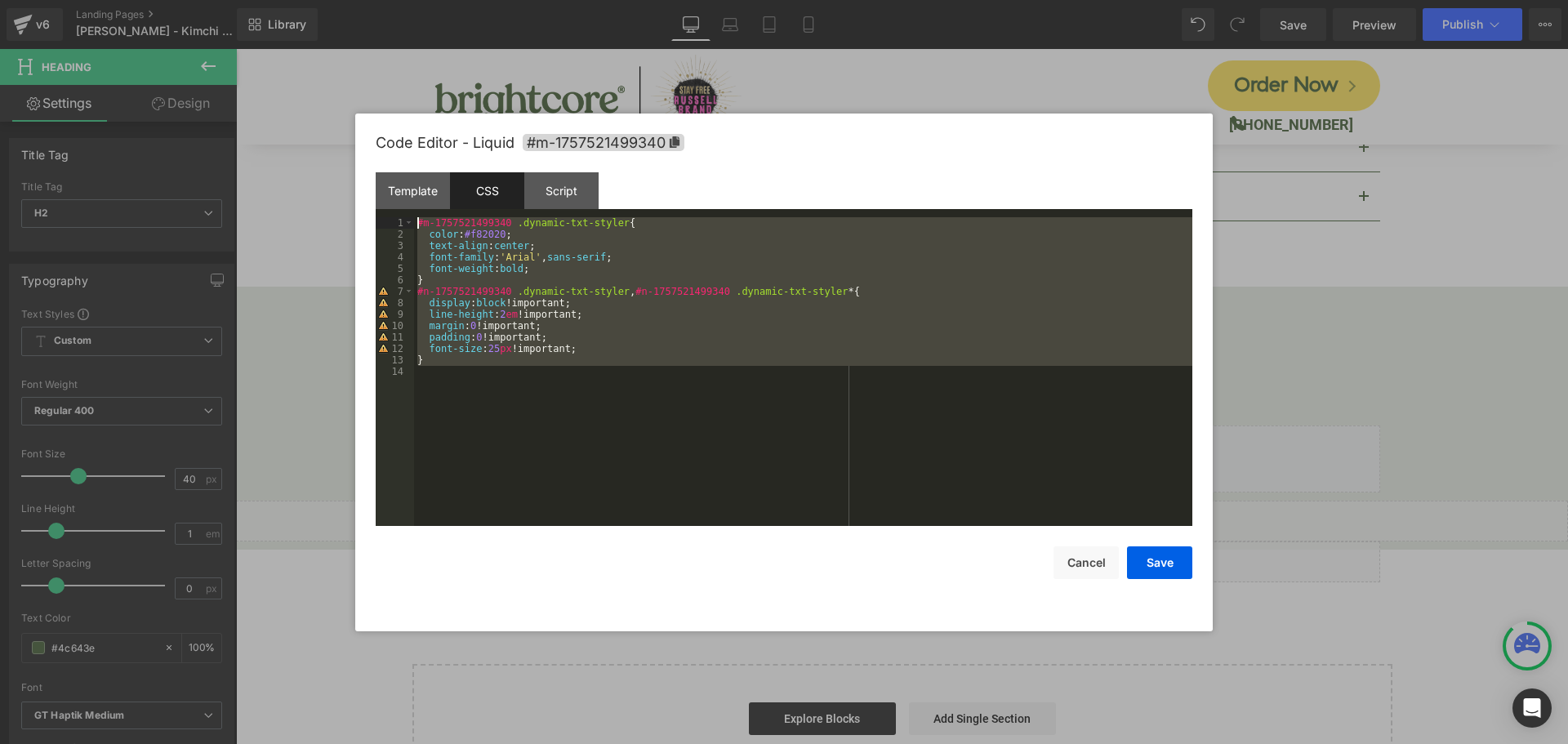
drag, startPoint x: 461, startPoint y: 386, endPoint x: 353, endPoint y: 178, distance: 234.4
click at [353, 178] on body "Liquid You are previewing how the will restyle your page. You can not edit Elem…" at bounding box center [784, 372] width 1568 height 744
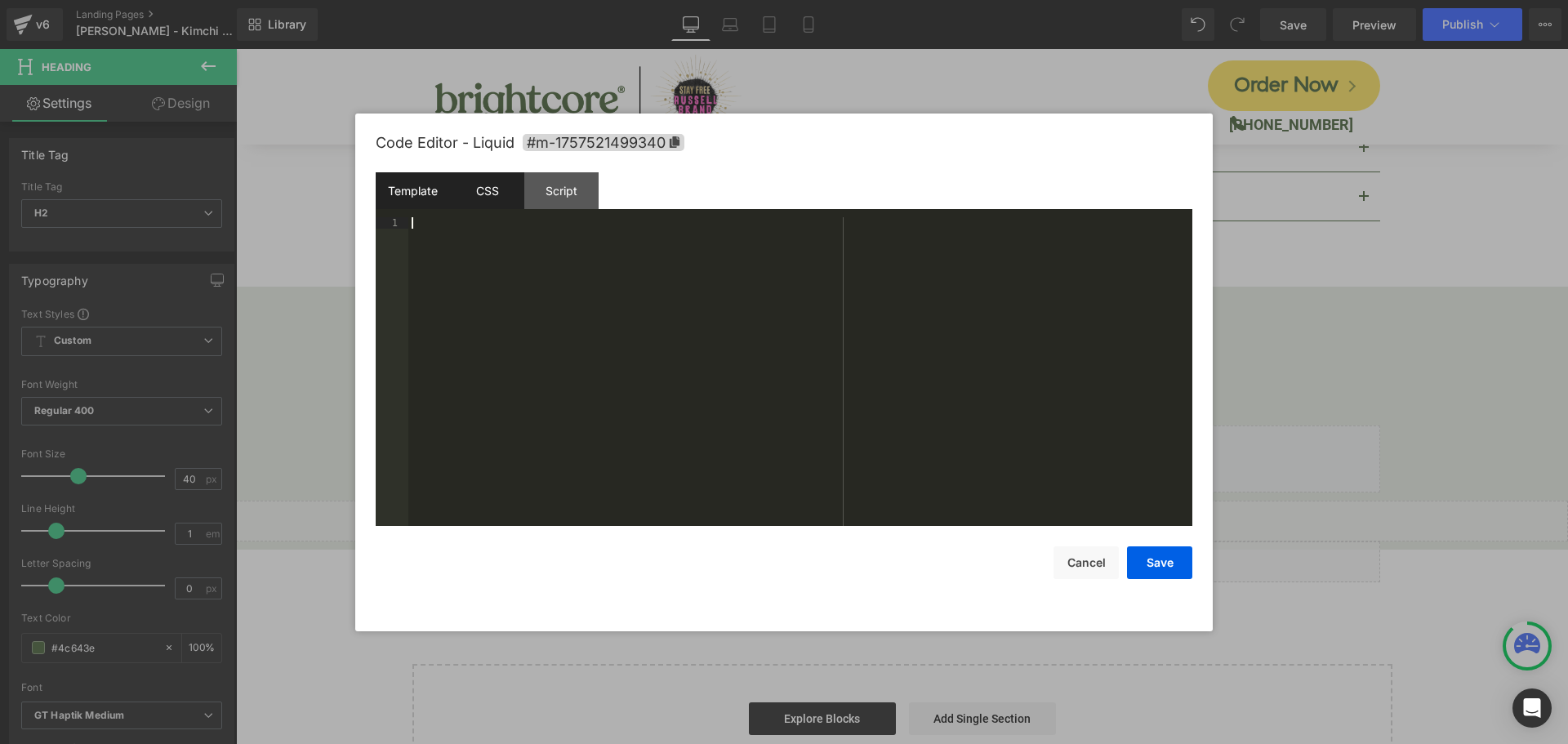
click at [426, 194] on div "Template" at bounding box center [413, 190] width 74 height 37
click at [487, 192] on div "CSS" at bounding box center [487, 190] width 74 height 37
click at [424, 195] on div "Template" at bounding box center [413, 190] width 74 height 37
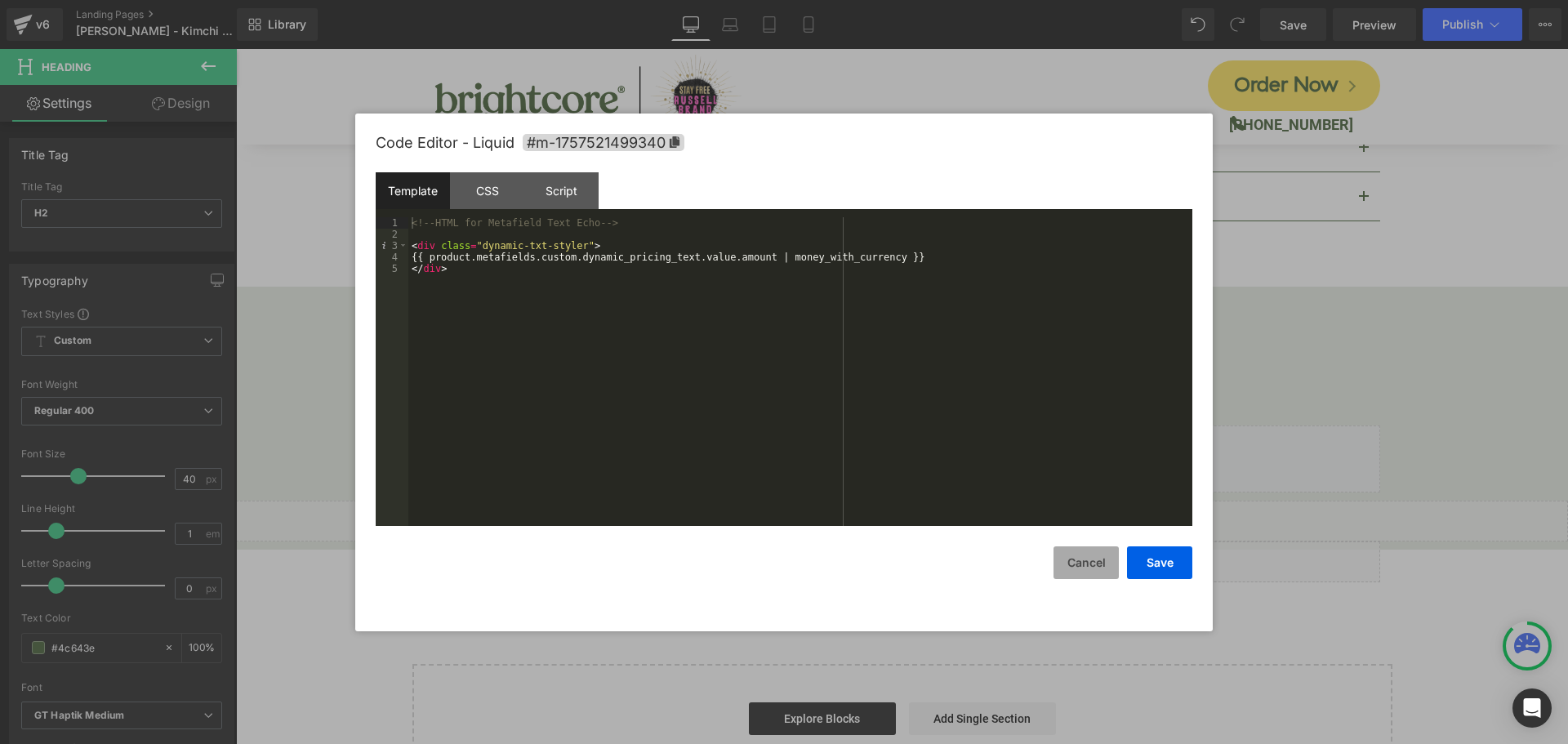
click at [1104, 554] on button "Cancel" at bounding box center [1086, 563] width 66 height 32
click at [916, 551] on icon at bounding box center [919, 555] width 9 height 9
click at [471, 184] on div "CSS" at bounding box center [487, 190] width 74 height 37
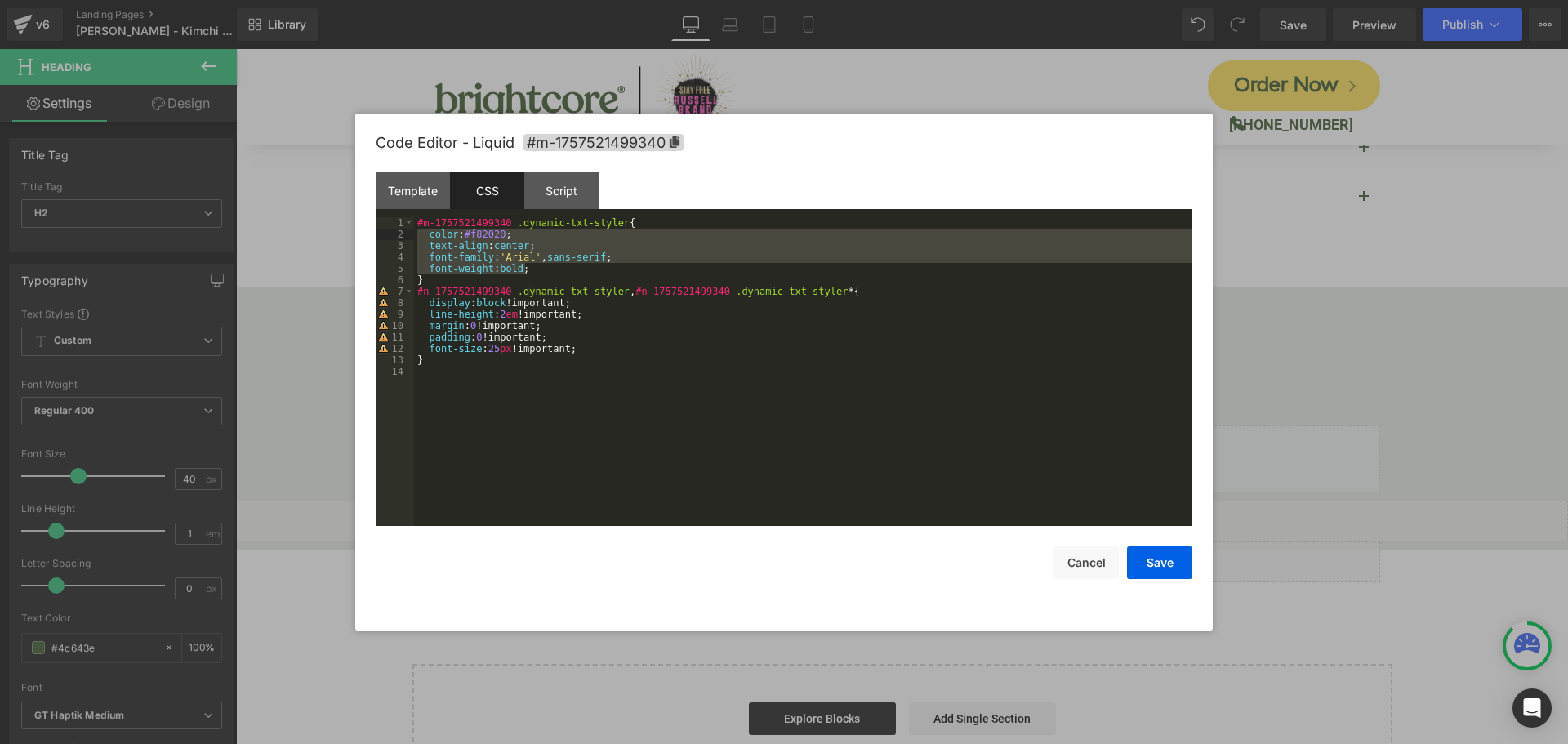
drag, startPoint x: 523, startPoint y: 264, endPoint x: 398, endPoint y: 237, distance: 127.9
click at [398, 237] on pre "1 2 3 4 5 6 7 8 9 10 11 12 13 14 #m-1757521499340 .dynamic-txt-styler { color :…" at bounding box center [784, 372] width 817 height 309
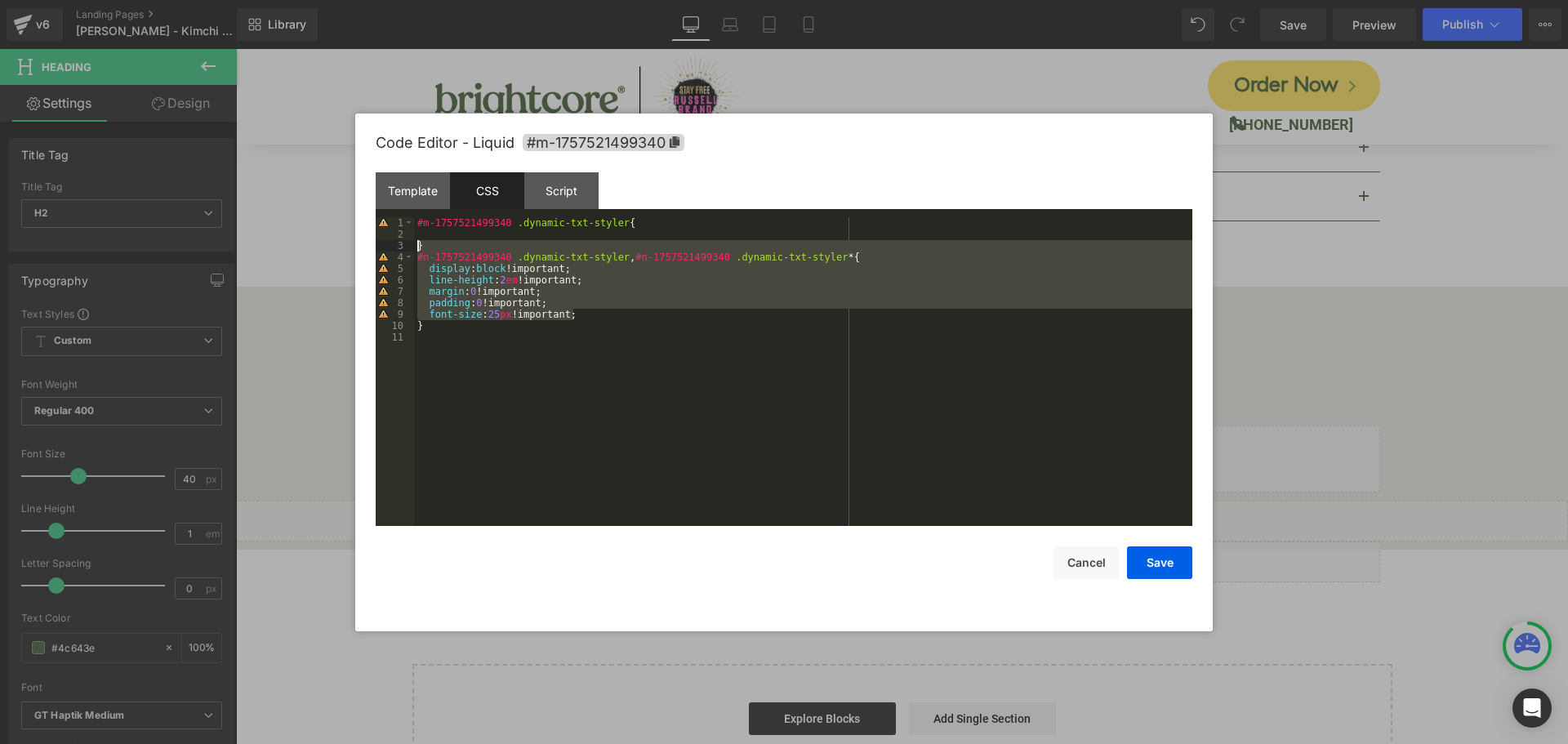
drag, startPoint x: 586, startPoint y: 319, endPoint x: 397, endPoint y: 248, distance: 201.9
click at [397, 248] on pre "1 2 3 4 5 6 7 8 9 10 11 #m-1757521499340 .dynamic-txt-styler { } #n-17575214993…" at bounding box center [784, 372] width 817 height 309
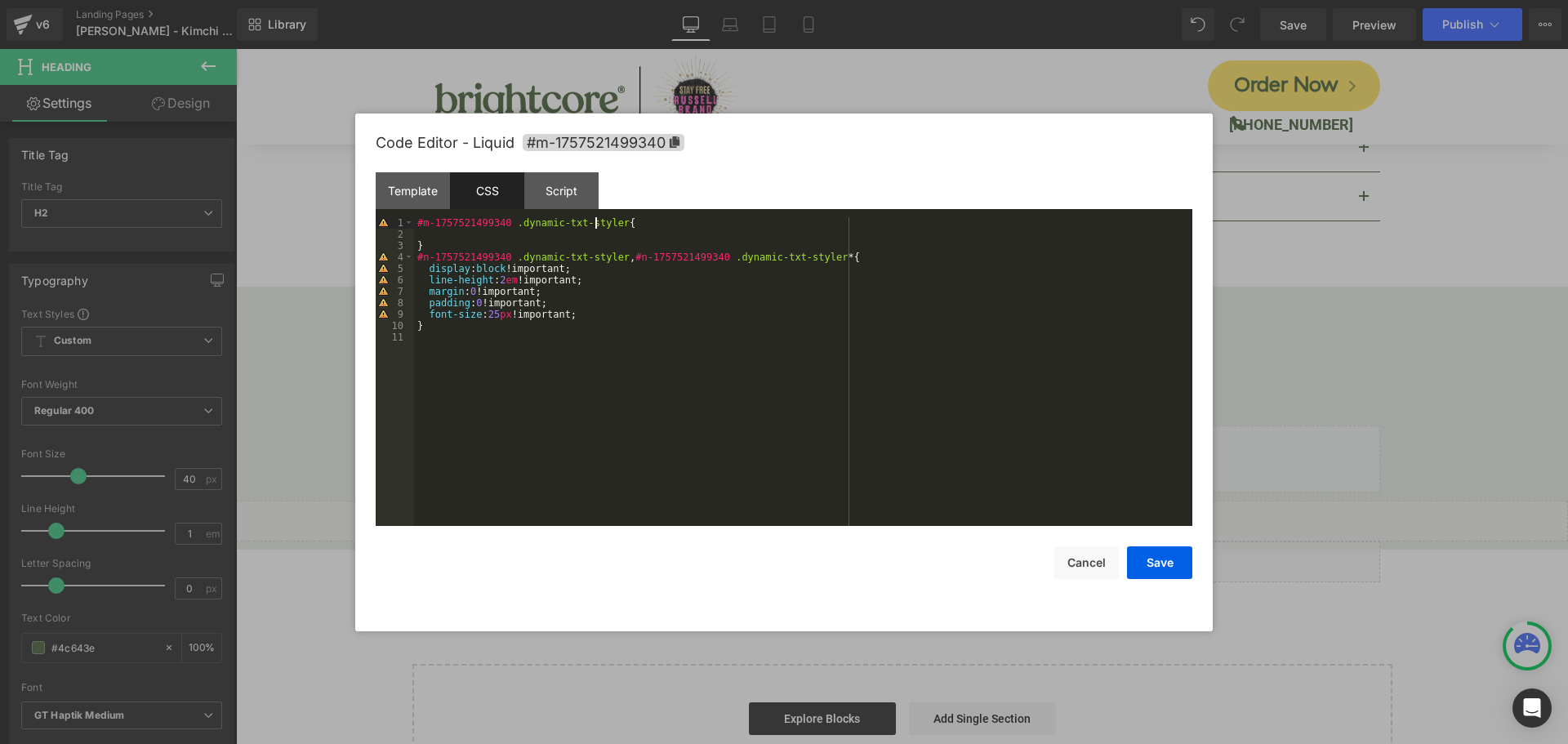
click at [594, 219] on div "#m-1757521499340 .dynamic-txt-styler { } #n-1757521499340 .dynamic-txt-styler ,…" at bounding box center [803, 383] width 779 height 332
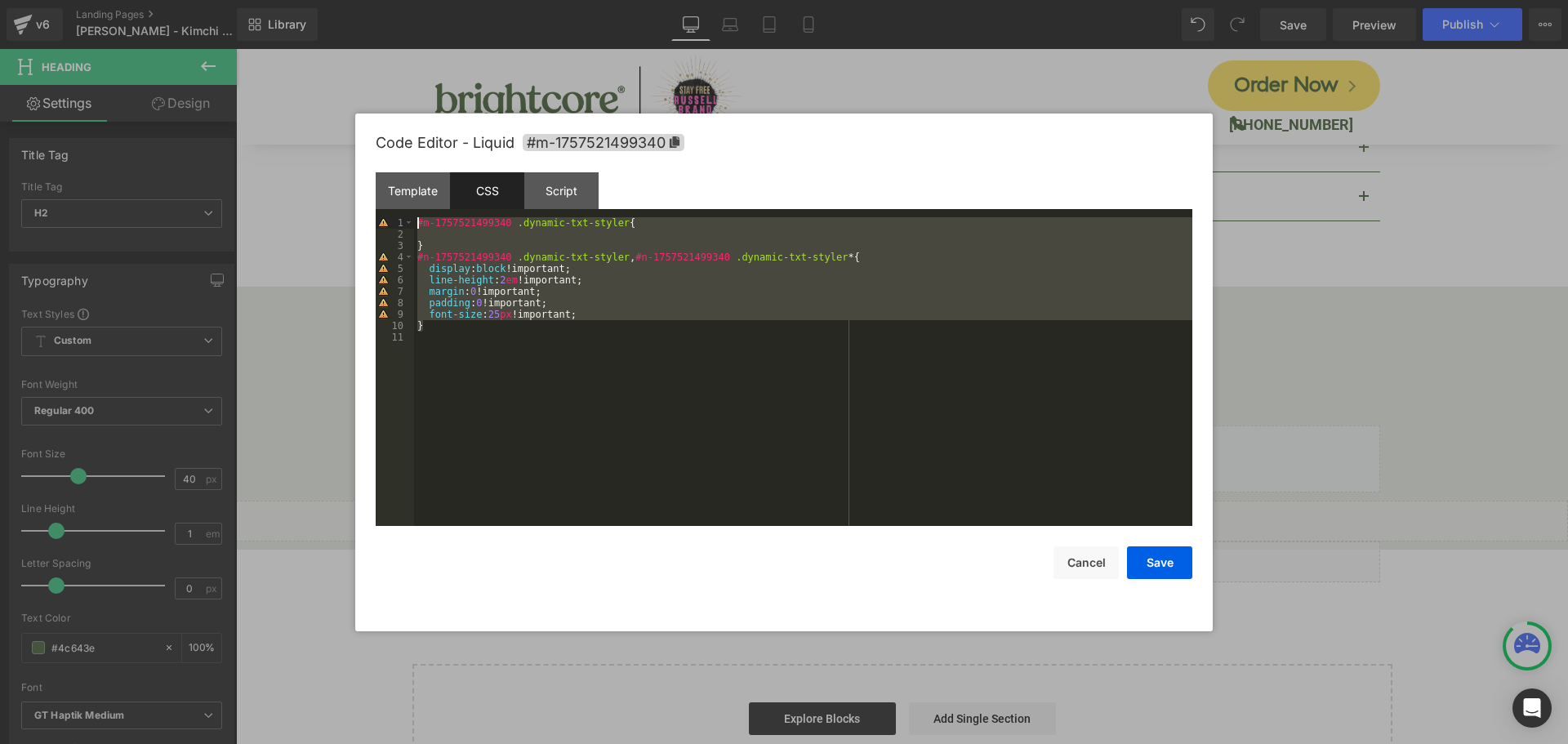
drag, startPoint x: 487, startPoint y: 329, endPoint x: 299, endPoint y: 155, distance: 256.2
click at [299, 155] on body "Liquid You are previewing how the will restyle your page. You can not edit Elem…" at bounding box center [784, 372] width 1568 height 744
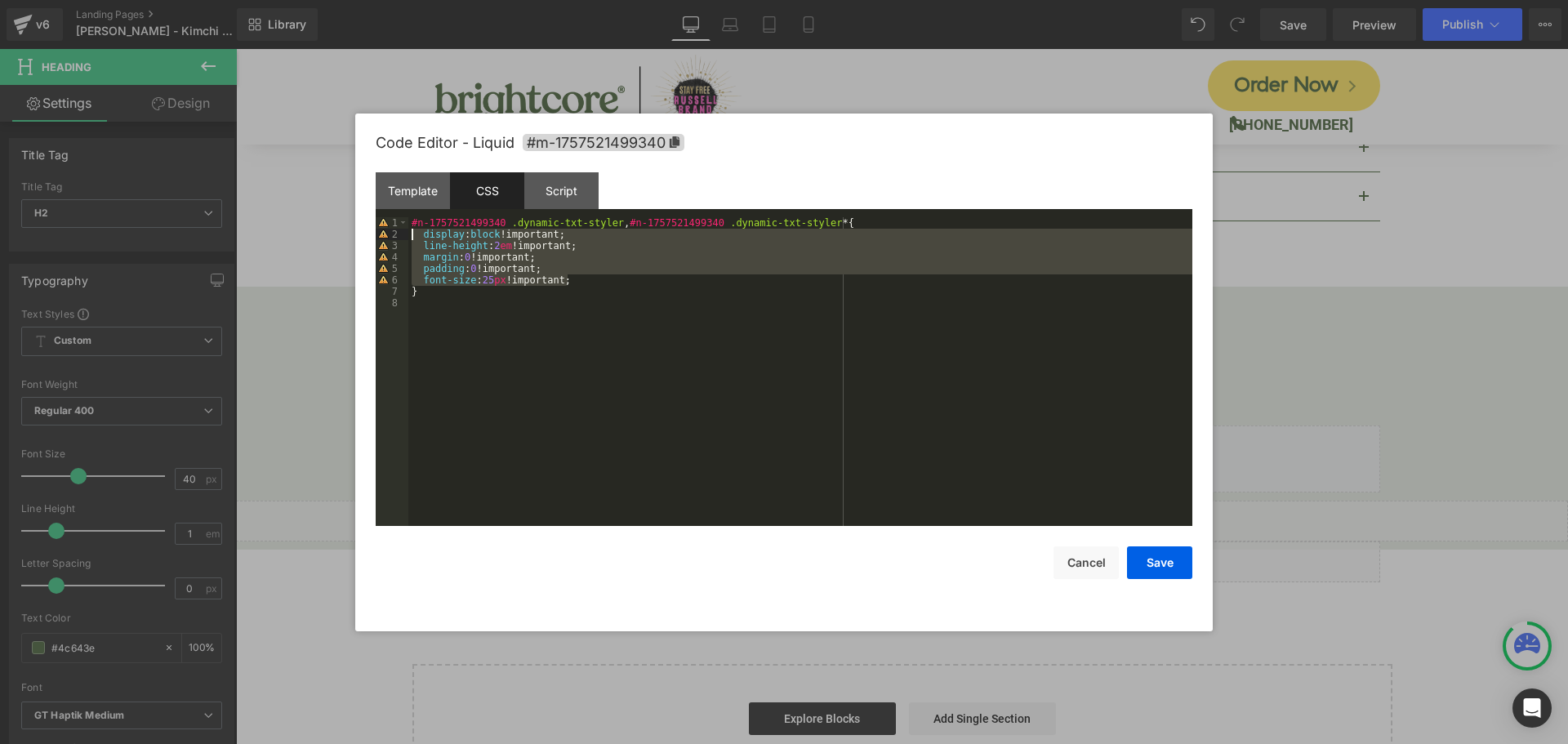
drag, startPoint x: 570, startPoint y: 280, endPoint x: 376, endPoint y: 234, distance: 199.4
click at [376, 234] on pre "1 2 3 4 5 6 7 8 #n-1757521499340 .dynamic-txt-styler , #n-1757521499340 .dynami…" at bounding box center [784, 372] width 817 height 309
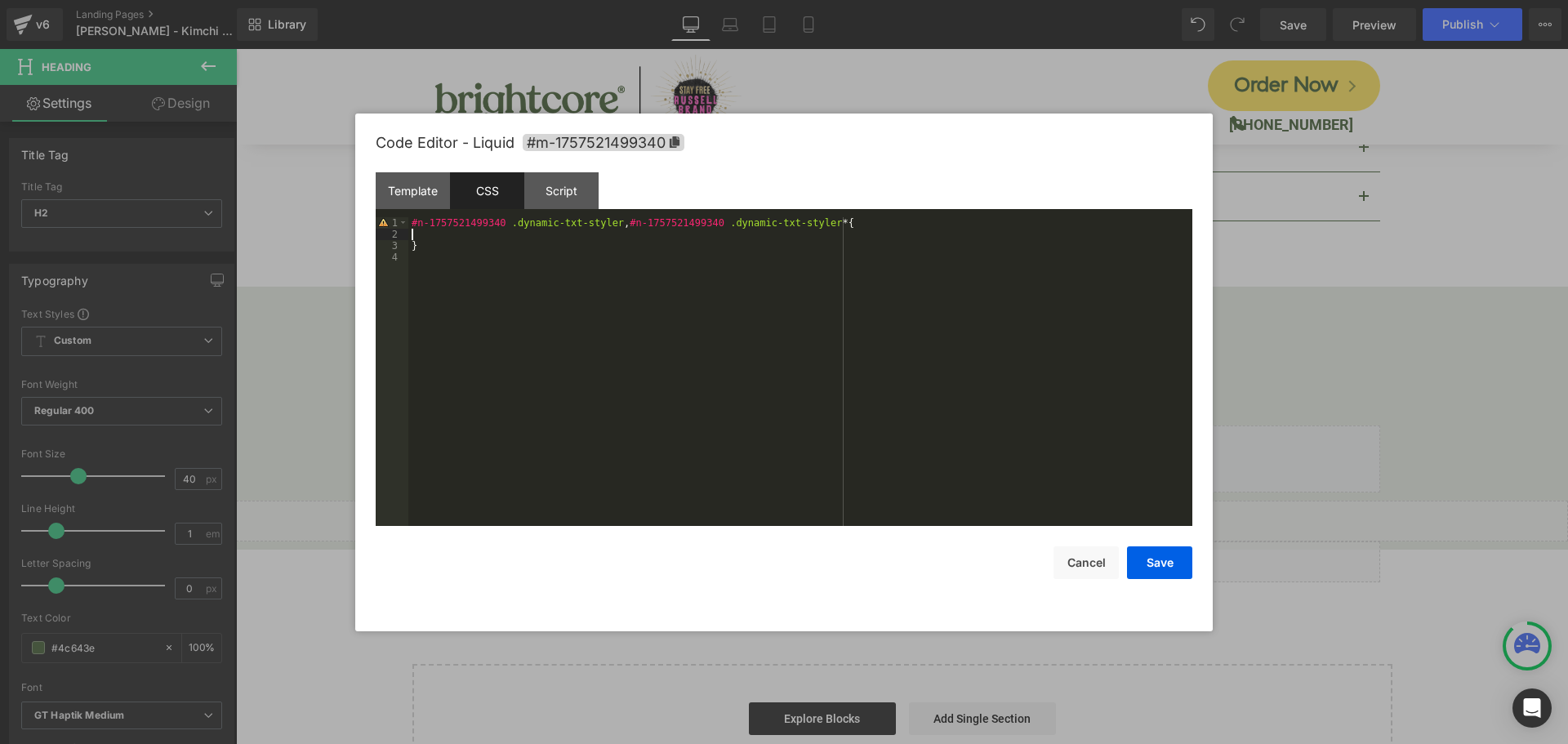
click at [512, 260] on div "#n-1757521499340 .dynamic-txt-styler , #n-1757521499340 .dynamic-txt-styler * {…" at bounding box center [801, 383] width 784 height 332
click at [1178, 569] on button "Save" at bounding box center [1160, 563] width 66 height 32
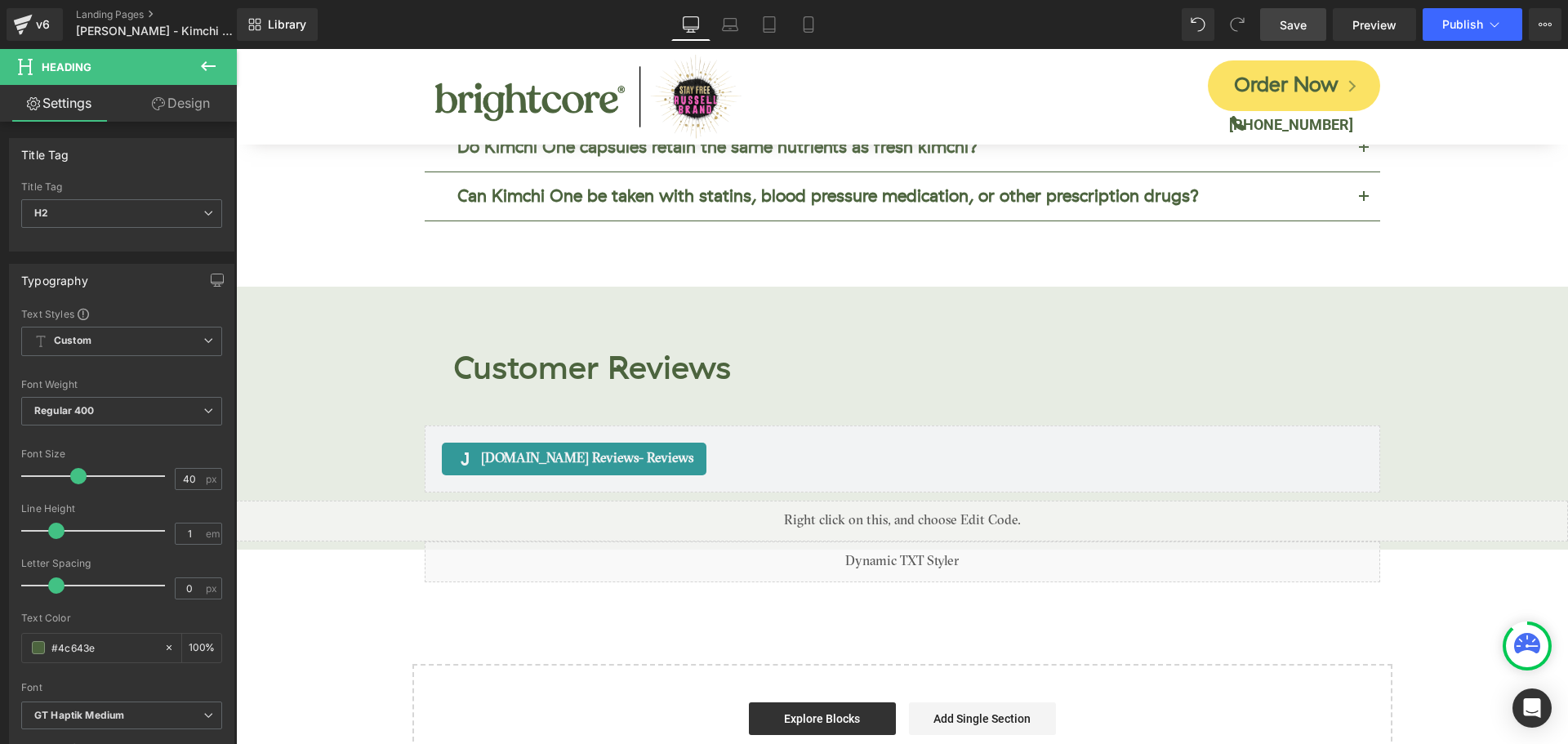
click at [1301, 28] on span "Save" at bounding box center [1293, 25] width 27 height 17
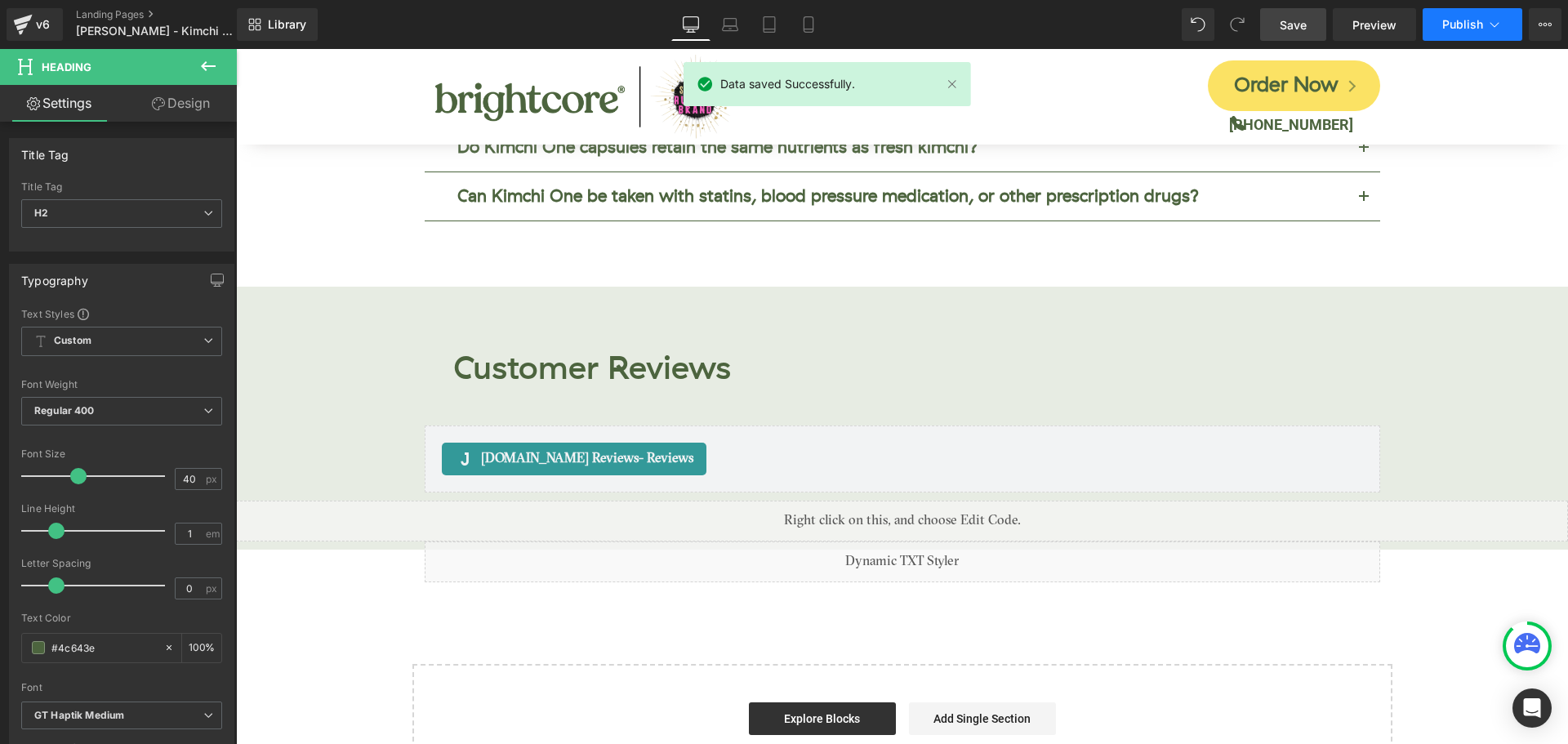
click at [1454, 21] on span "Publish" at bounding box center [1463, 25] width 41 height 13
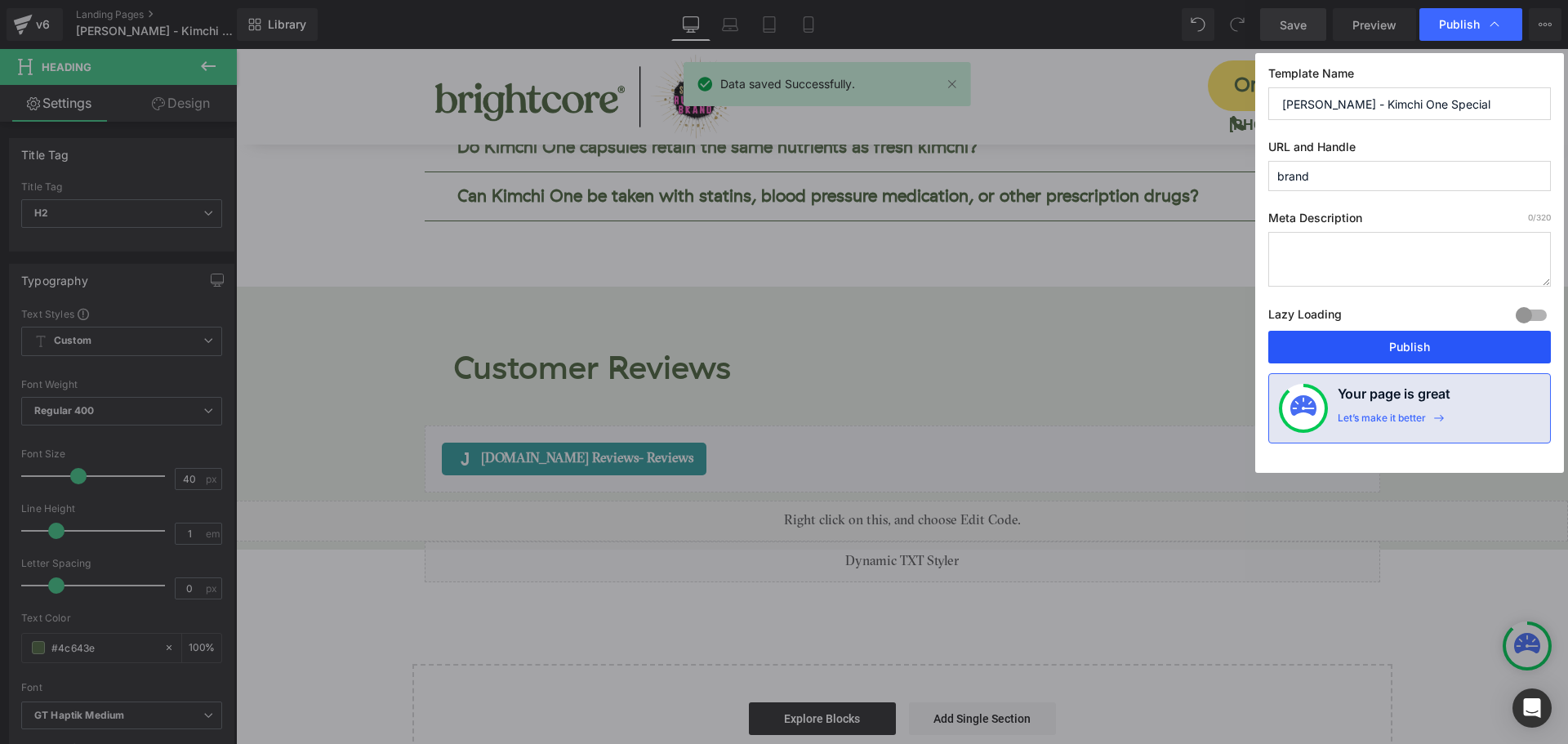
click at [1461, 338] on button "Publish" at bounding box center [1409, 347] width 283 height 32
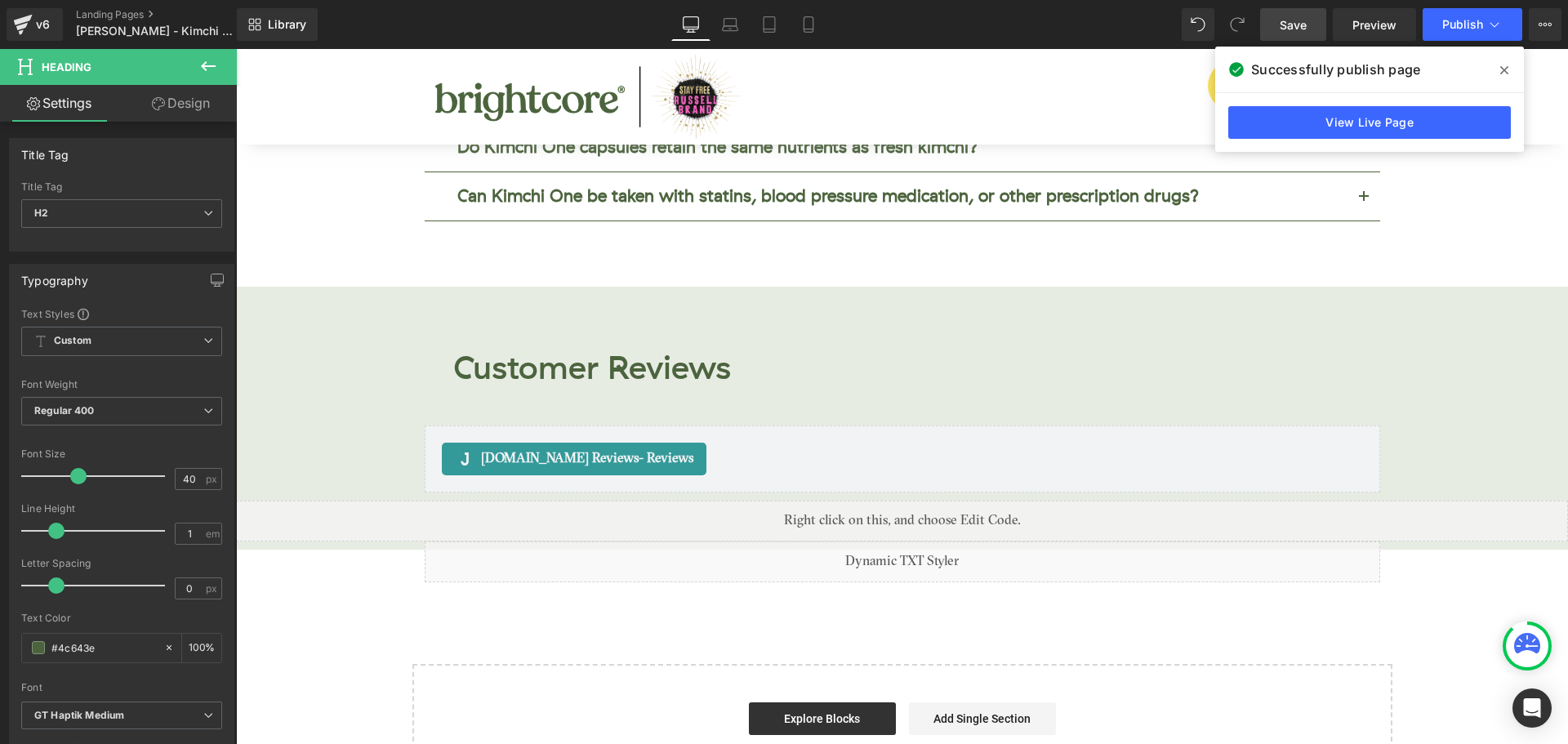
drag, startPoint x: 1509, startPoint y: 70, endPoint x: 1411, endPoint y: 5, distance: 117.6
click at [1509, 70] on span at bounding box center [1504, 70] width 27 height 27
